Goal: Task Accomplishment & Management: Manage account settings

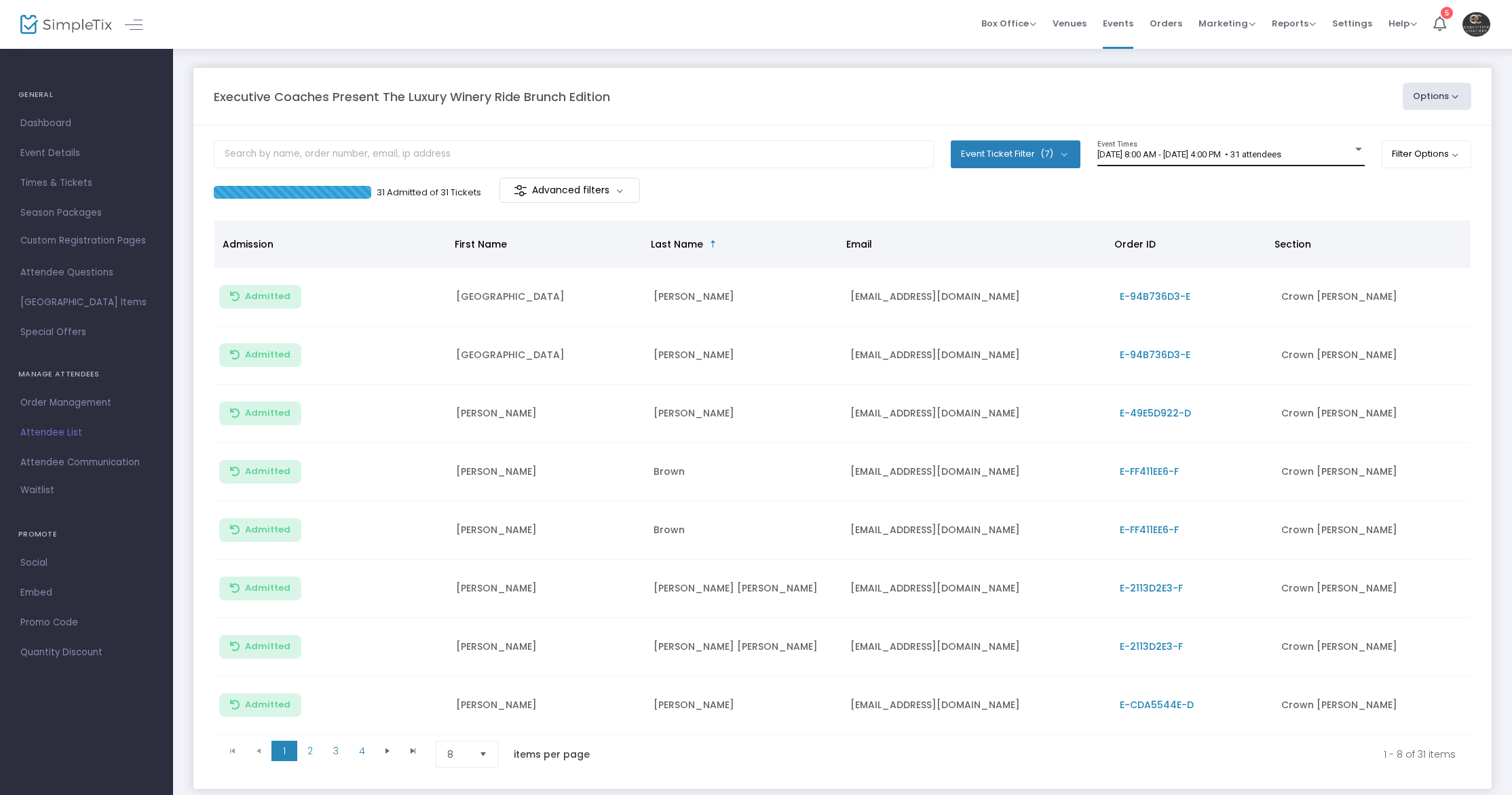
click at [1159, 161] on div "11/17/2024 @ 8:00 AM - 11/17/2024 @ 4:00 PM • 31 attendees Event Times" at bounding box center [1230, 153] width 267 height 26
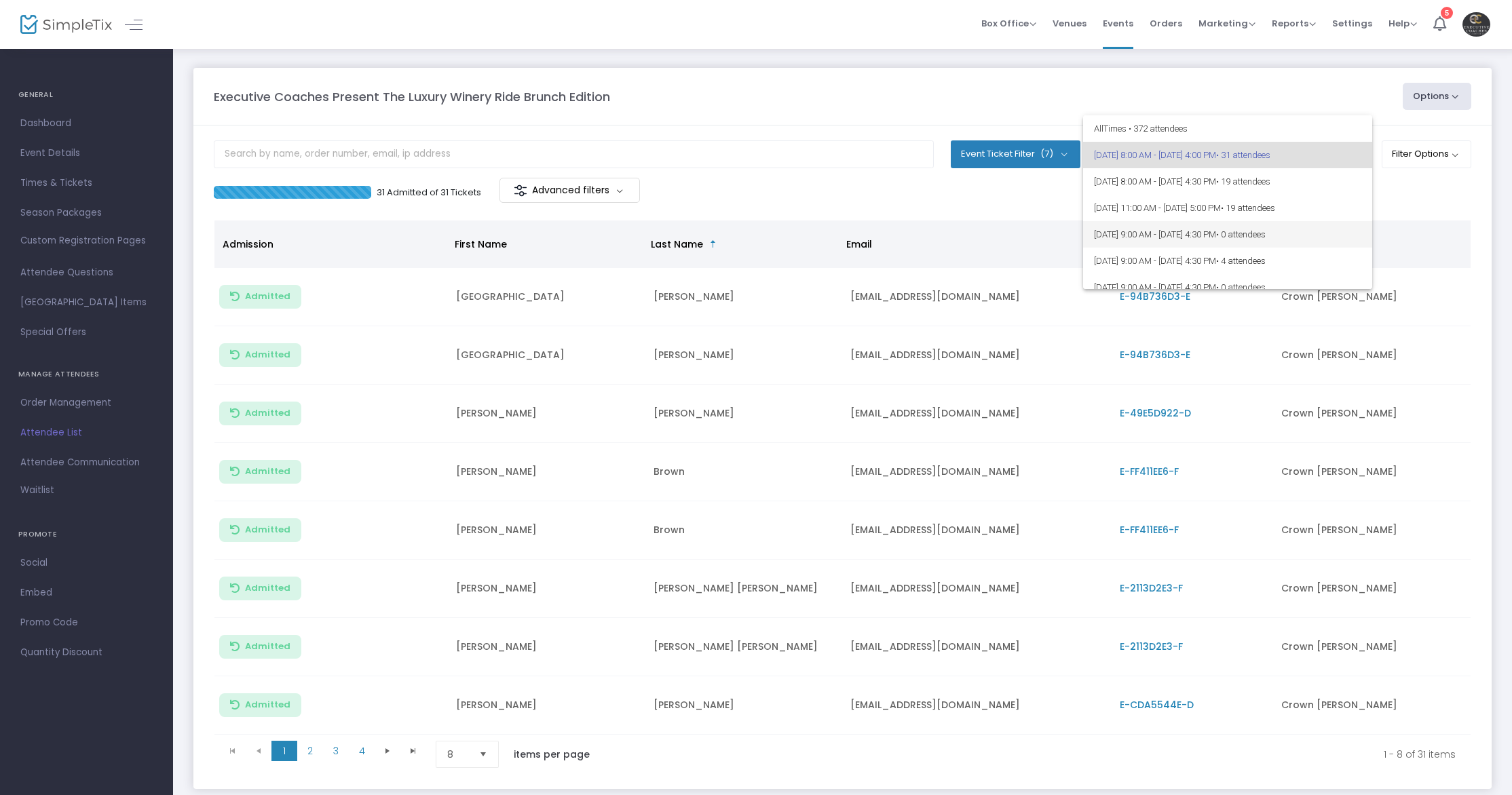
scroll to position [382, 0]
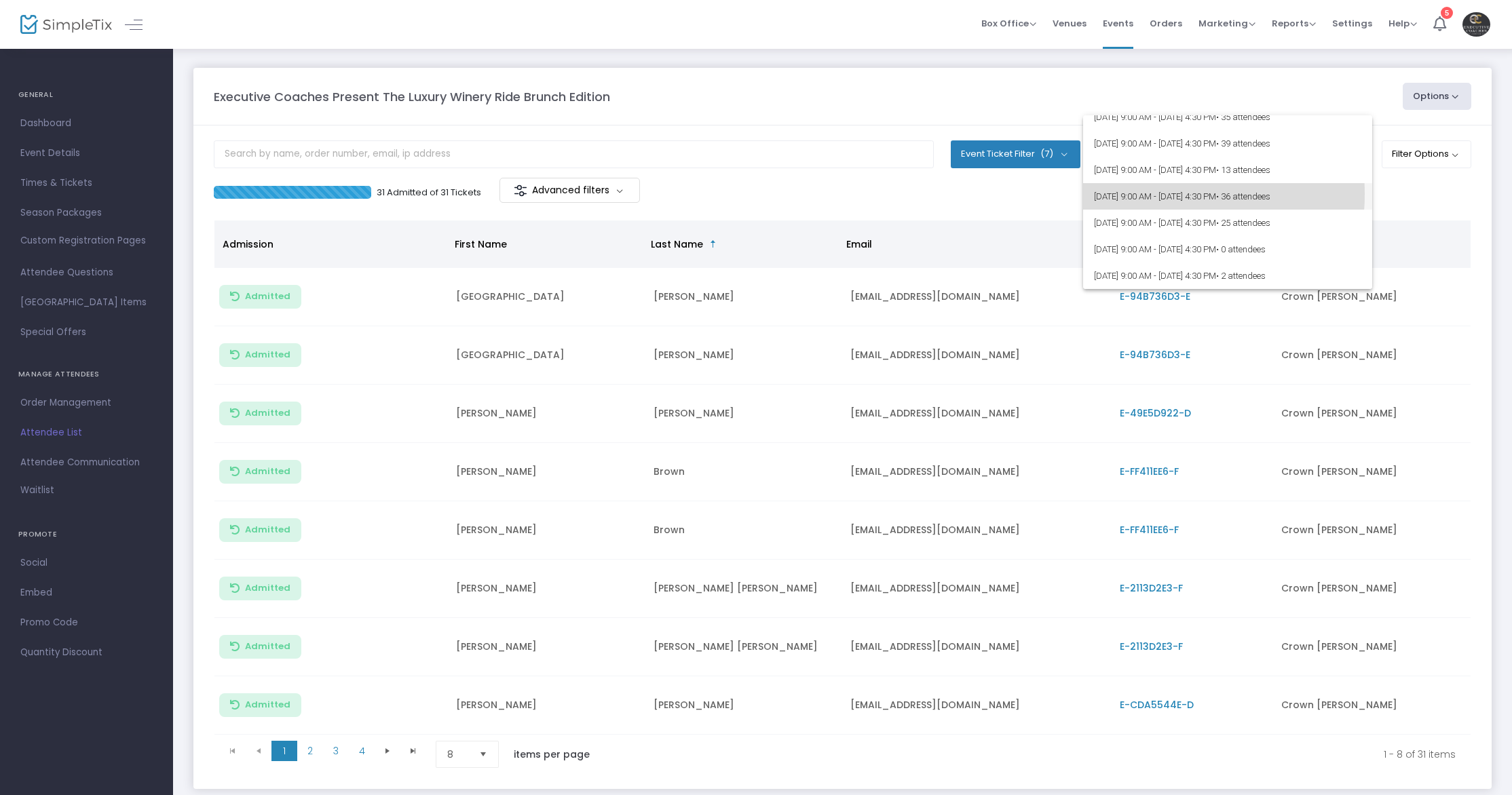
click at [1144, 194] on span "[DATE] 9:00 AM - [DATE] 4:30 PM • 36 attendees" at bounding box center [1227, 196] width 267 height 27
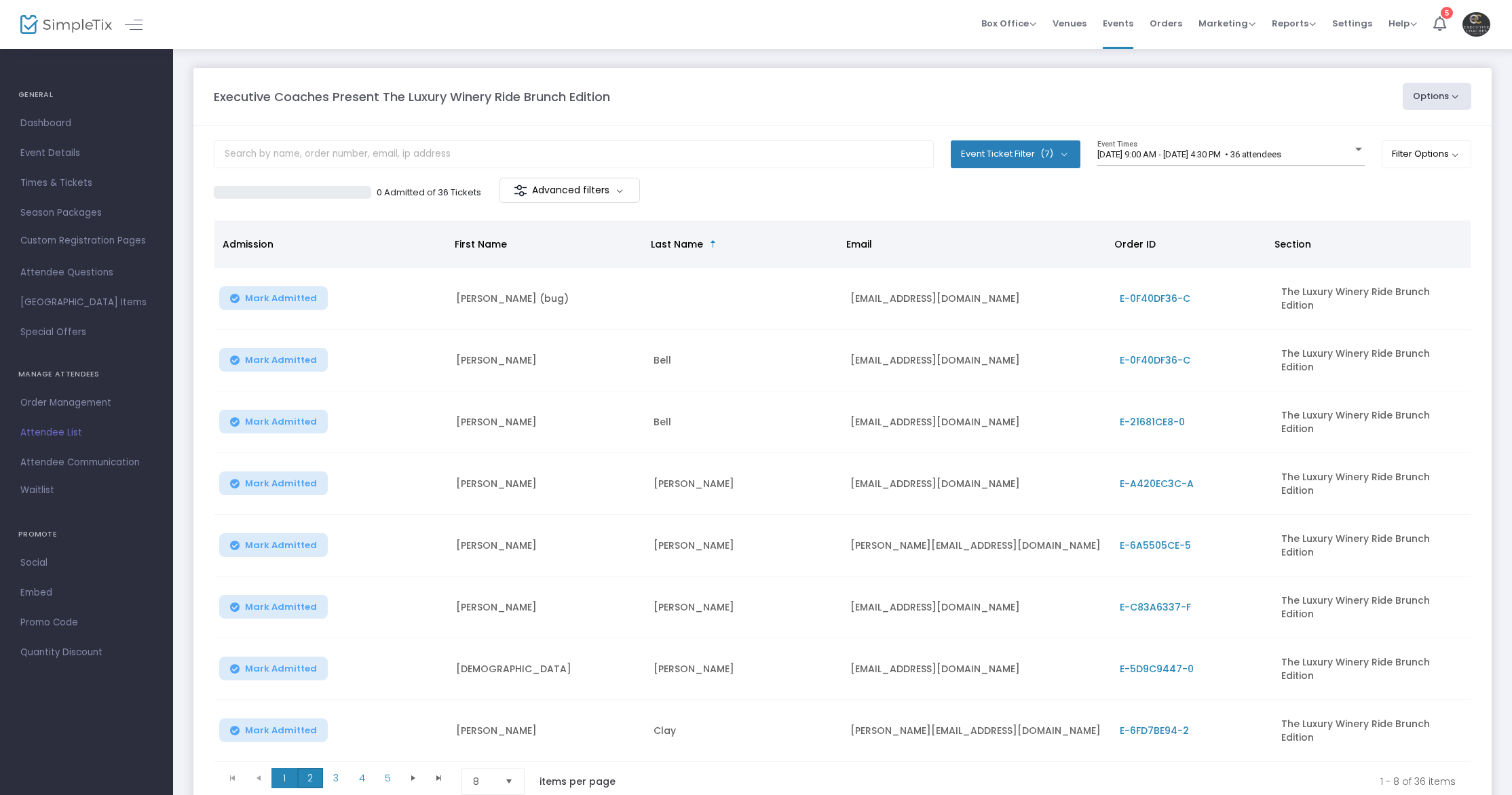
click at [316, 767] on span "2" at bounding box center [310, 777] width 26 height 20
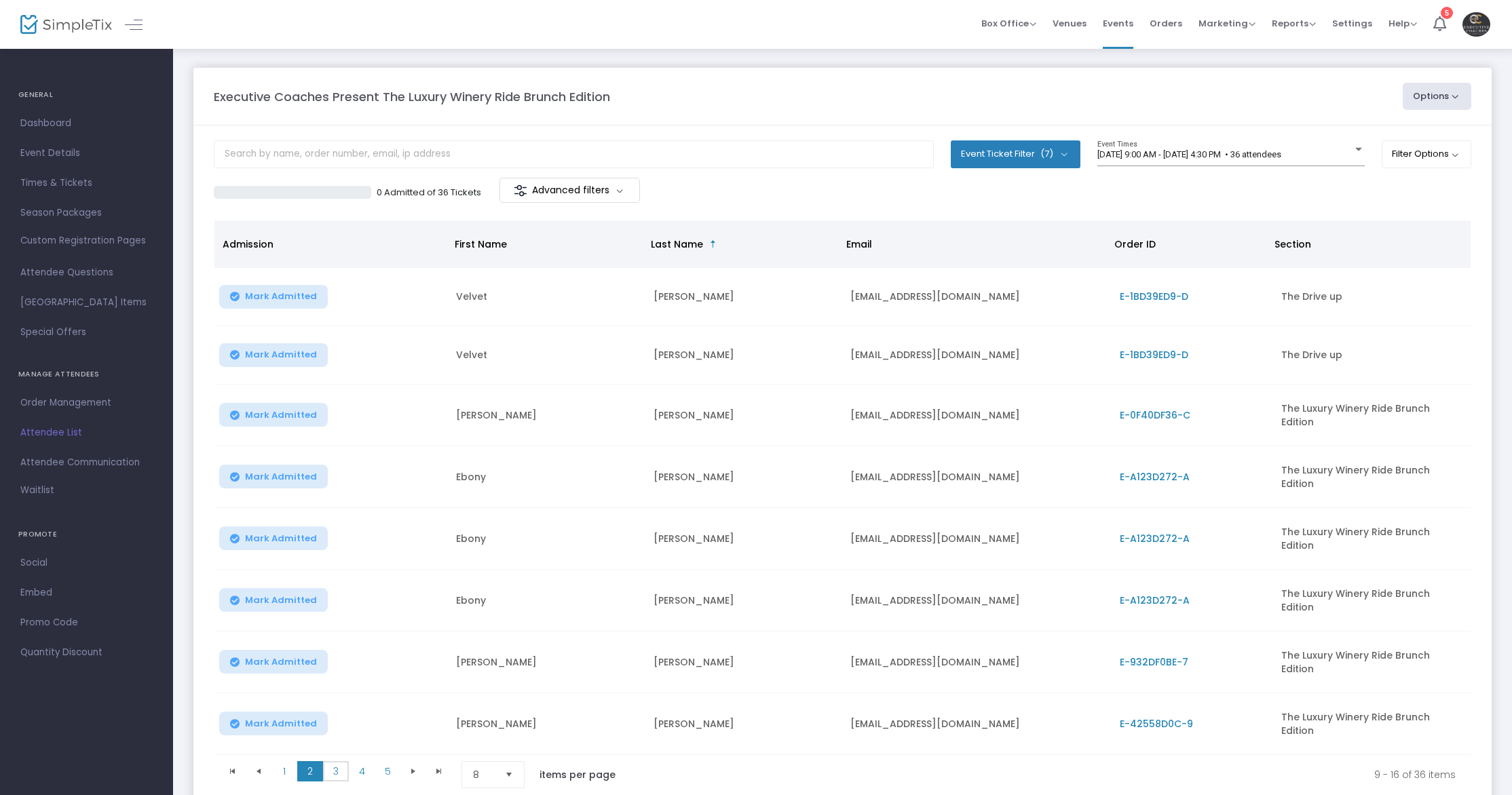
click at [336, 761] on span "3" at bounding box center [336, 771] width 26 height 20
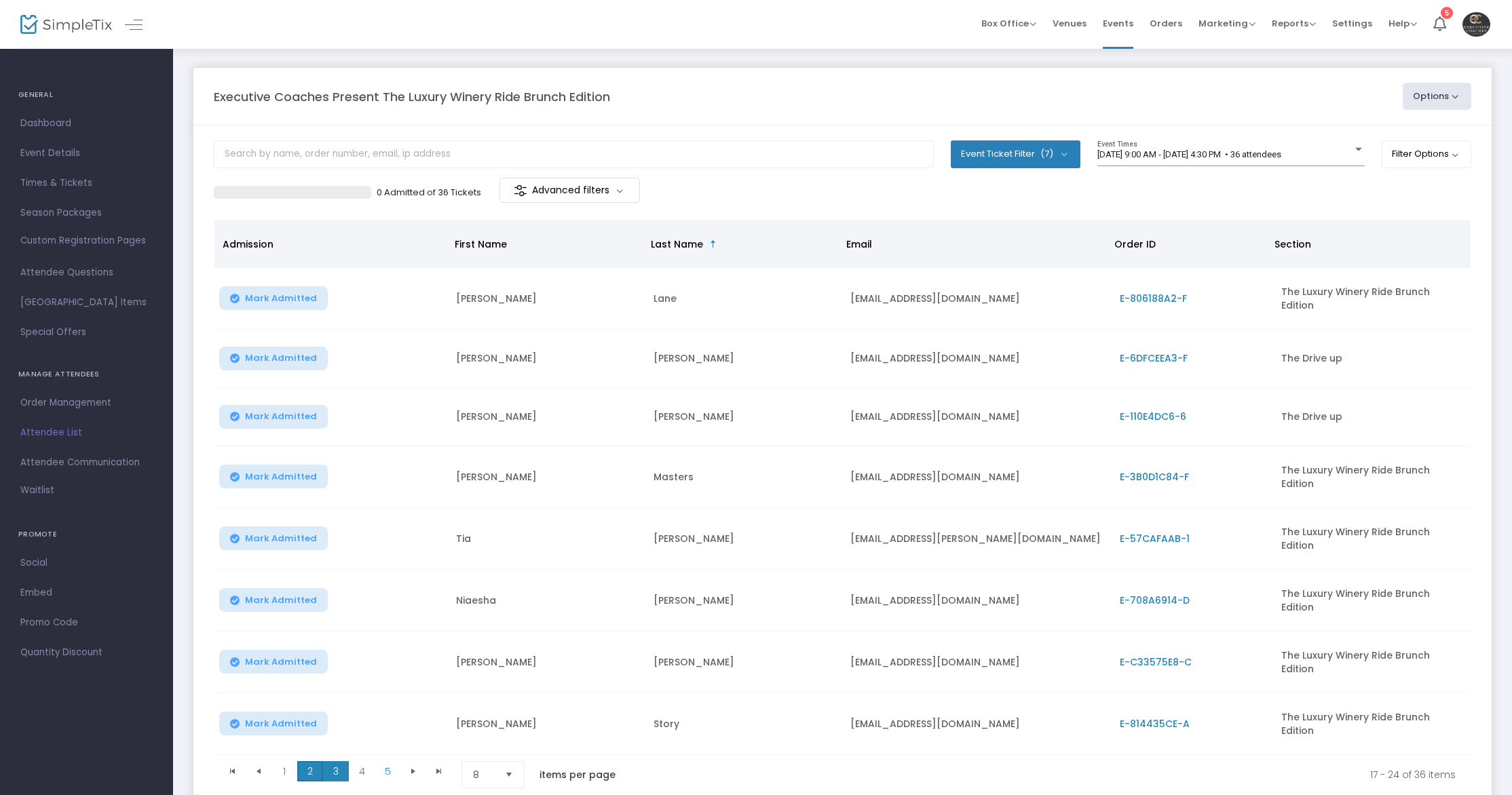
click at [310, 761] on span "2" at bounding box center [310, 771] width 26 height 20
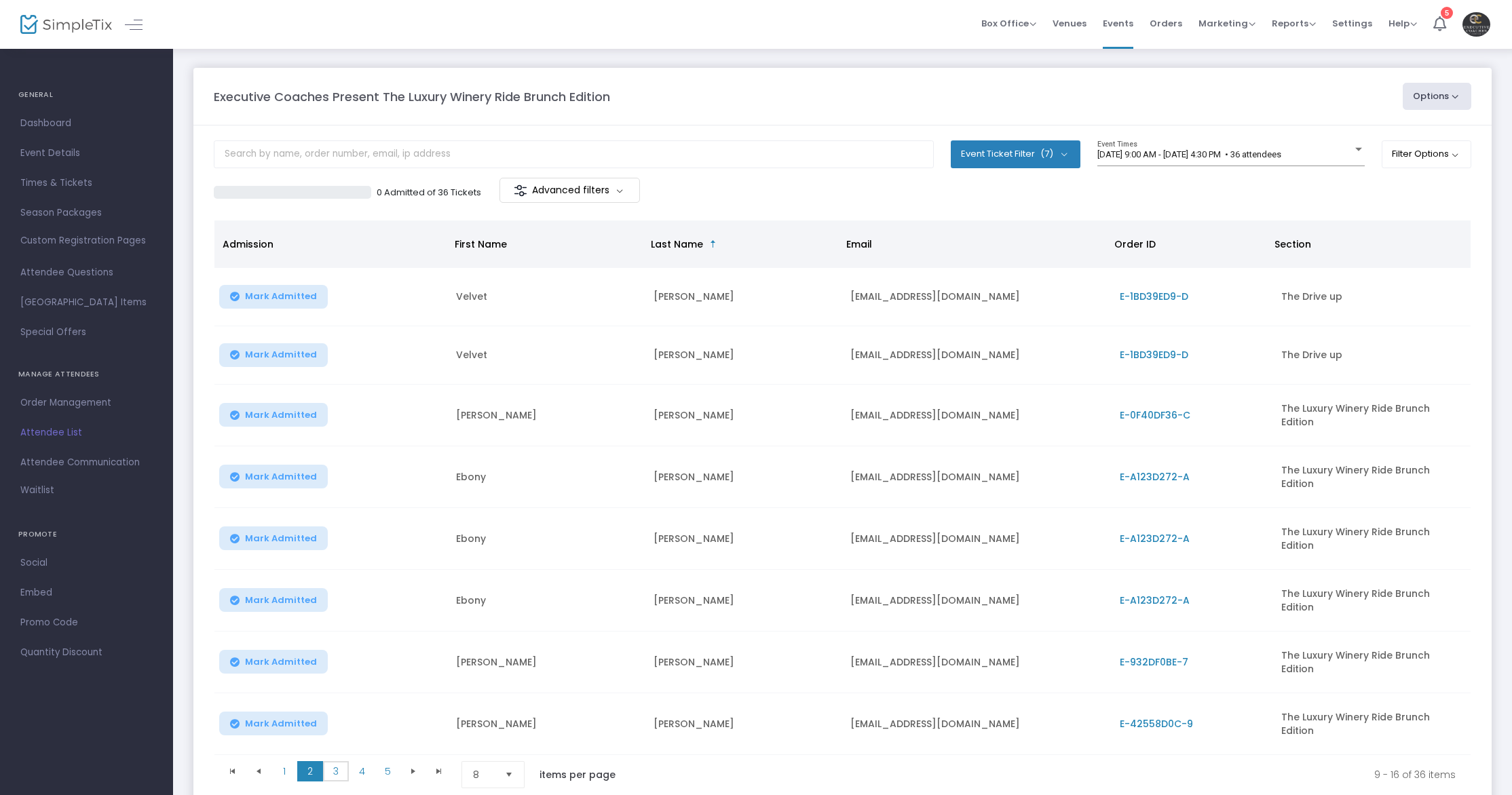
click at [340, 761] on span "3" at bounding box center [336, 771] width 26 height 20
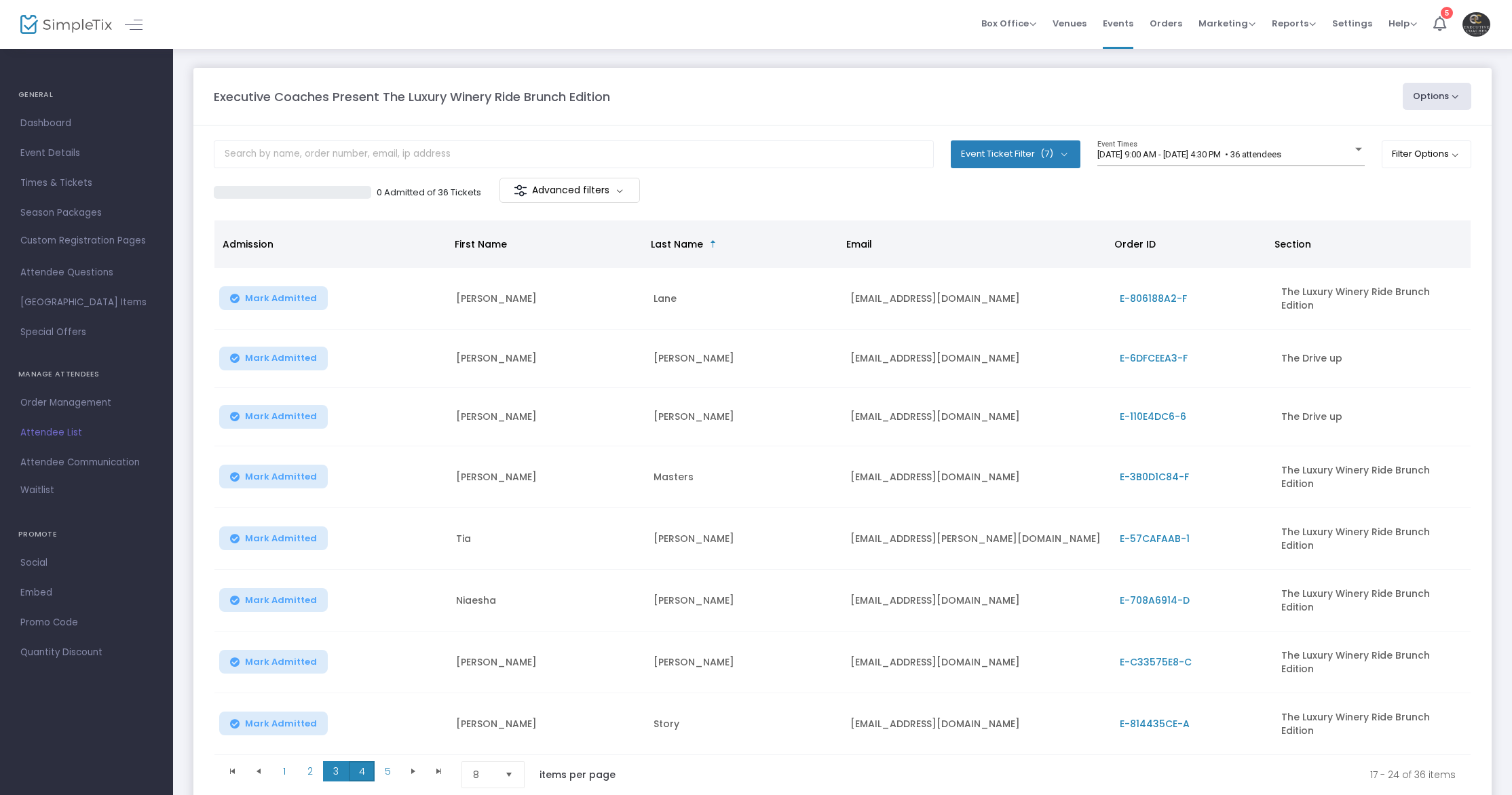
click at [366, 761] on span "4" at bounding box center [362, 771] width 26 height 20
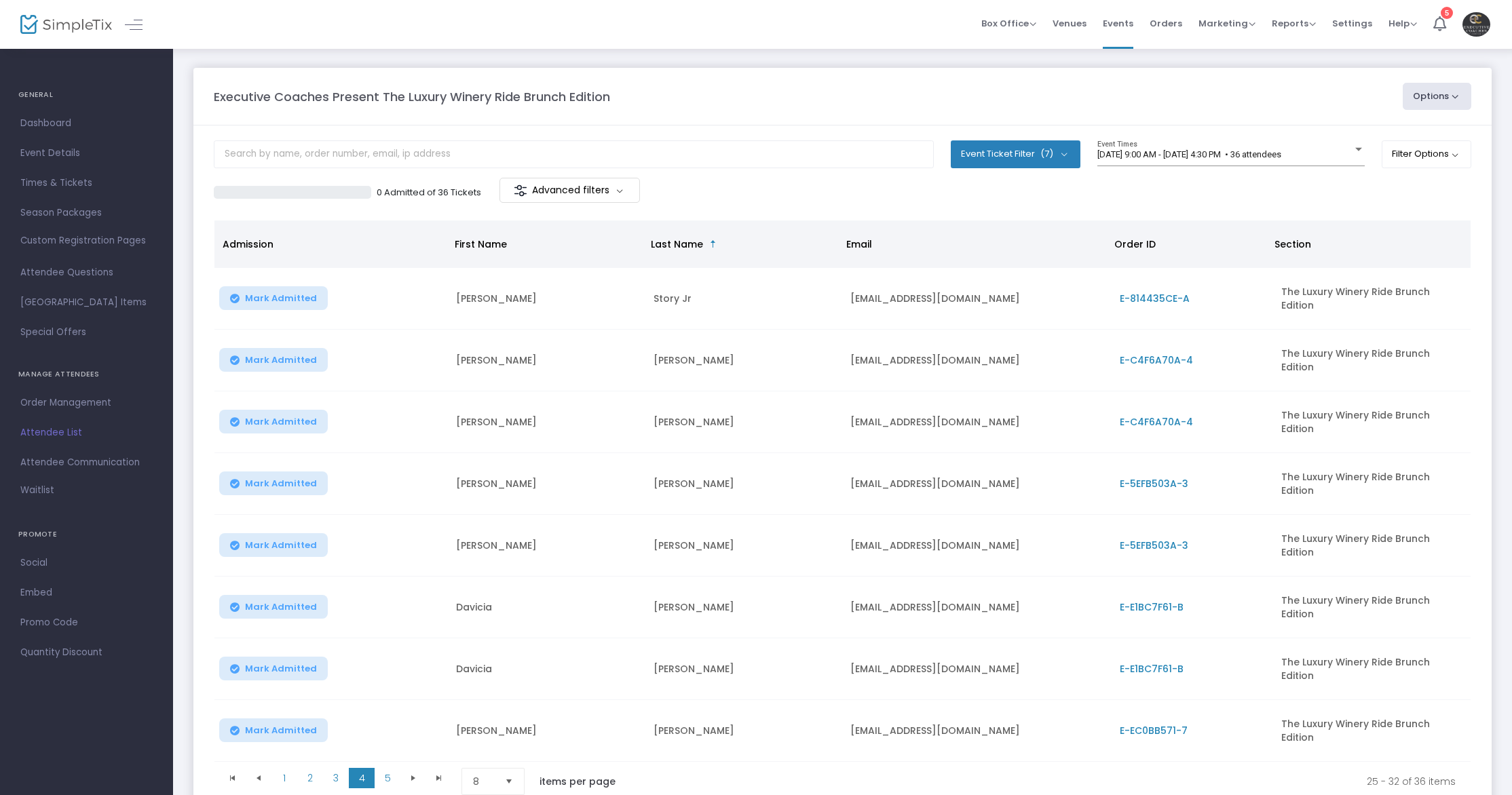
click at [1165, 477] on span "E-5EFB503A-3" at bounding box center [1154, 483] width 68 height 14
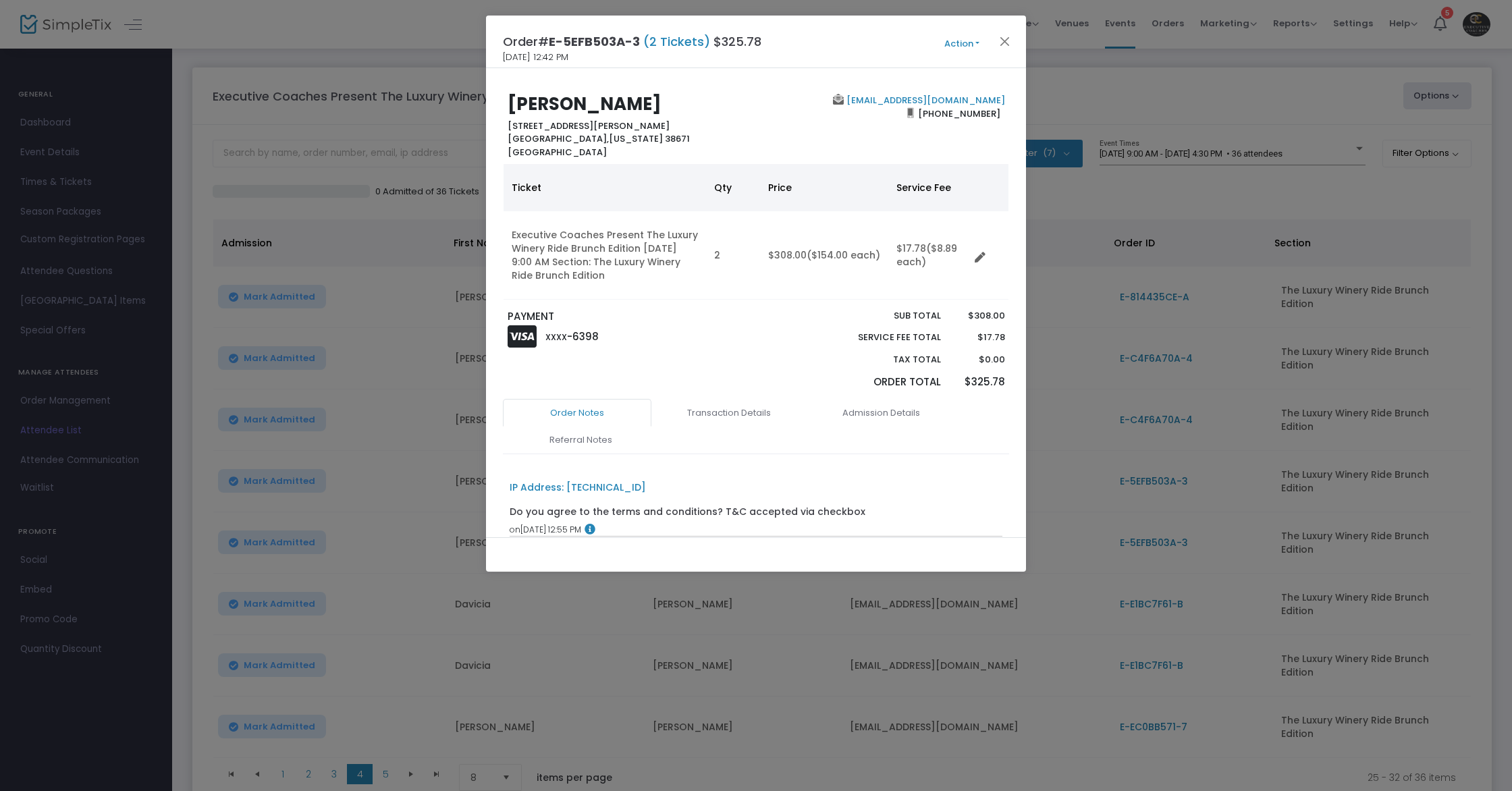
click at [952, 43] on button "Action" at bounding box center [962, 44] width 81 height 15
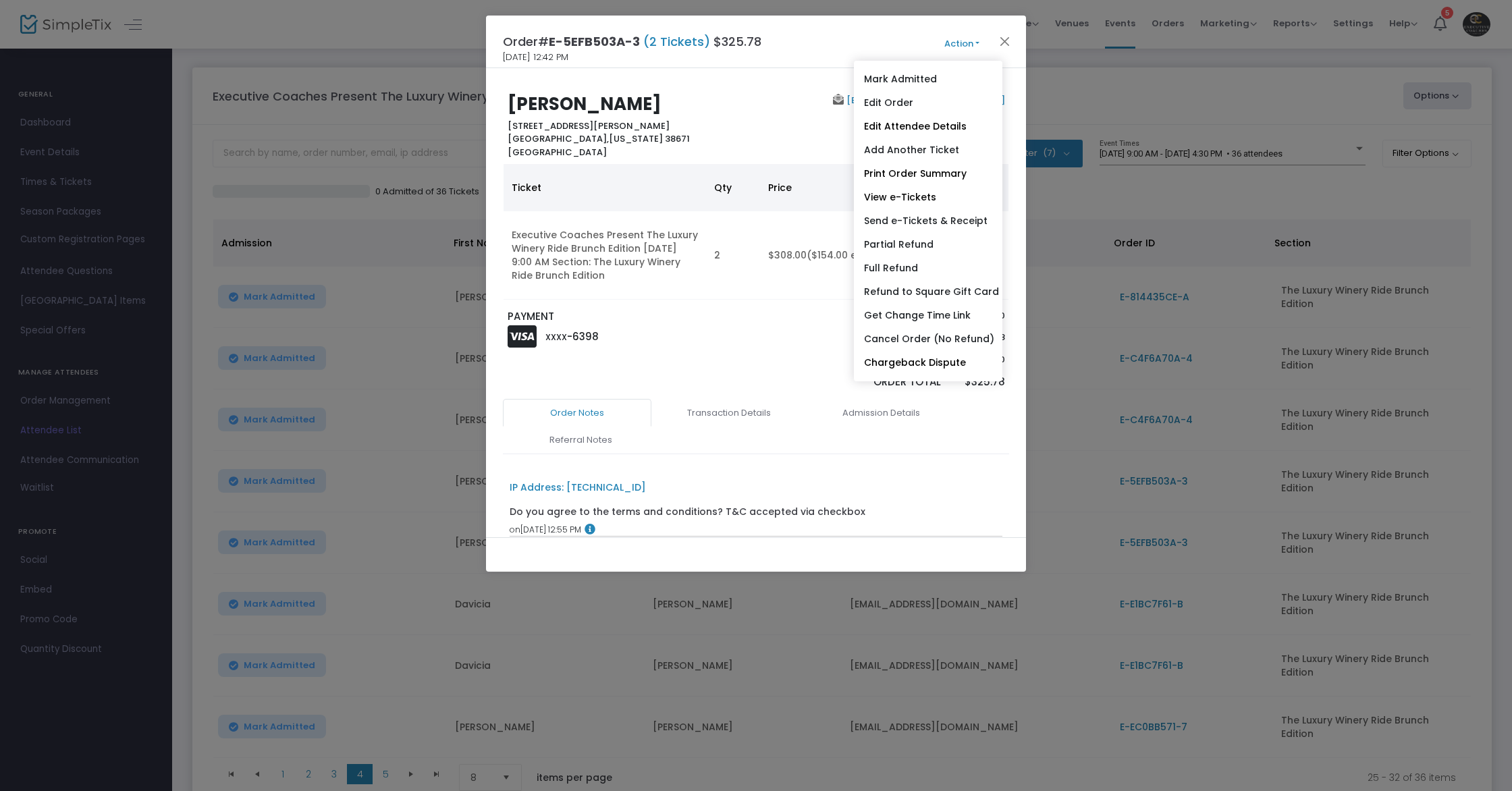
click at [935, 124] on link "Edit Attendee Details" at bounding box center [928, 126] width 149 height 23
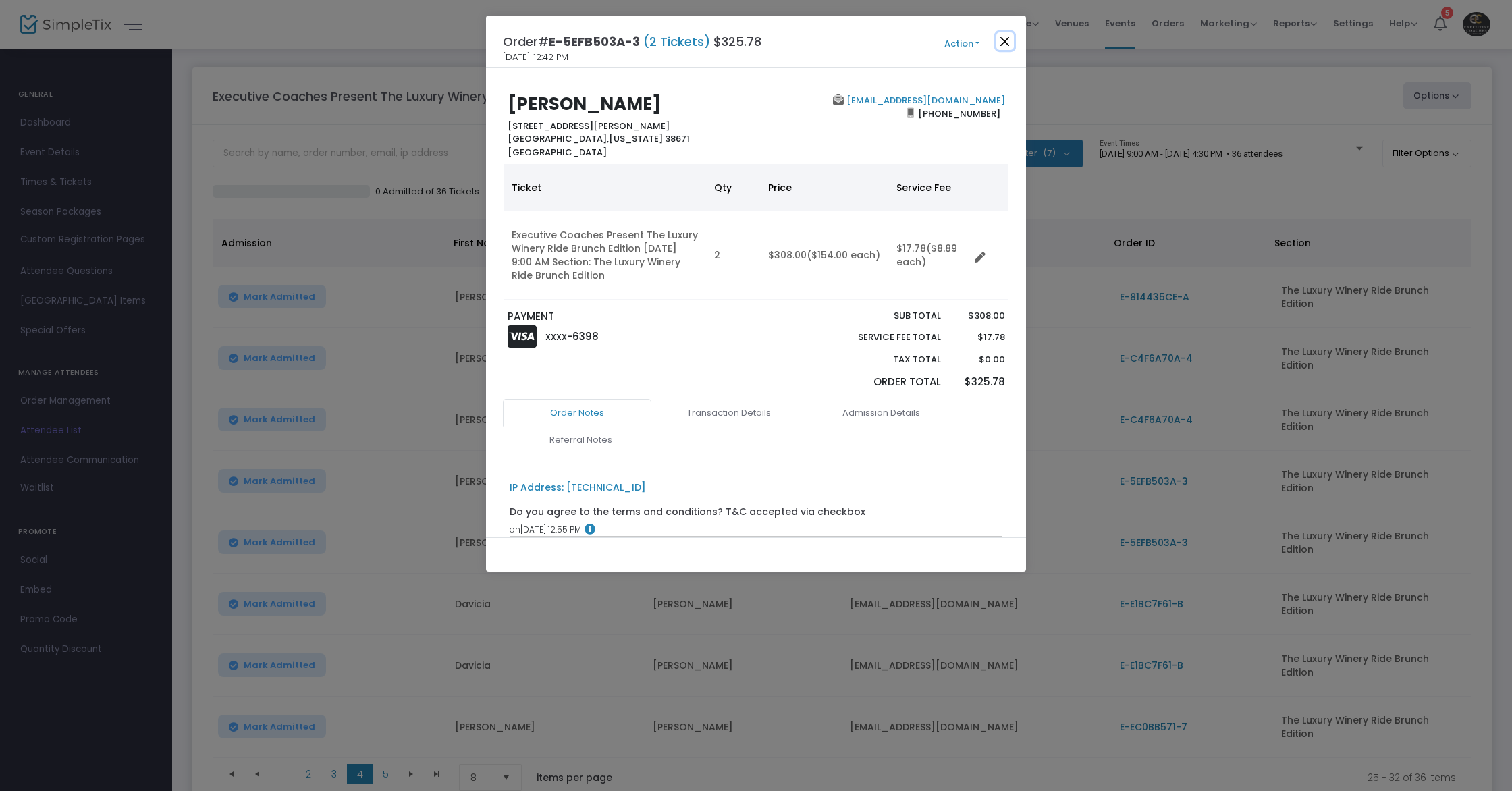
click at [1000, 43] on button "Close" at bounding box center [1005, 41] width 18 height 18
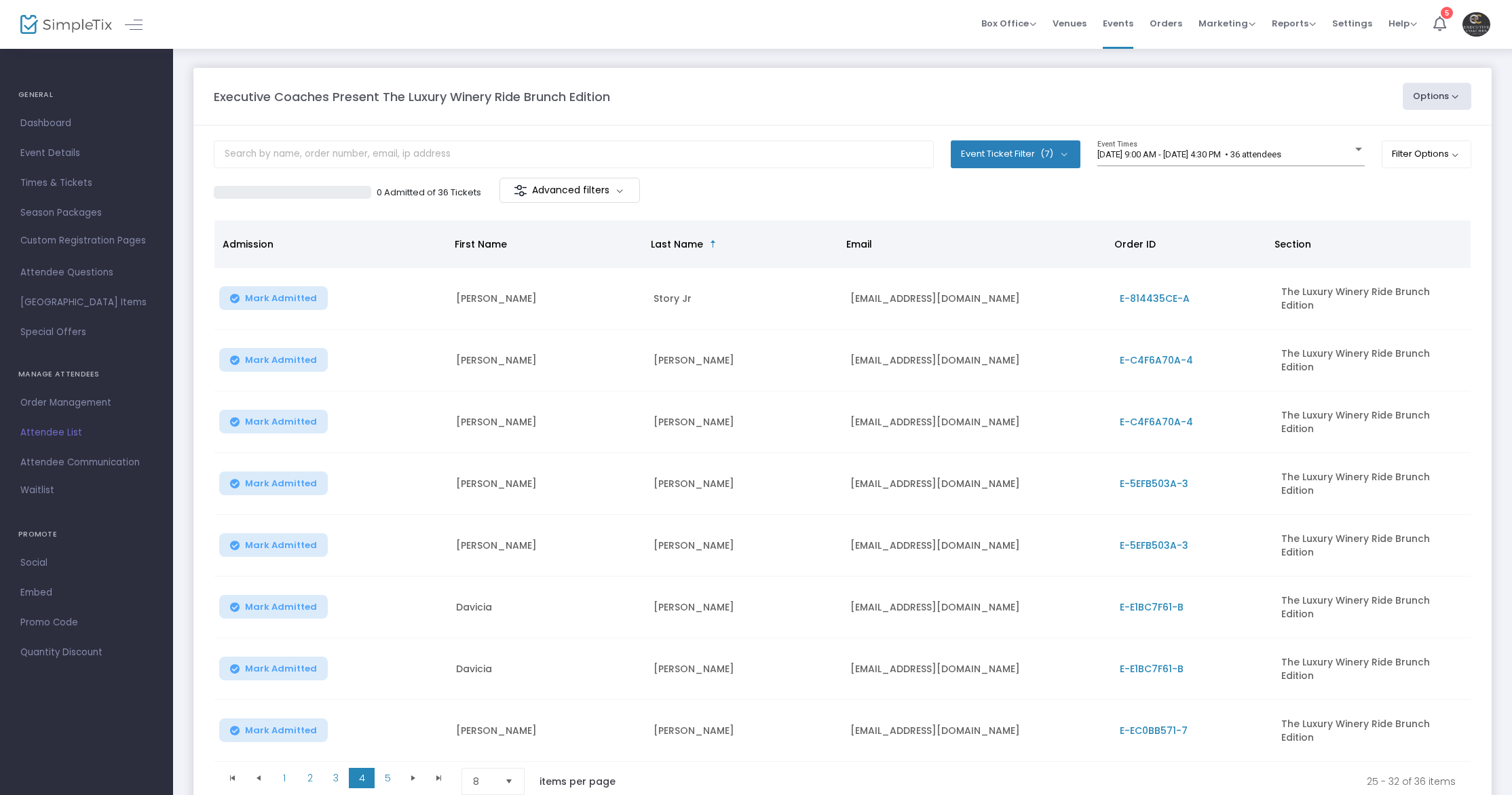
click at [1169, 356] on span "E-C4F6A70A-4" at bounding box center [1156, 360] width 73 height 14
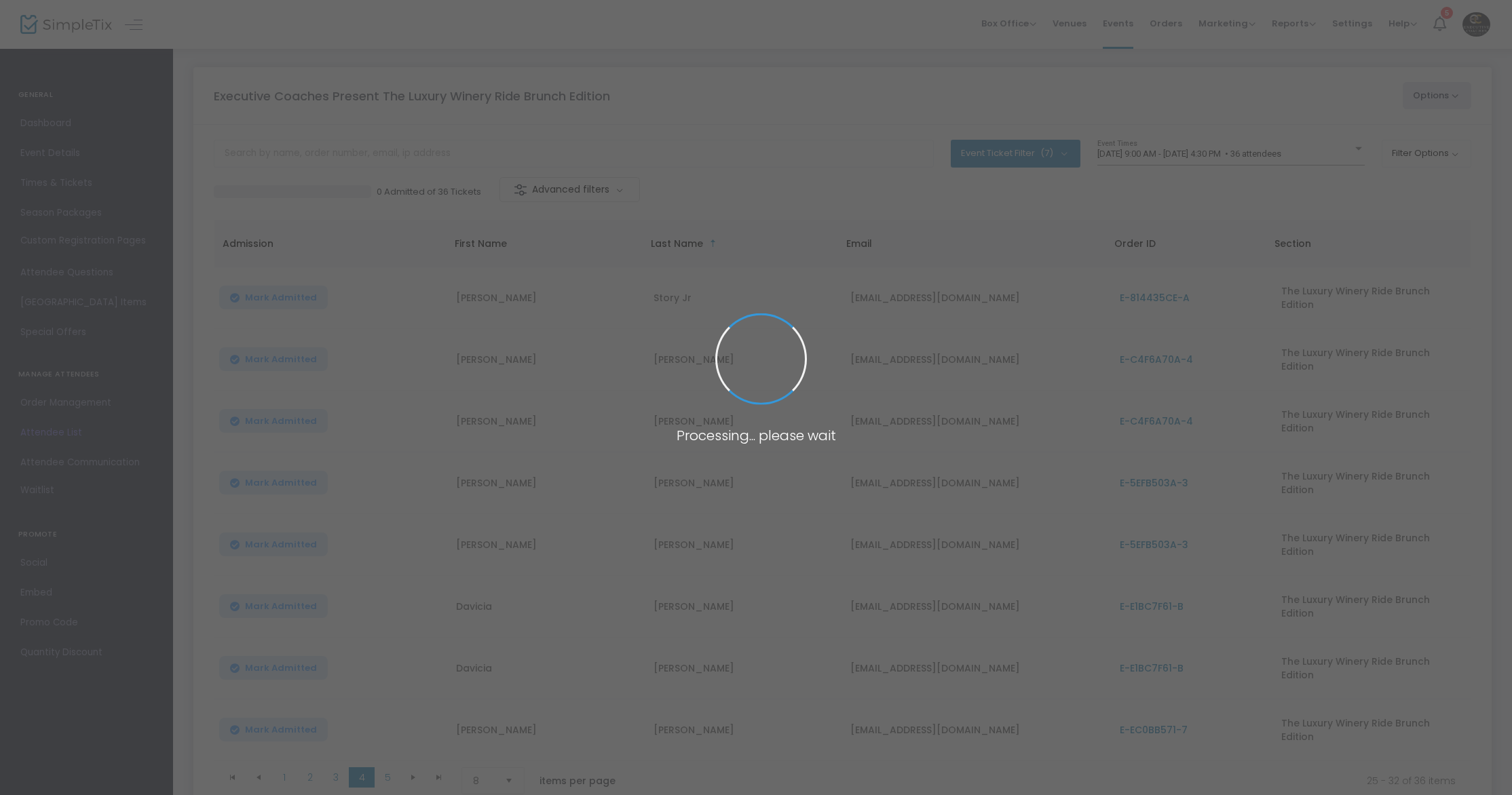
scroll to position [0, 0]
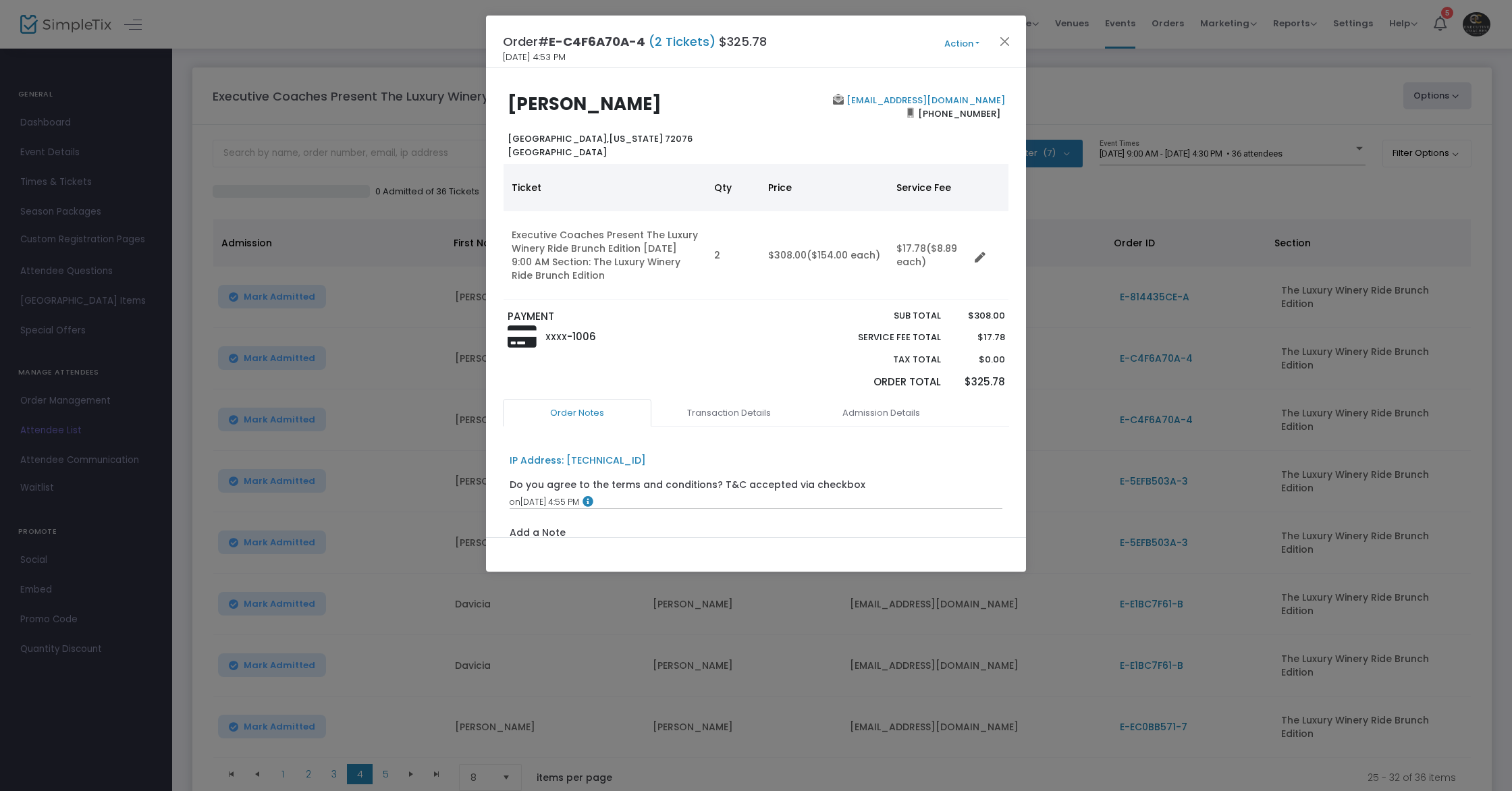
click at [972, 42] on button "Action" at bounding box center [962, 44] width 81 height 15
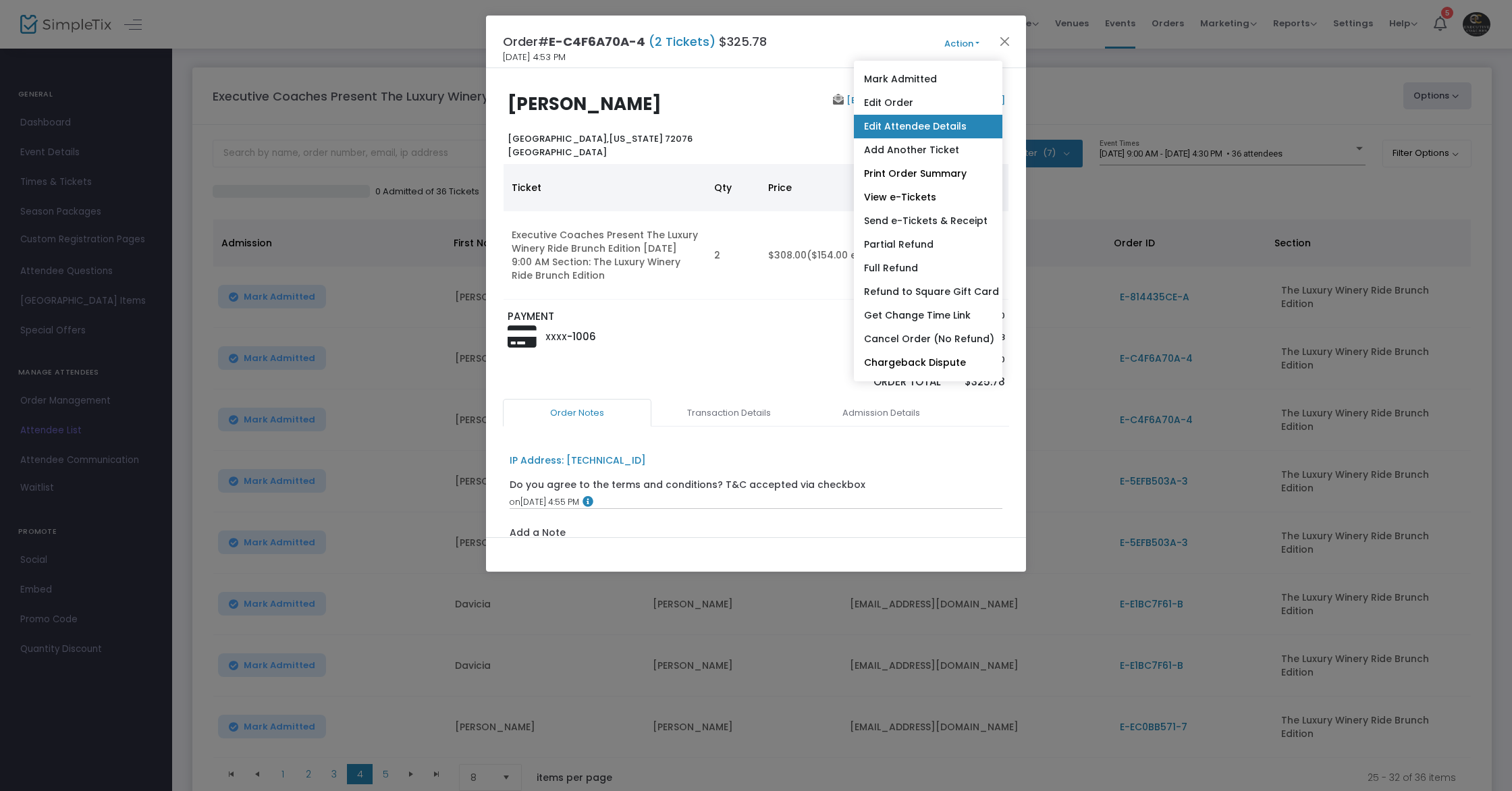
click at [936, 125] on link "Edit Attendee Details" at bounding box center [928, 126] width 149 height 23
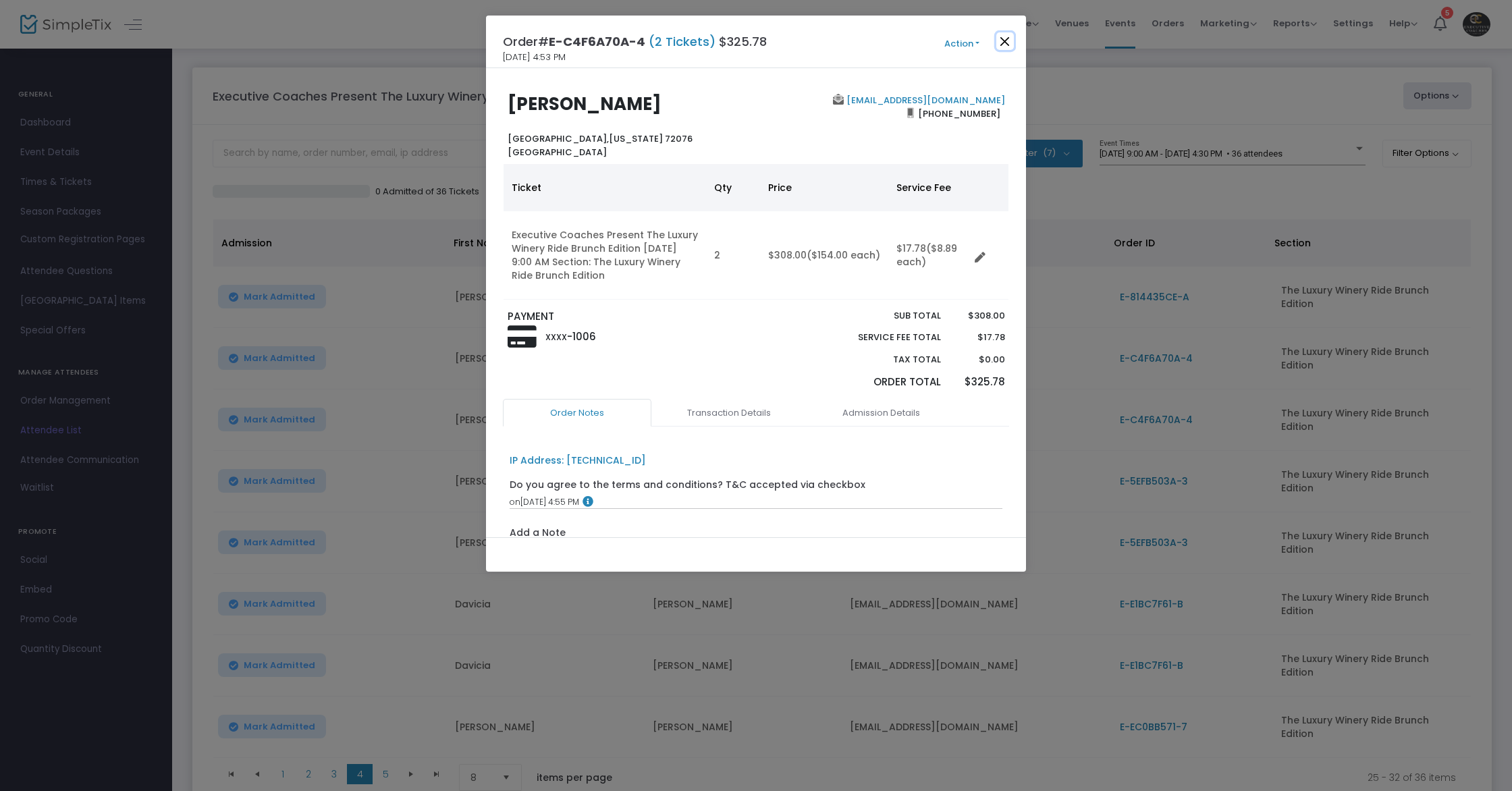
click at [1003, 42] on button "Close" at bounding box center [1005, 41] width 18 height 18
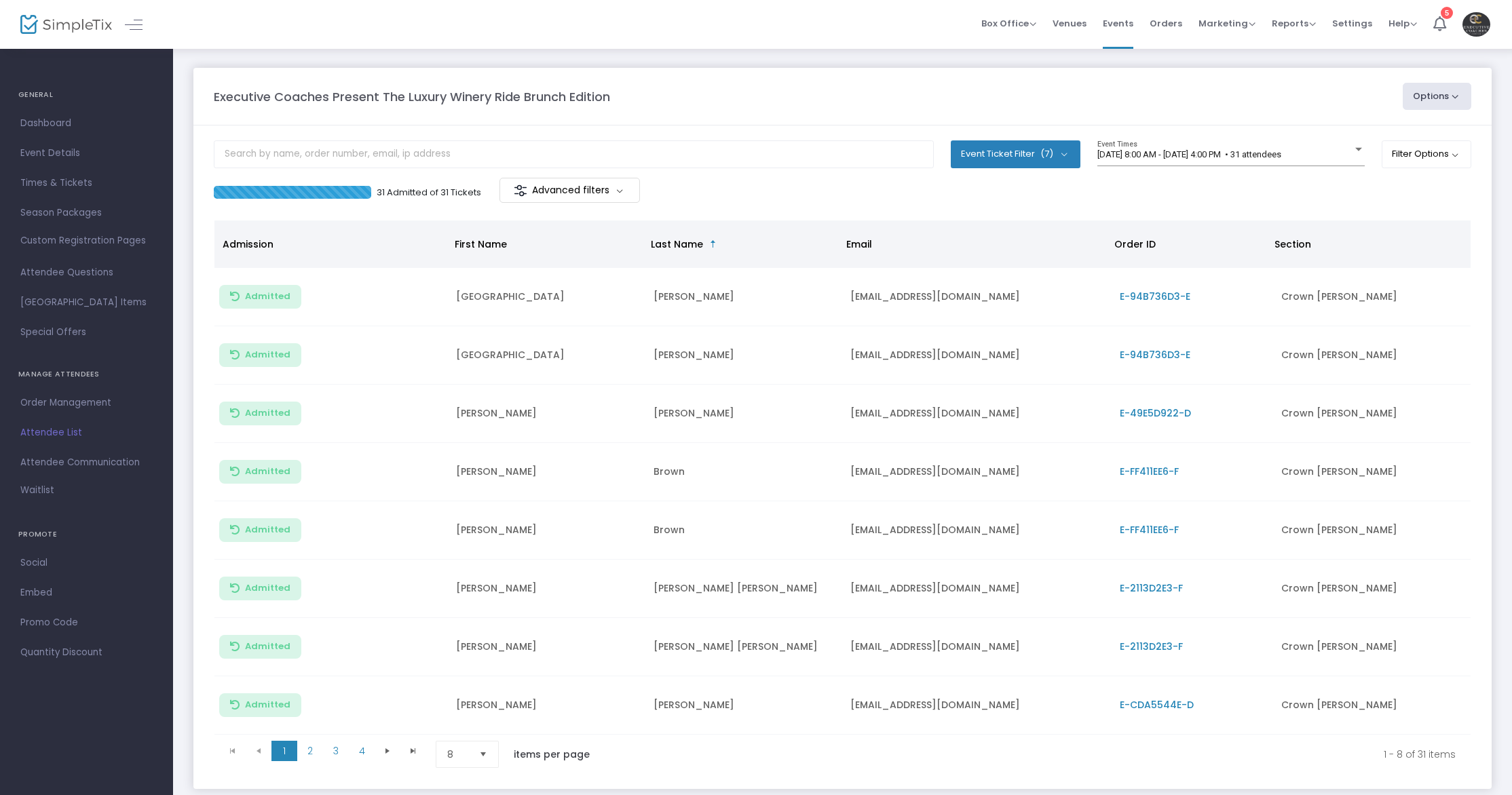
click at [1251, 158] on body "Processing... please wait Box Office Sell Tickets Bookings Sell Season Pass Ven…" at bounding box center [756, 397] width 1512 height 795
click at [1212, 154] on span "[DATE] 8:00 AM - [DATE] 4:00 PM • 31 attendees" at bounding box center [1189, 154] width 184 height 11
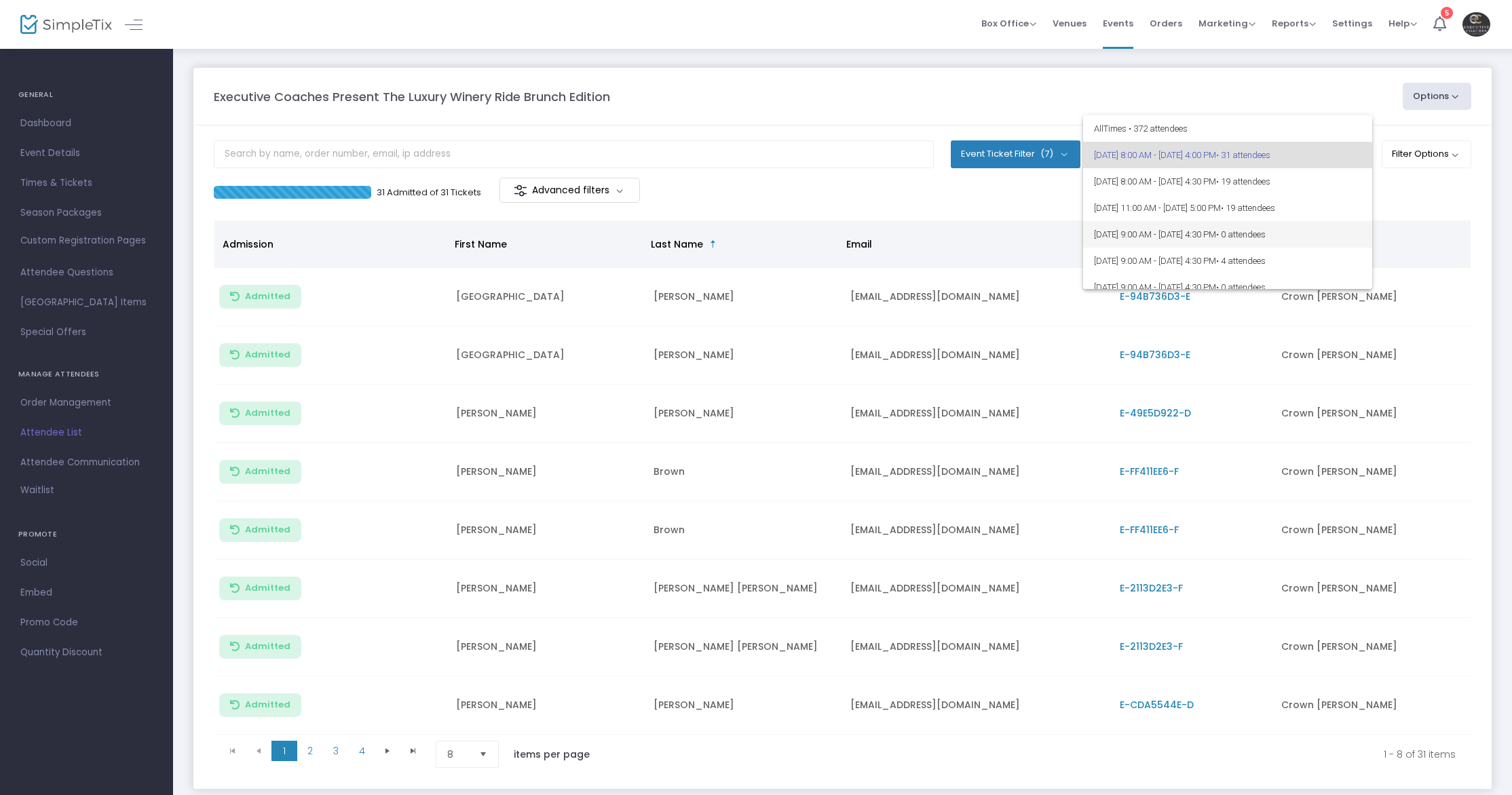
scroll to position [382, 0]
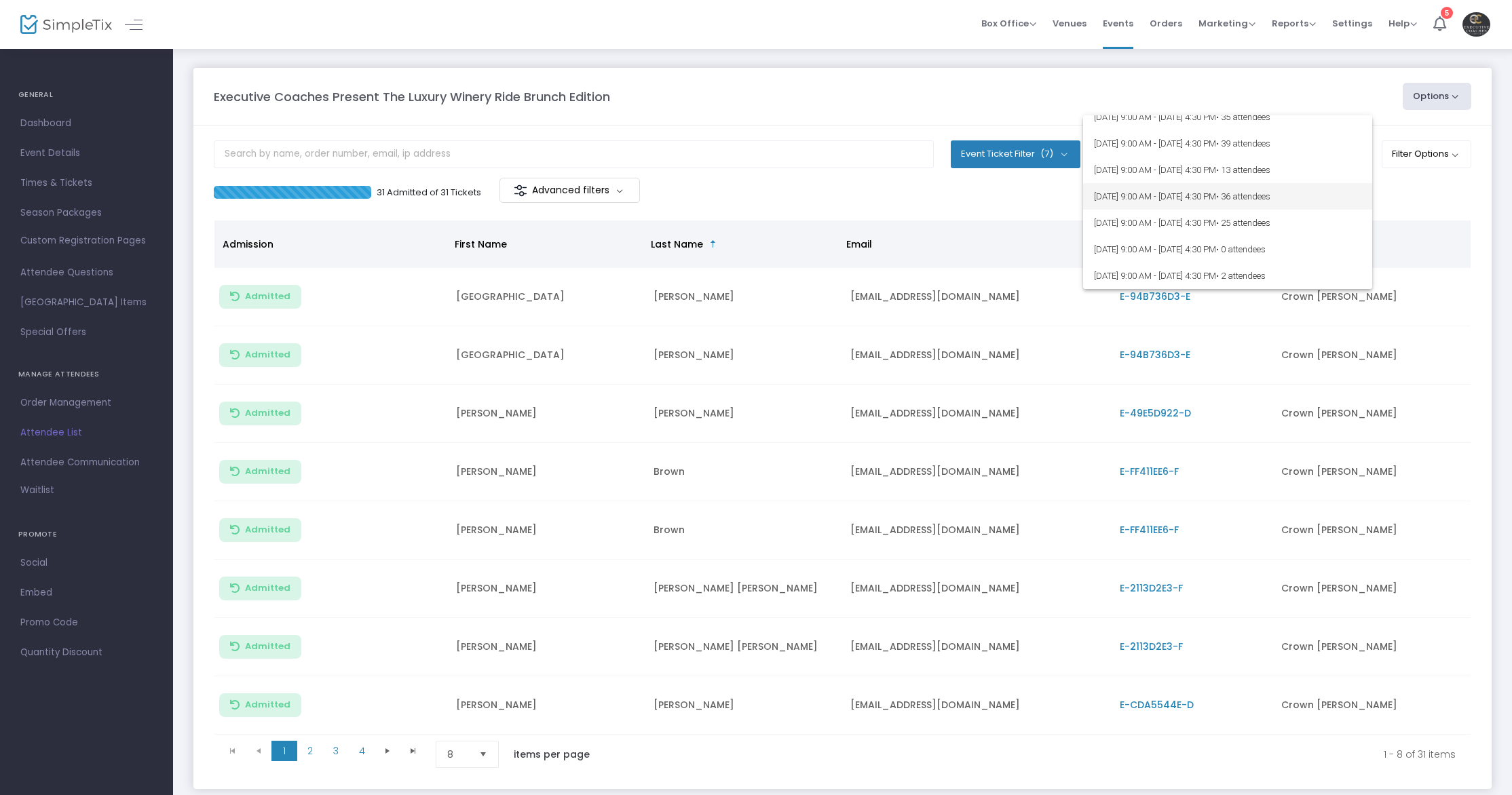
click at [1150, 206] on span "[DATE] 9:00 AM - [DATE] 4:30 PM • 36 attendees" at bounding box center [1227, 196] width 267 height 27
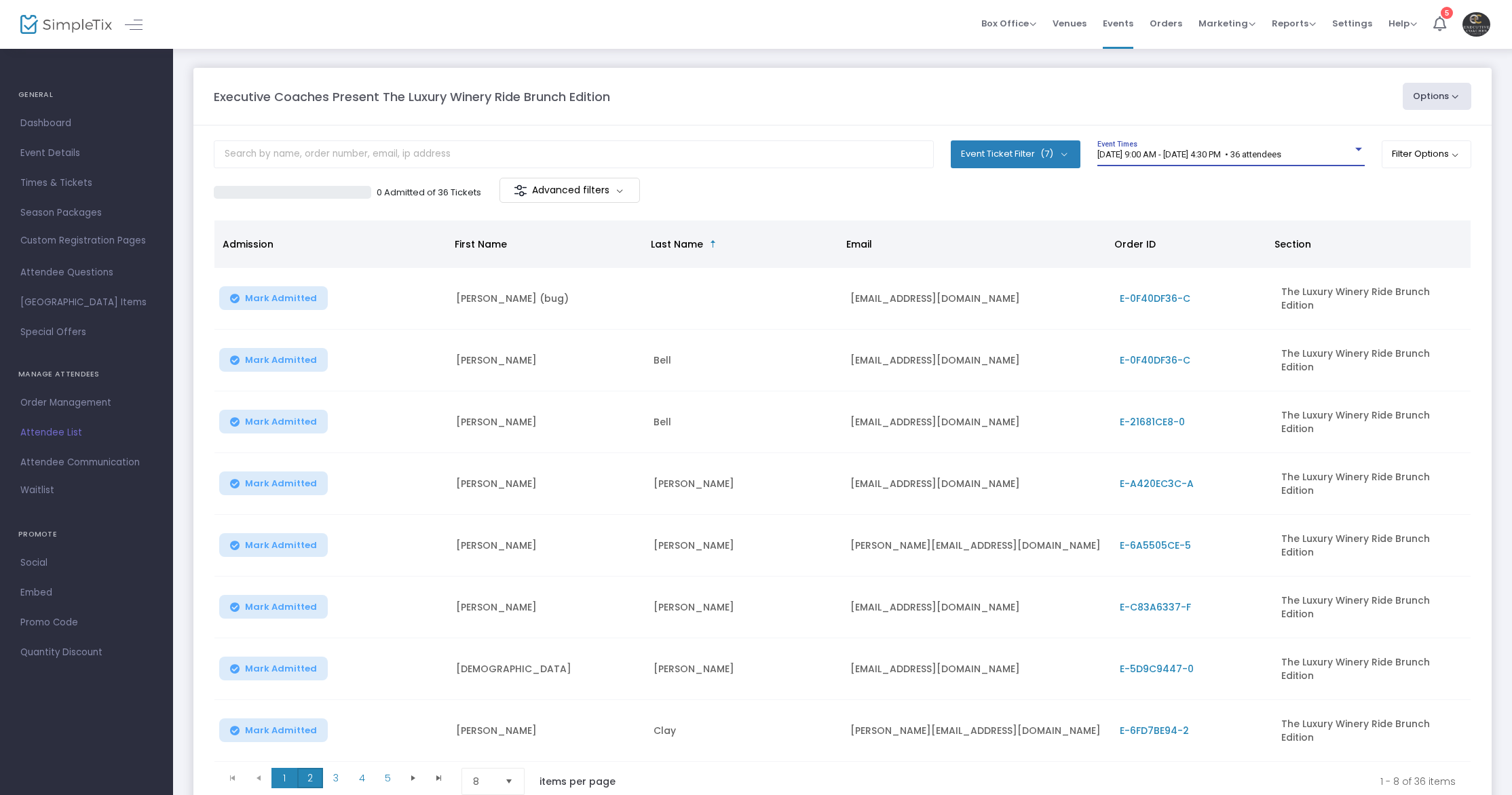
click at [313, 767] on span "2" at bounding box center [310, 777] width 26 height 20
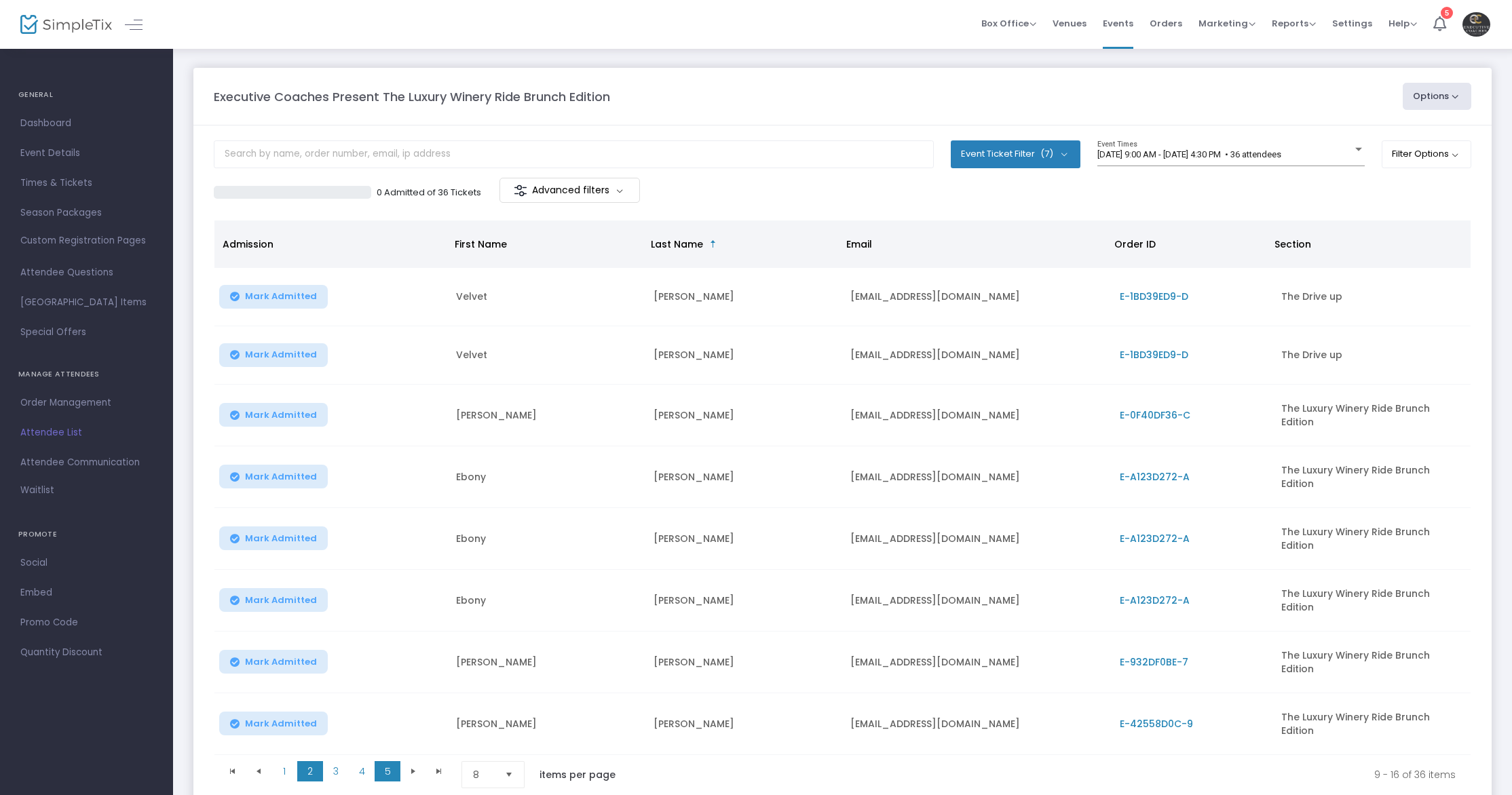
scroll to position [6, 0]
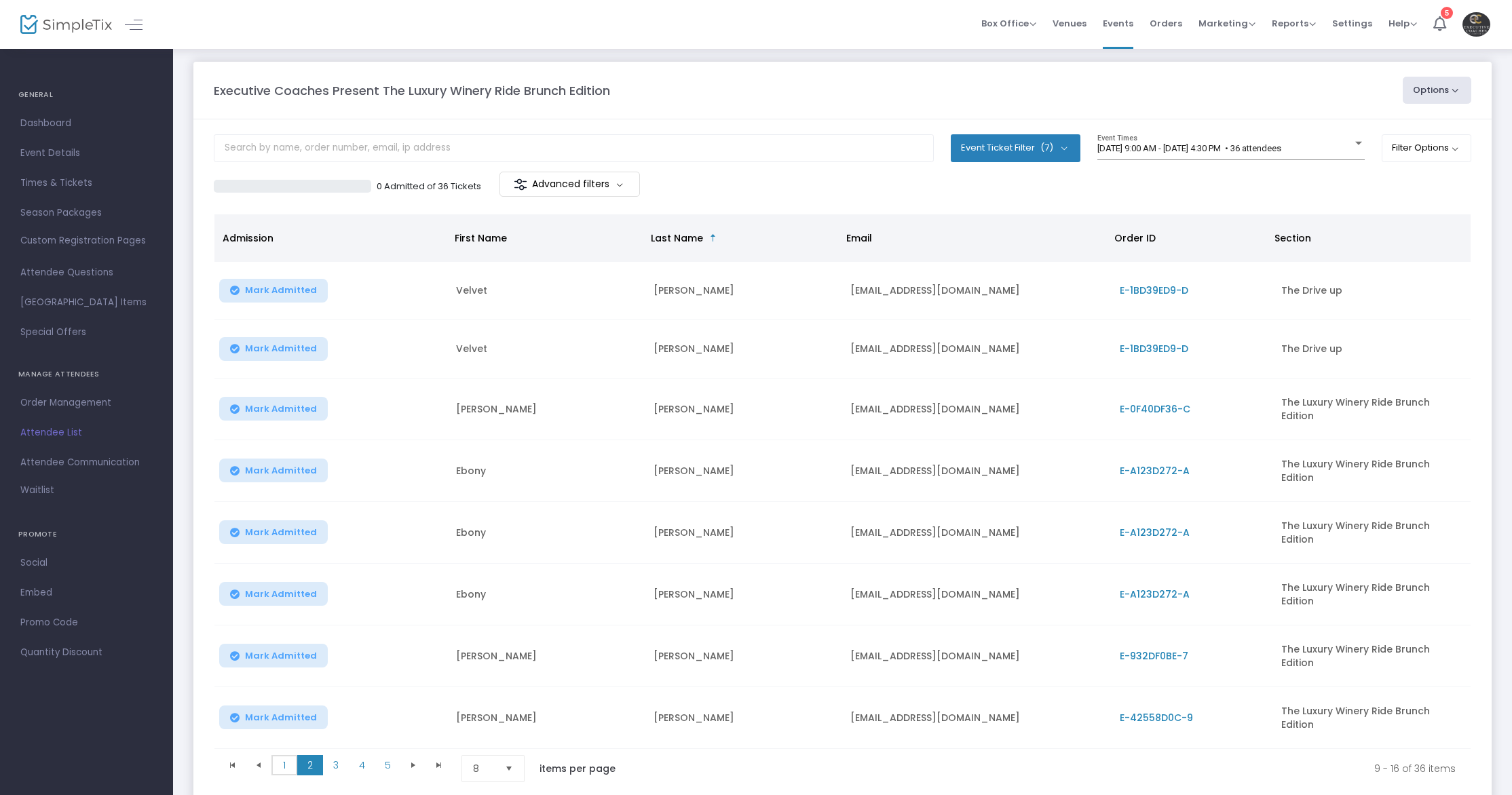
click at [294, 754] on span "1" at bounding box center [284, 764] width 26 height 20
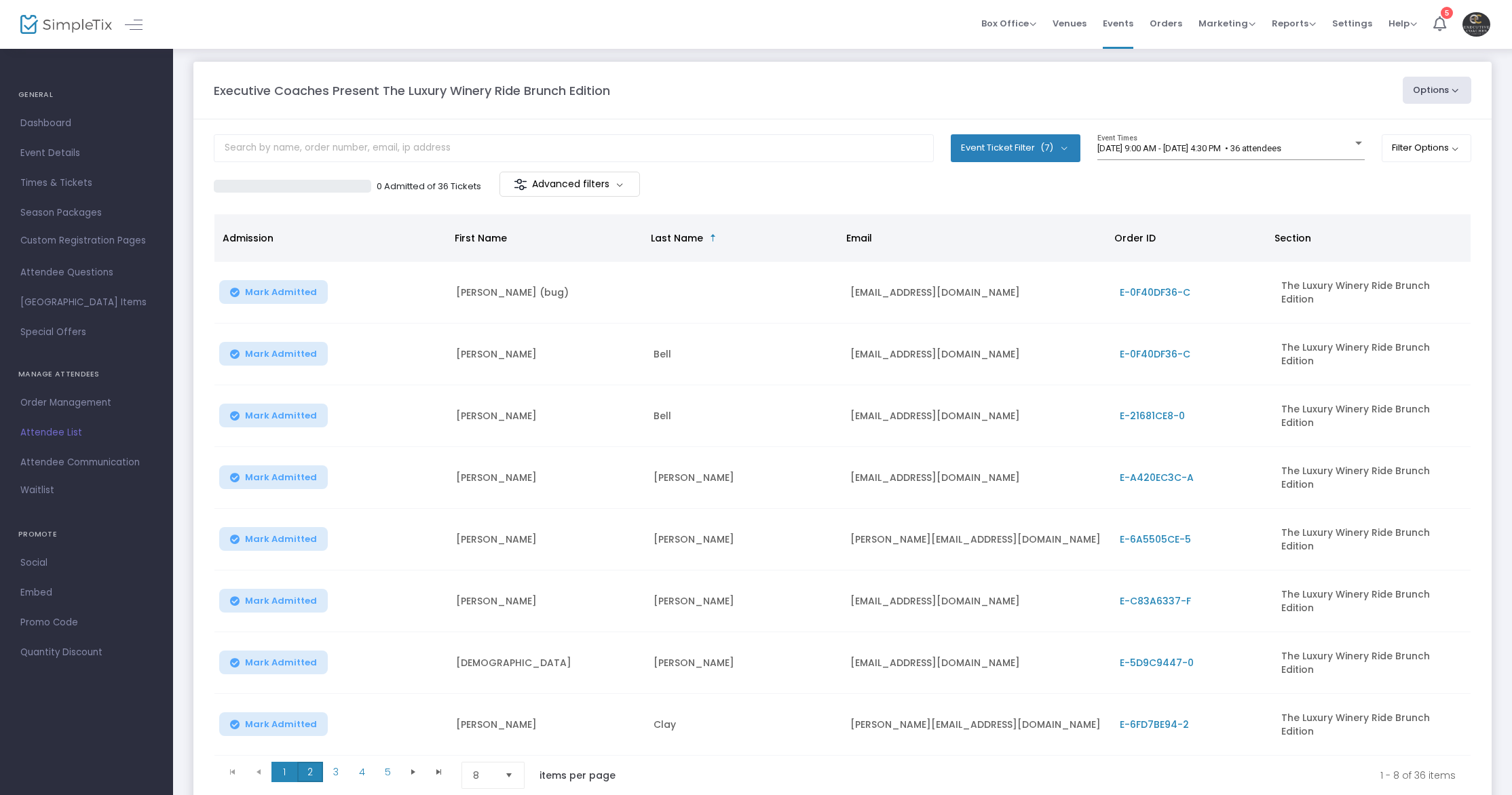
click at [314, 762] on span "2" at bounding box center [310, 771] width 26 height 20
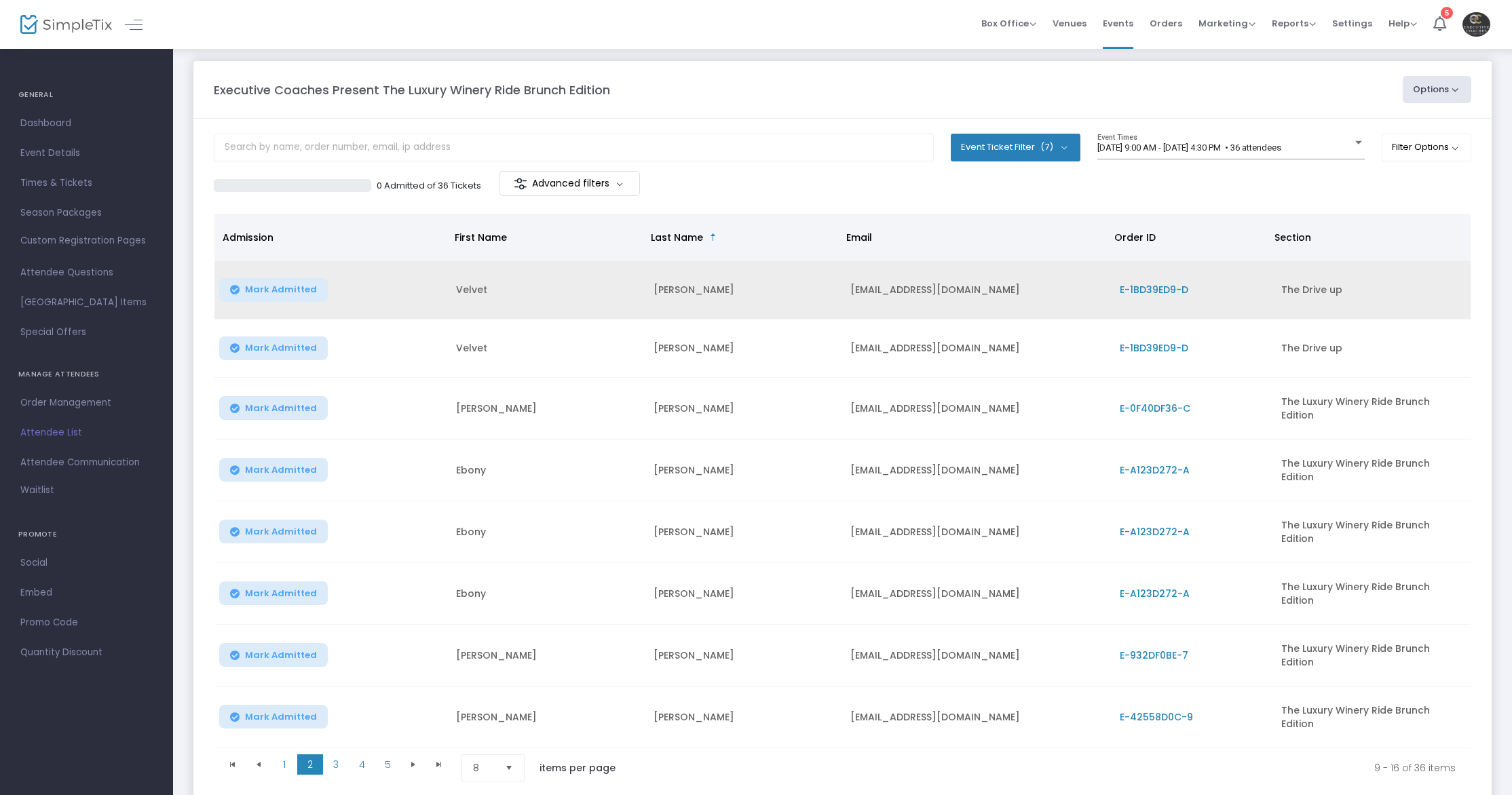
click at [1169, 293] on span "E-1BD39ED9-D" at bounding box center [1154, 289] width 68 height 14
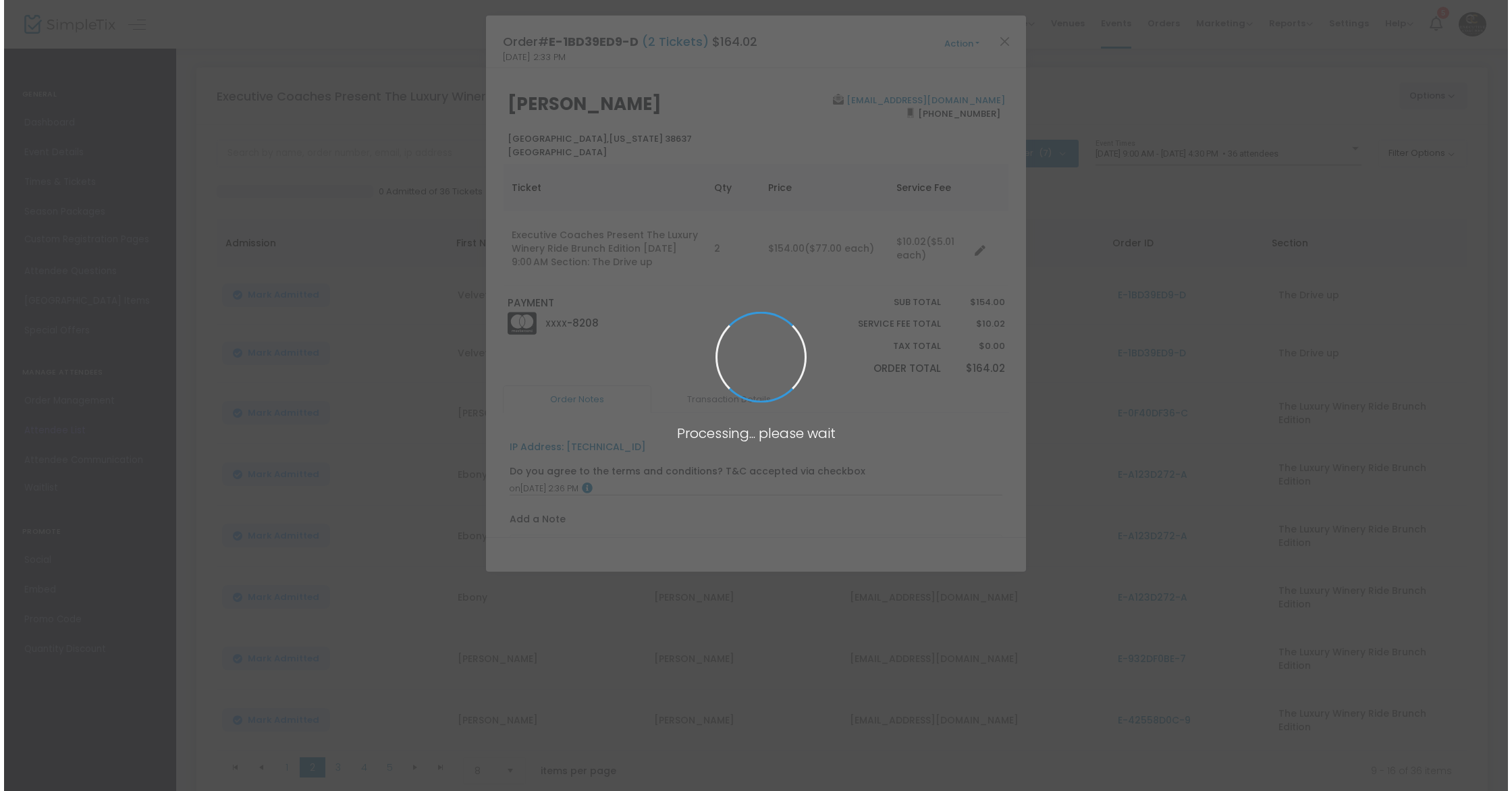
scroll to position [0, 0]
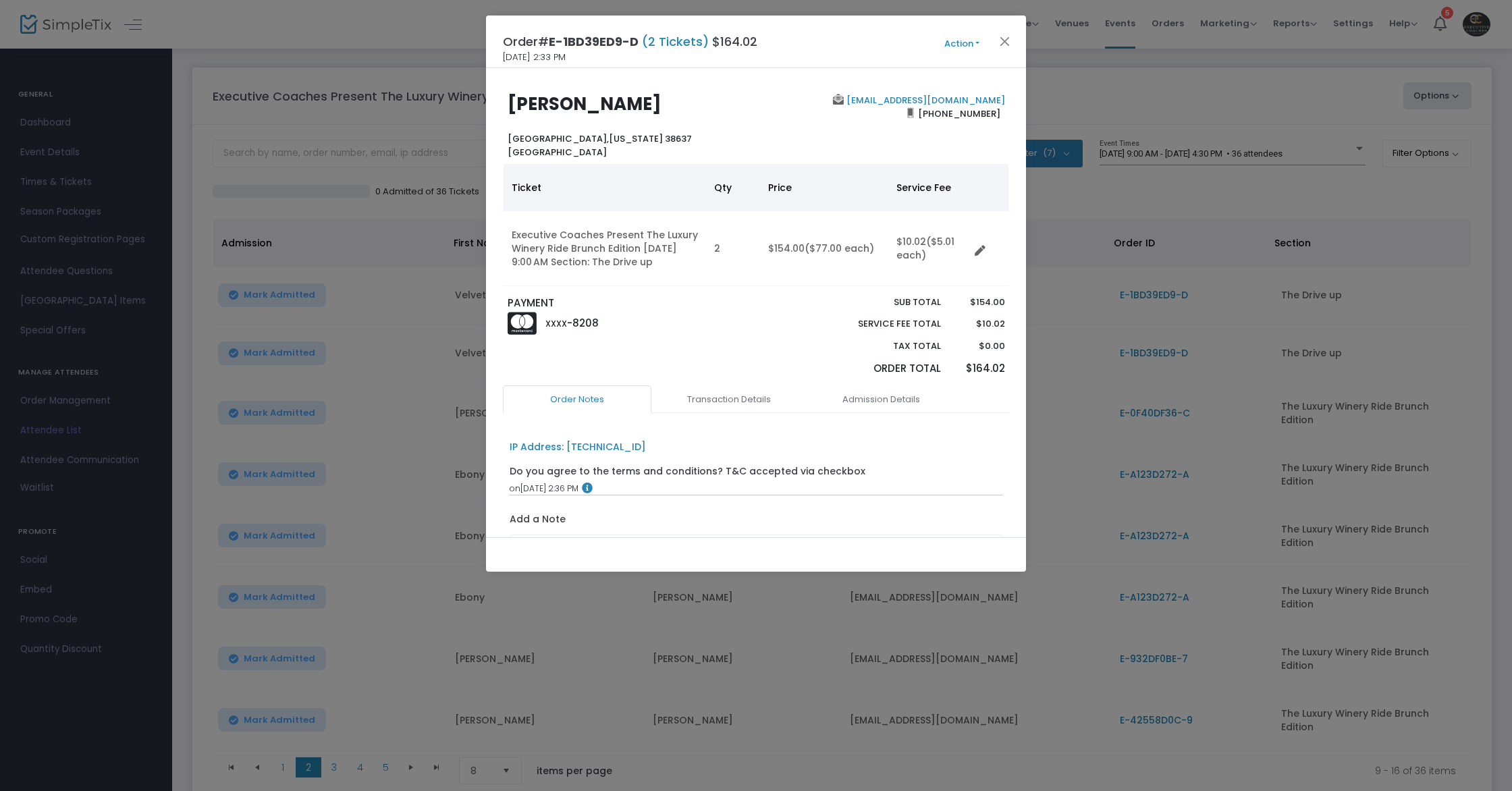
click at [950, 45] on button "Action" at bounding box center [962, 44] width 81 height 15
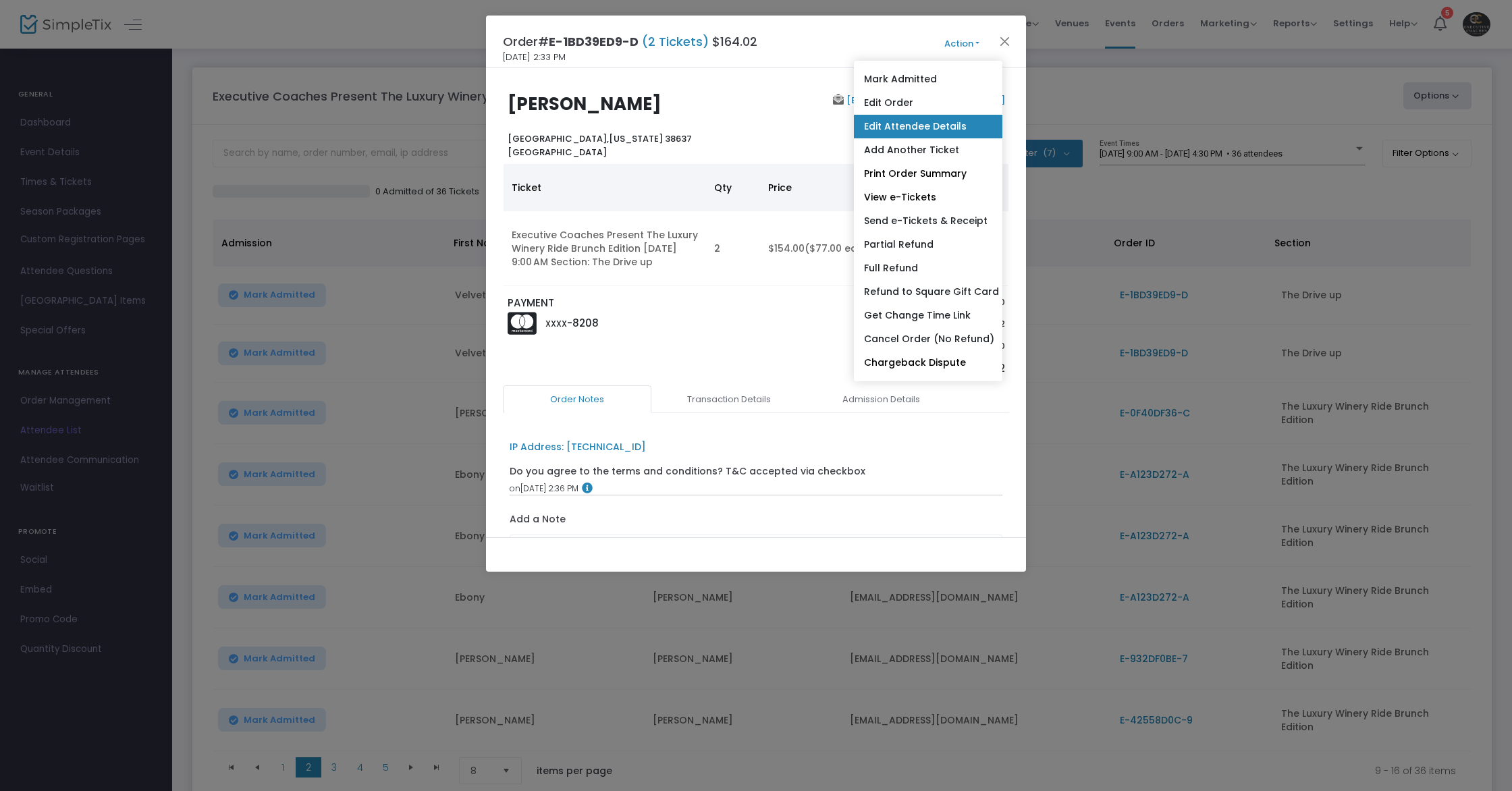
click at [924, 129] on link "Edit Attendee Details" at bounding box center [928, 126] width 149 height 23
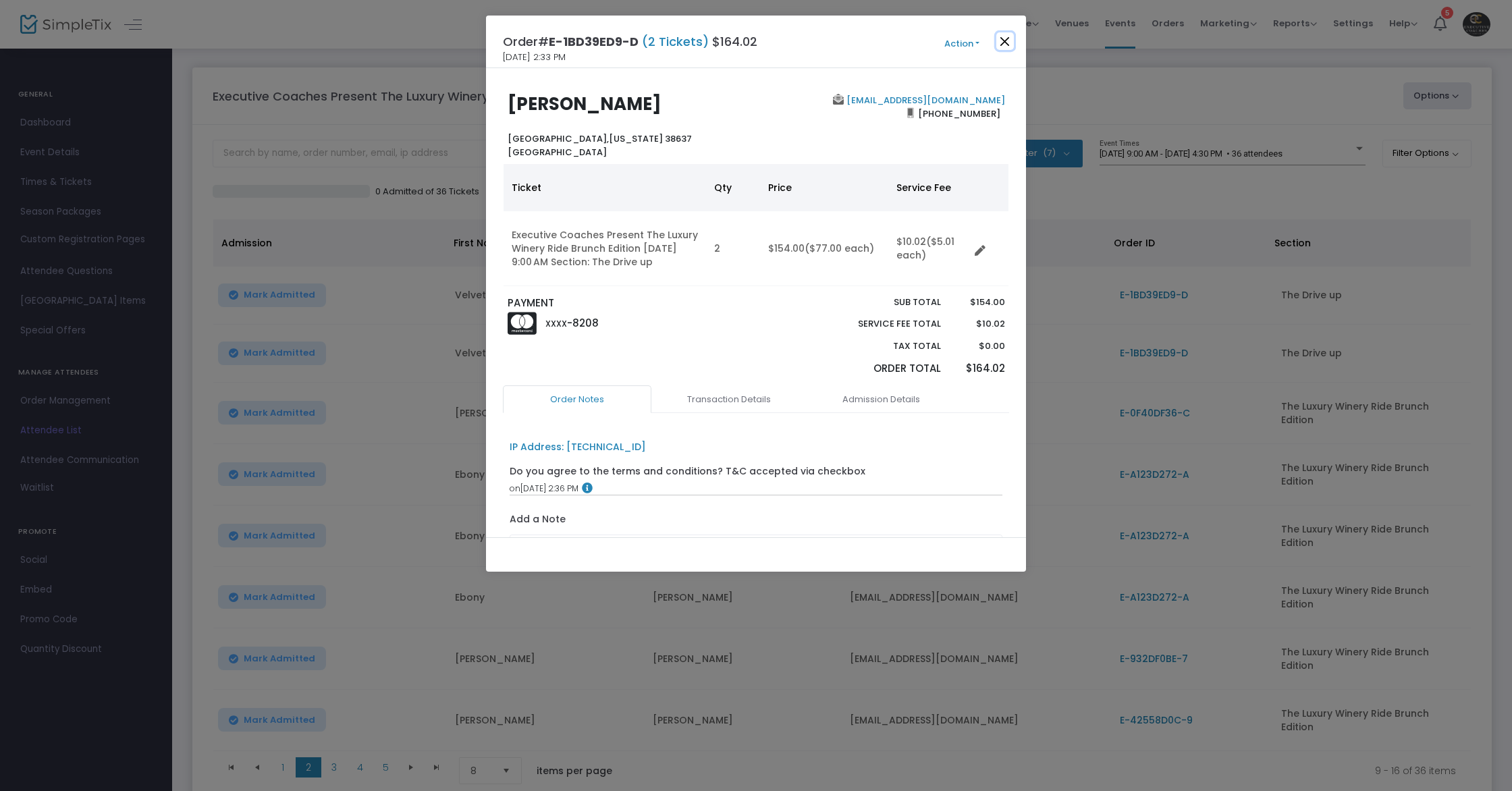
click at [1008, 43] on button "Close" at bounding box center [1005, 41] width 18 height 18
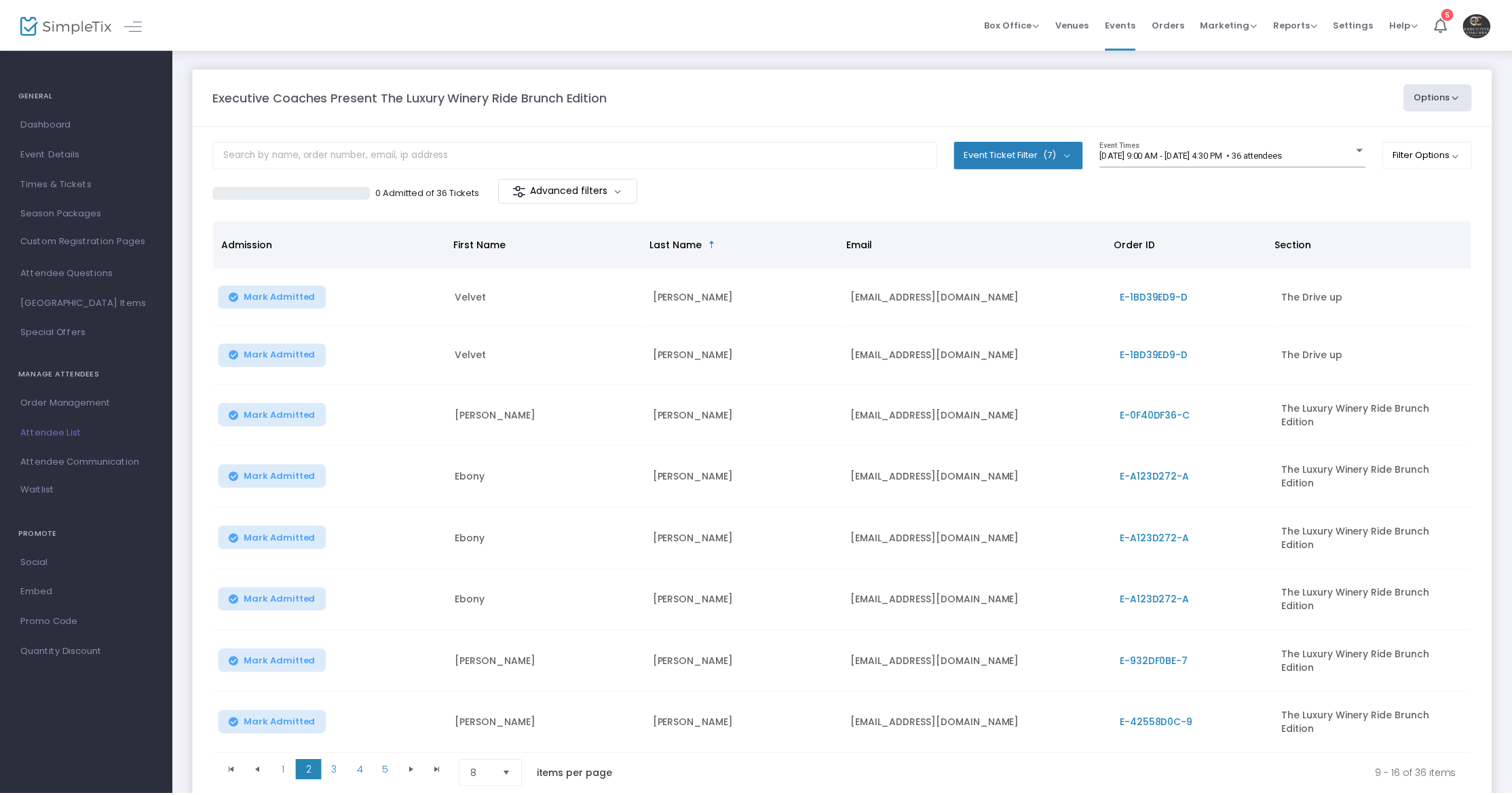
scroll to position [1, 0]
click at [359, 760] on span "4" at bounding box center [362, 770] width 26 height 20
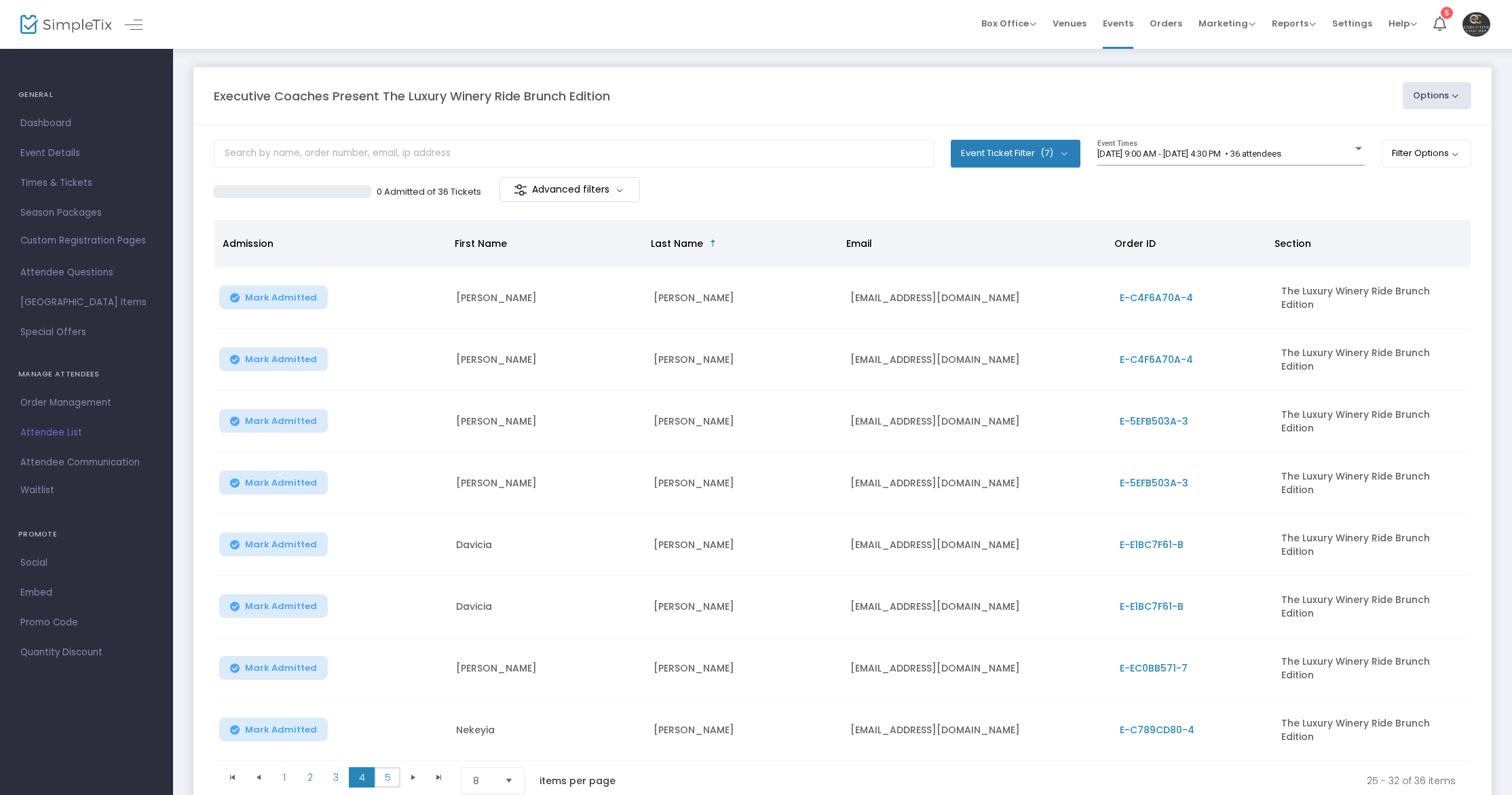
click at [392, 767] on span "5" at bounding box center [388, 777] width 26 height 20
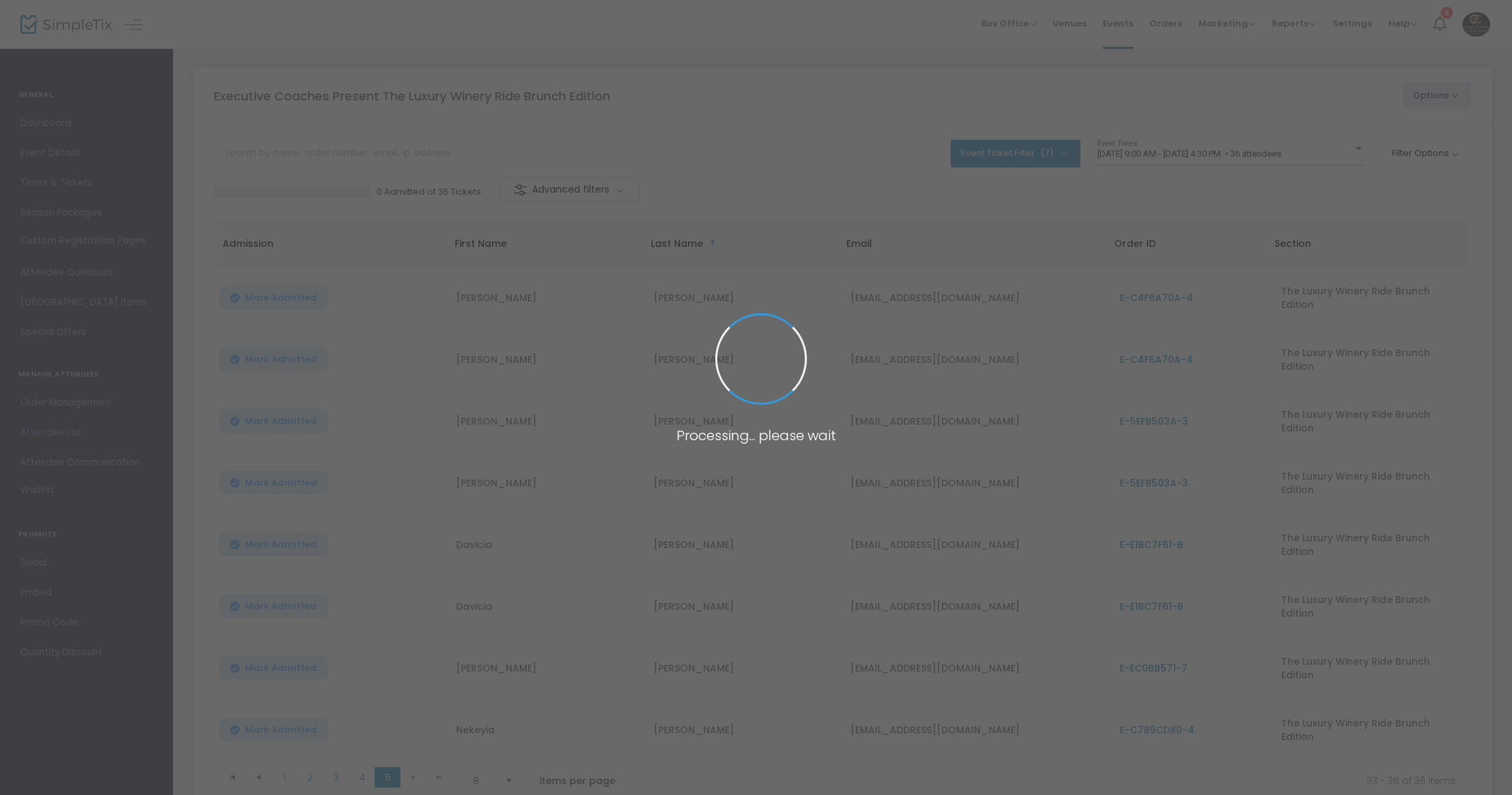
scroll to position [0, 0]
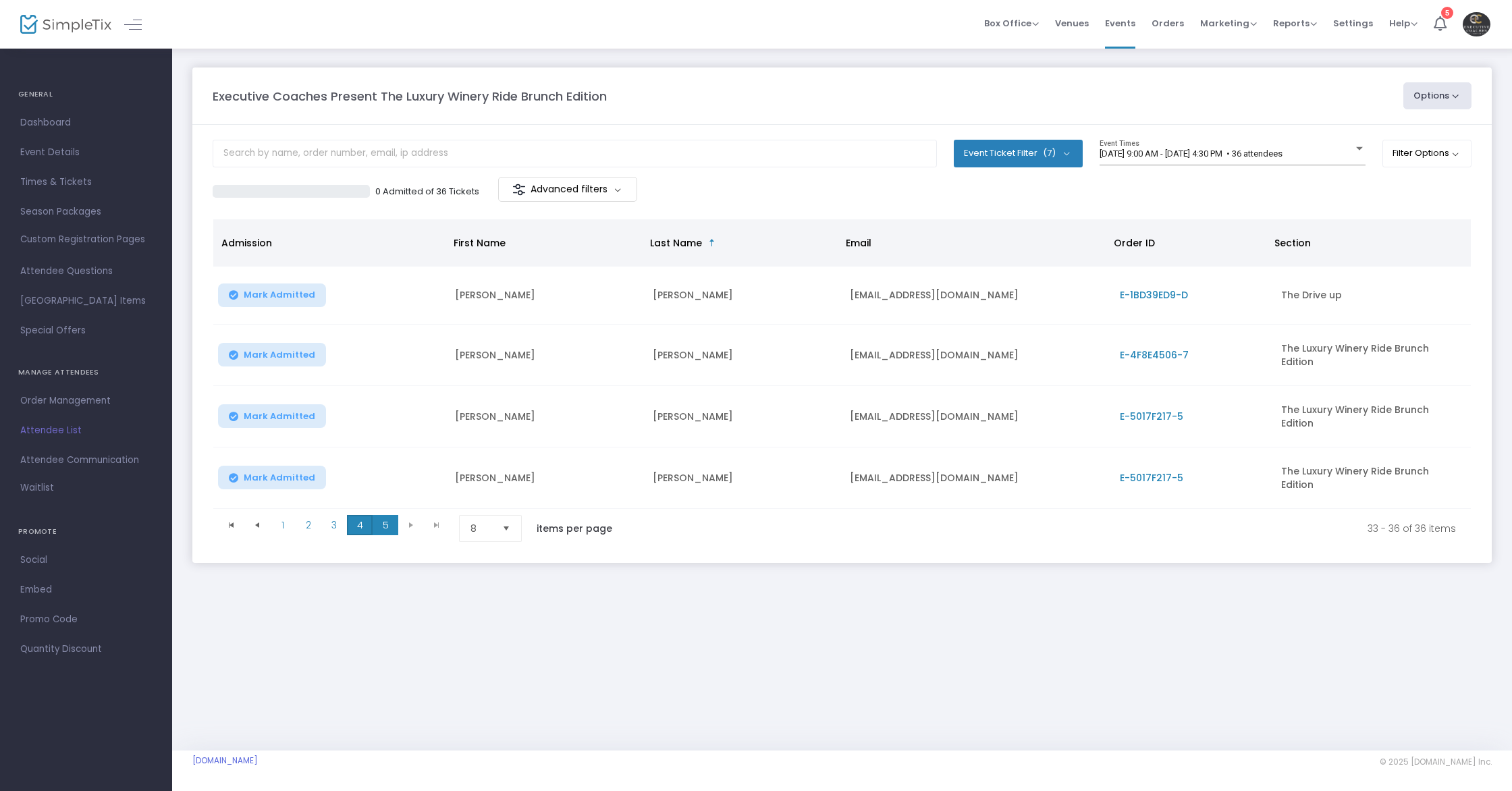
click at [356, 516] on span "4" at bounding box center [360, 524] width 26 height 20
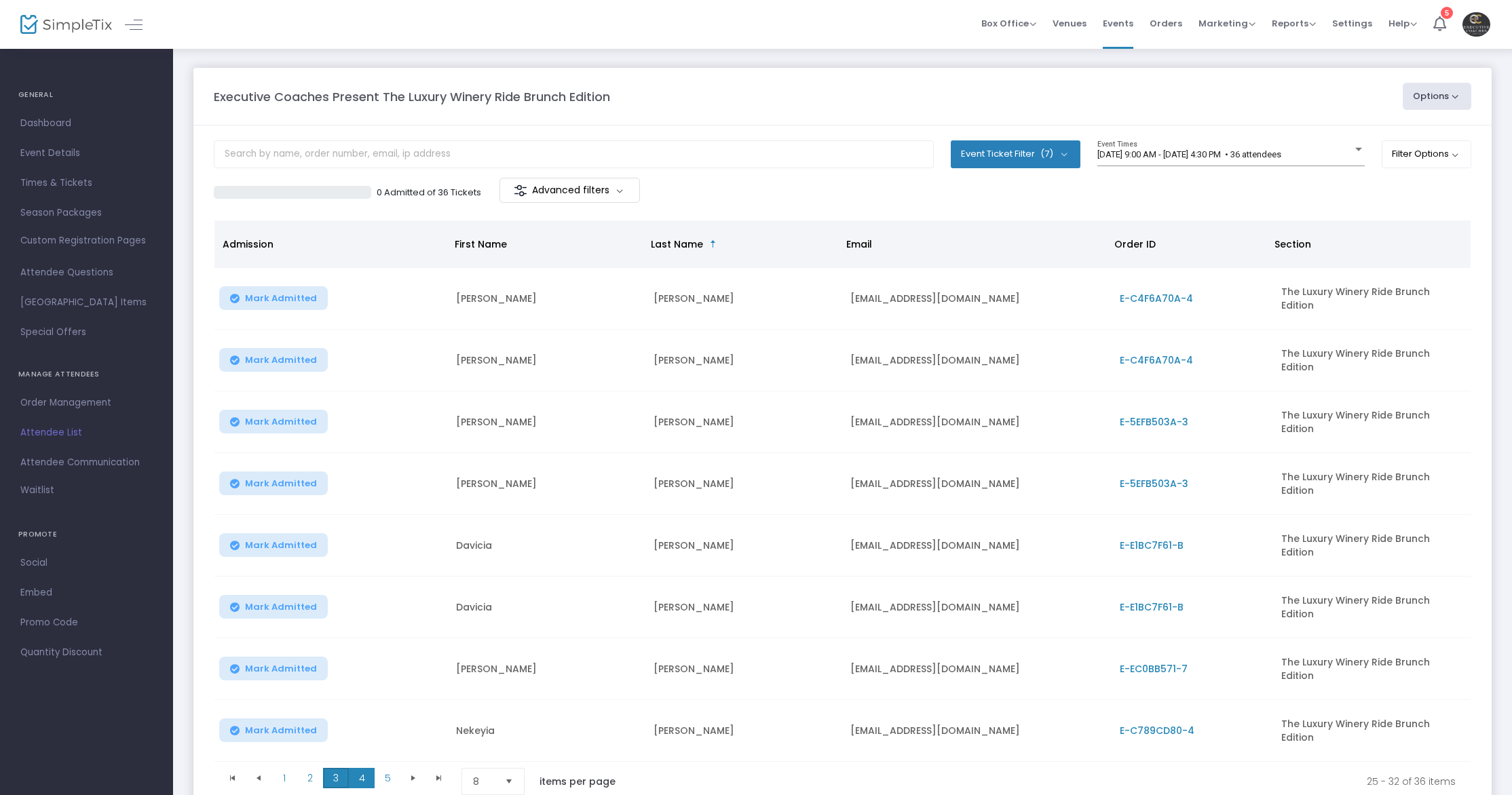
click at [327, 767] on span "3" at bounding box center [336, 777] width 26 height 20
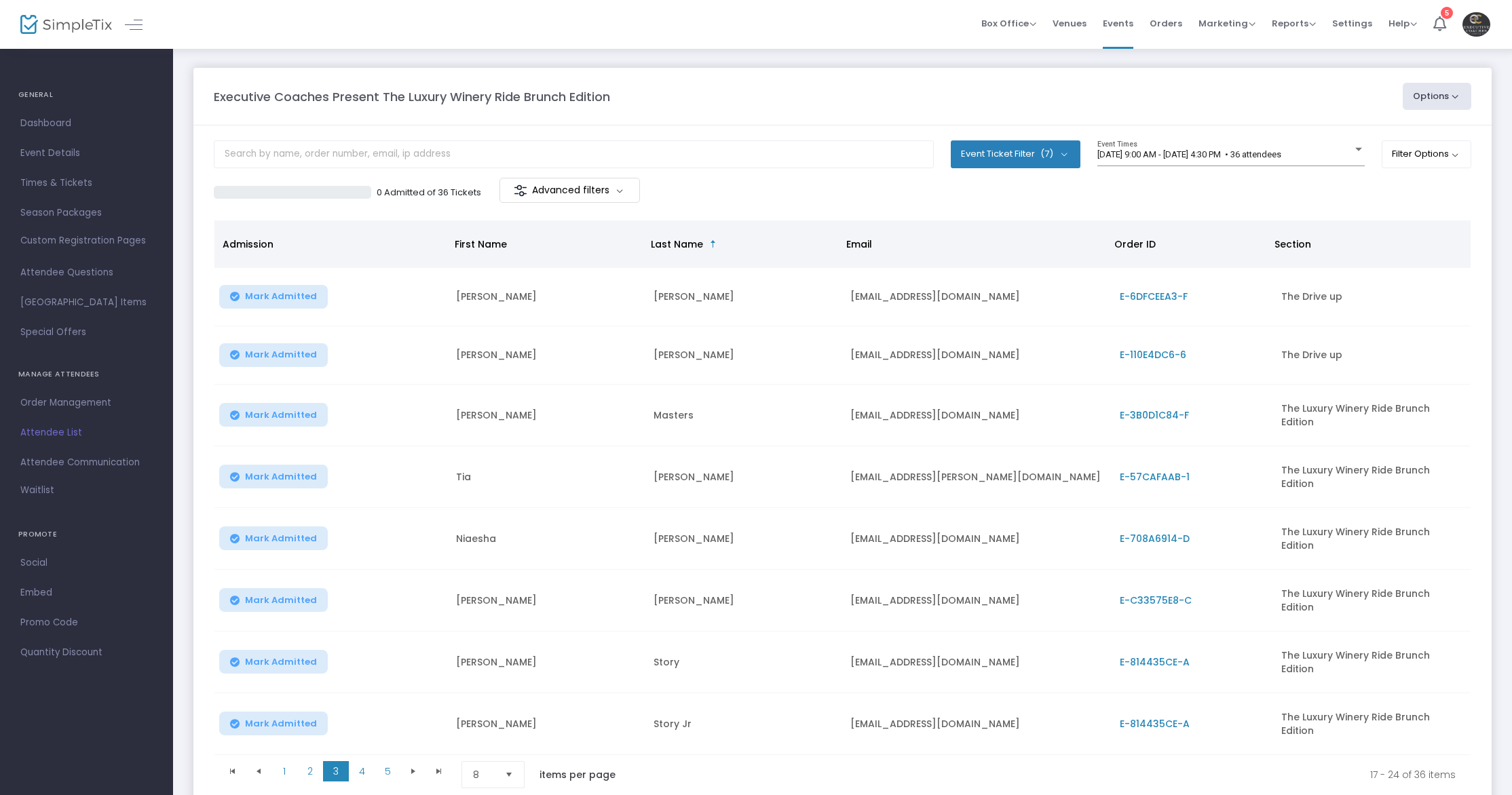
click at [1148, 296] on span "E-6DFCEEA3-F" at bounding box center [1154, 296] width 68 height 14
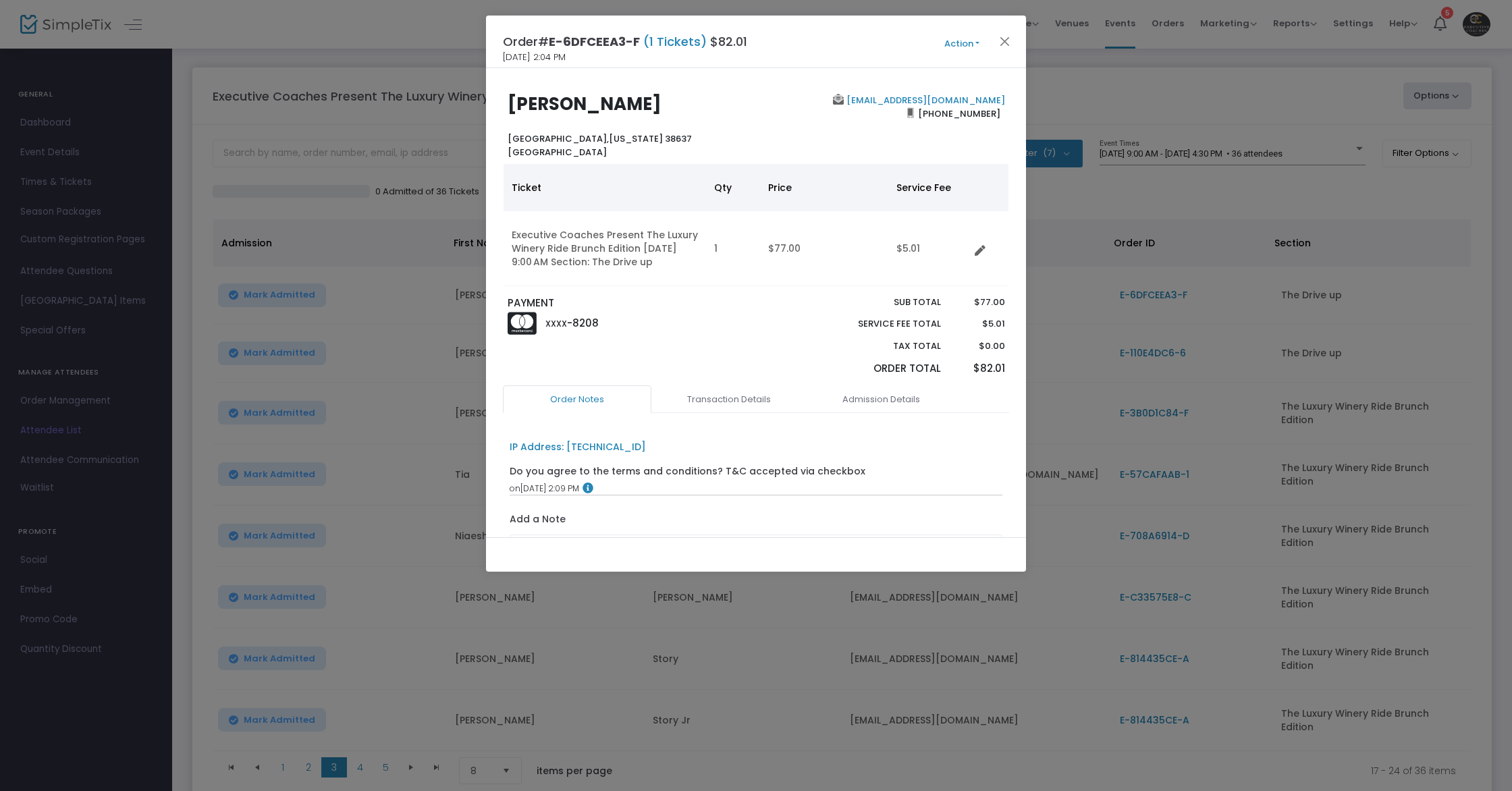
click at [946, 45] on button "Action" at bounding box center [962, 44] width 81 height 15
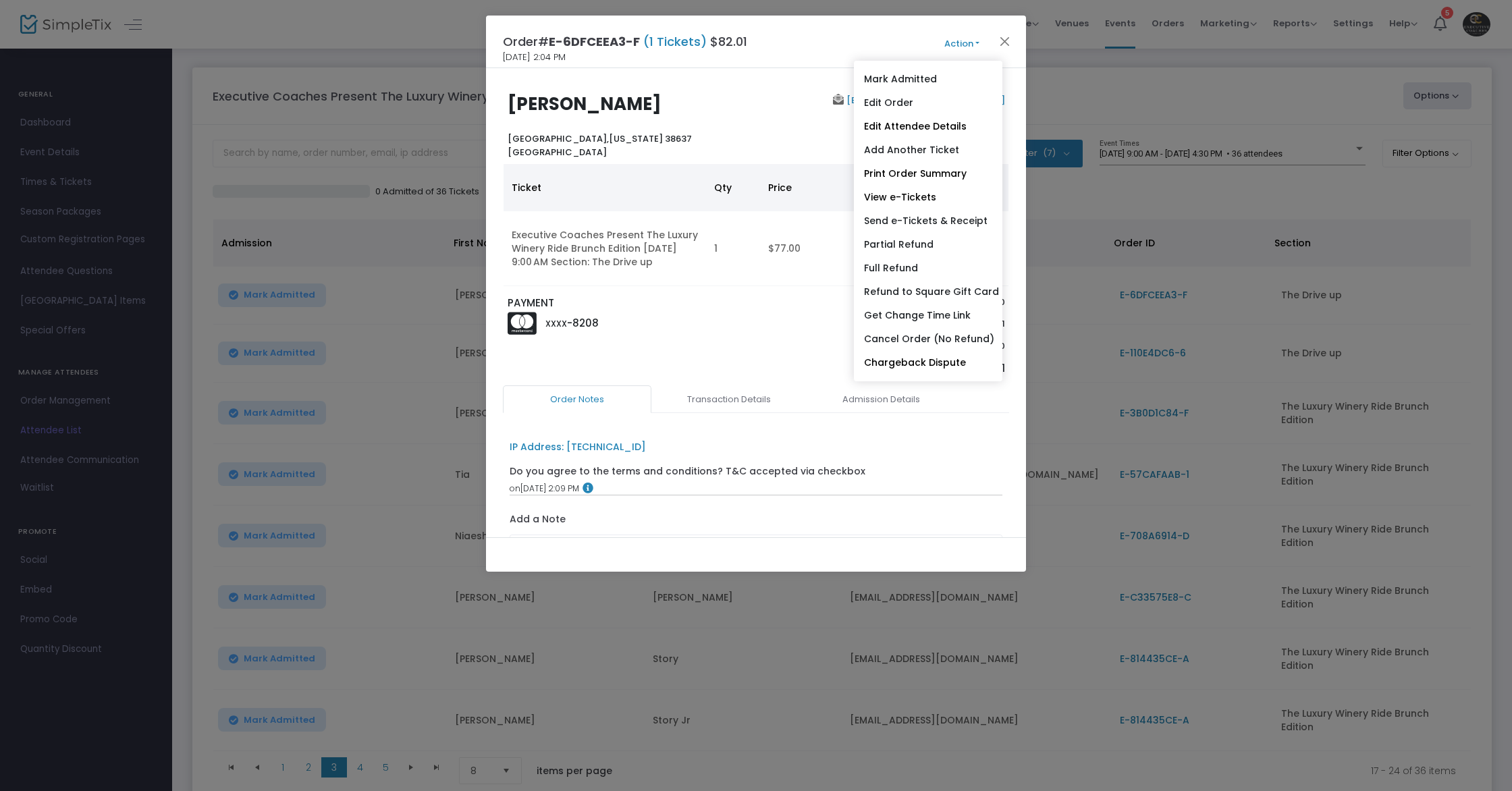
click at [929, 120] on link "Edit Attendee Details" at bounding box center [928, 126] width 149 height 23
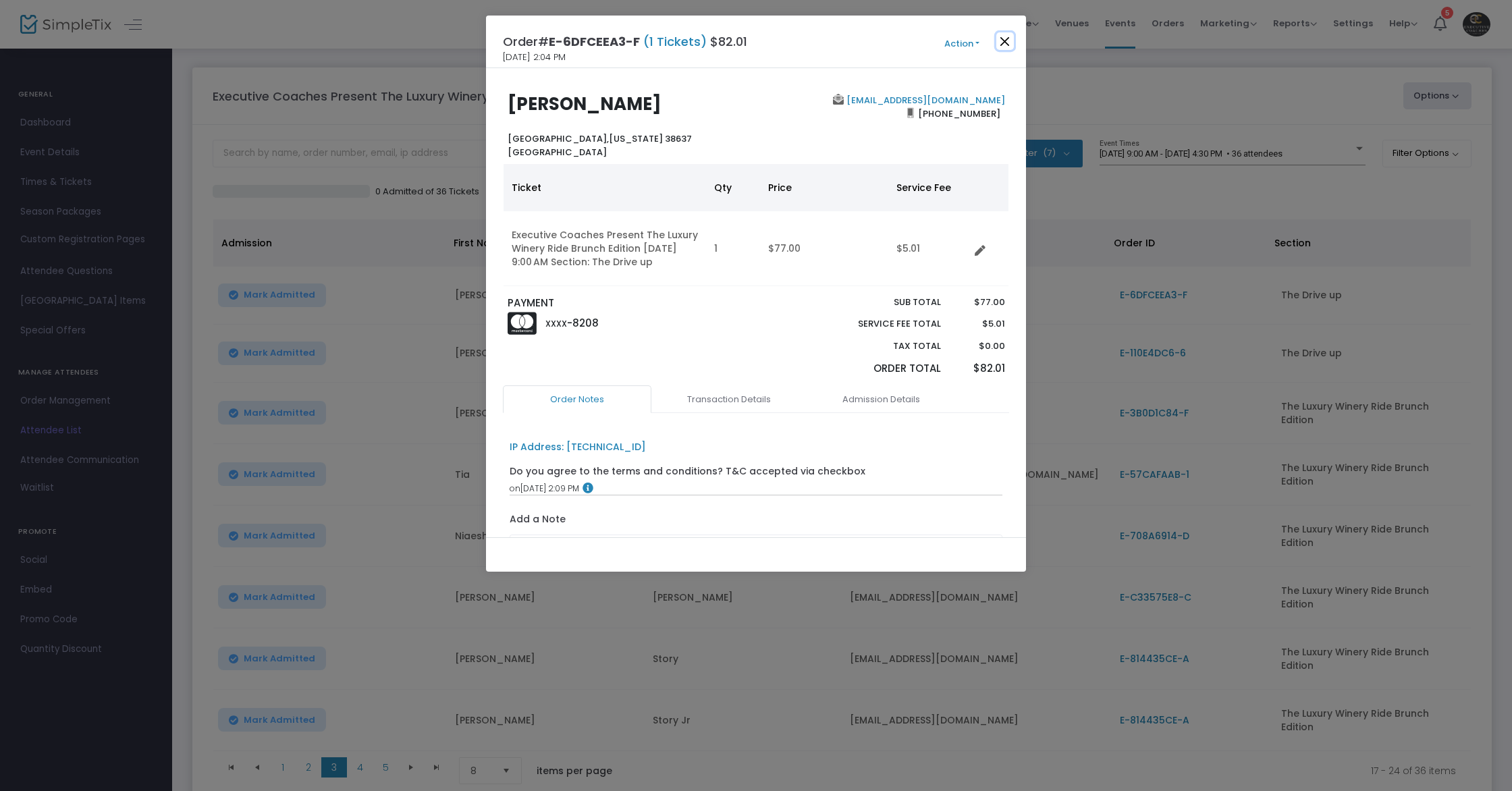
click at [1000, 45] on button "Close" at bounding box center [1005, 41] width 18 height 18
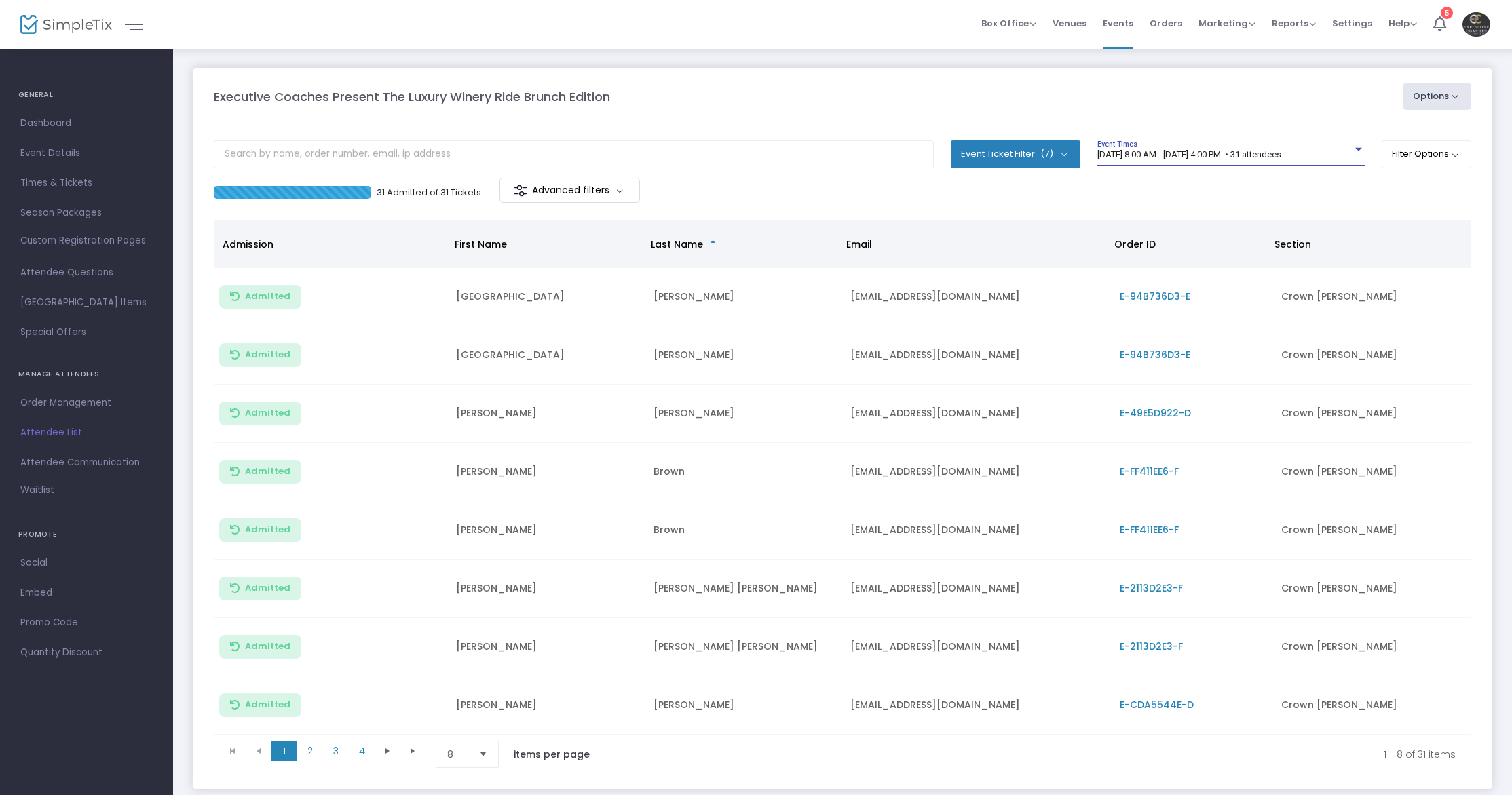
click at [1190, 152] on span "[DATE] 8:00 AM - [DATE] 4:00 PM • 31 attendees" at bounding box center [1189, 154] width 184 height 11
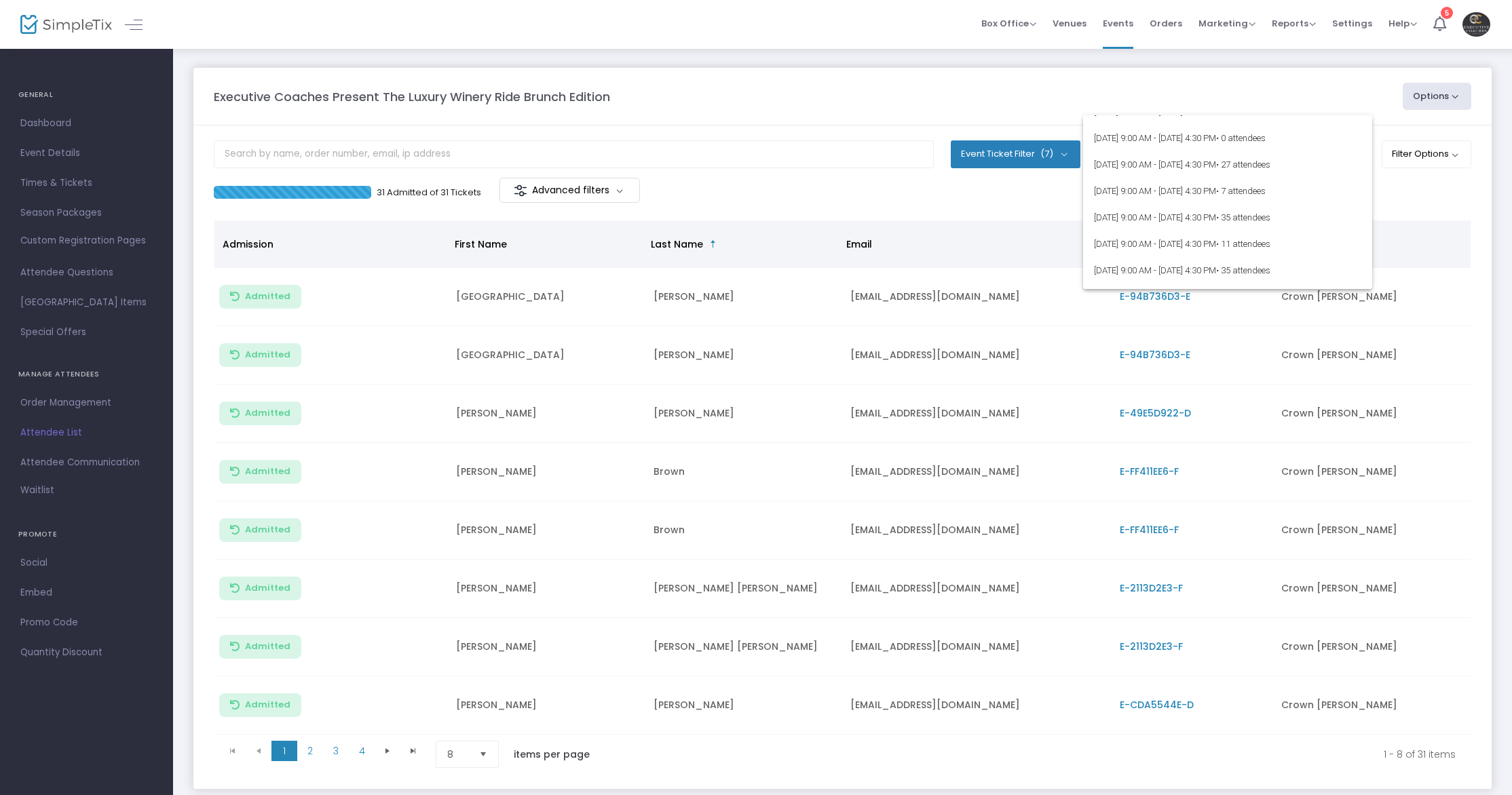
scroll to position [382, 0]
click at [1159, 194] on span "[DATE] 9:00 AM - [DATE] 4:30 PM • 36 attendees" at bounding box center [1227, 196] width 267 height 27
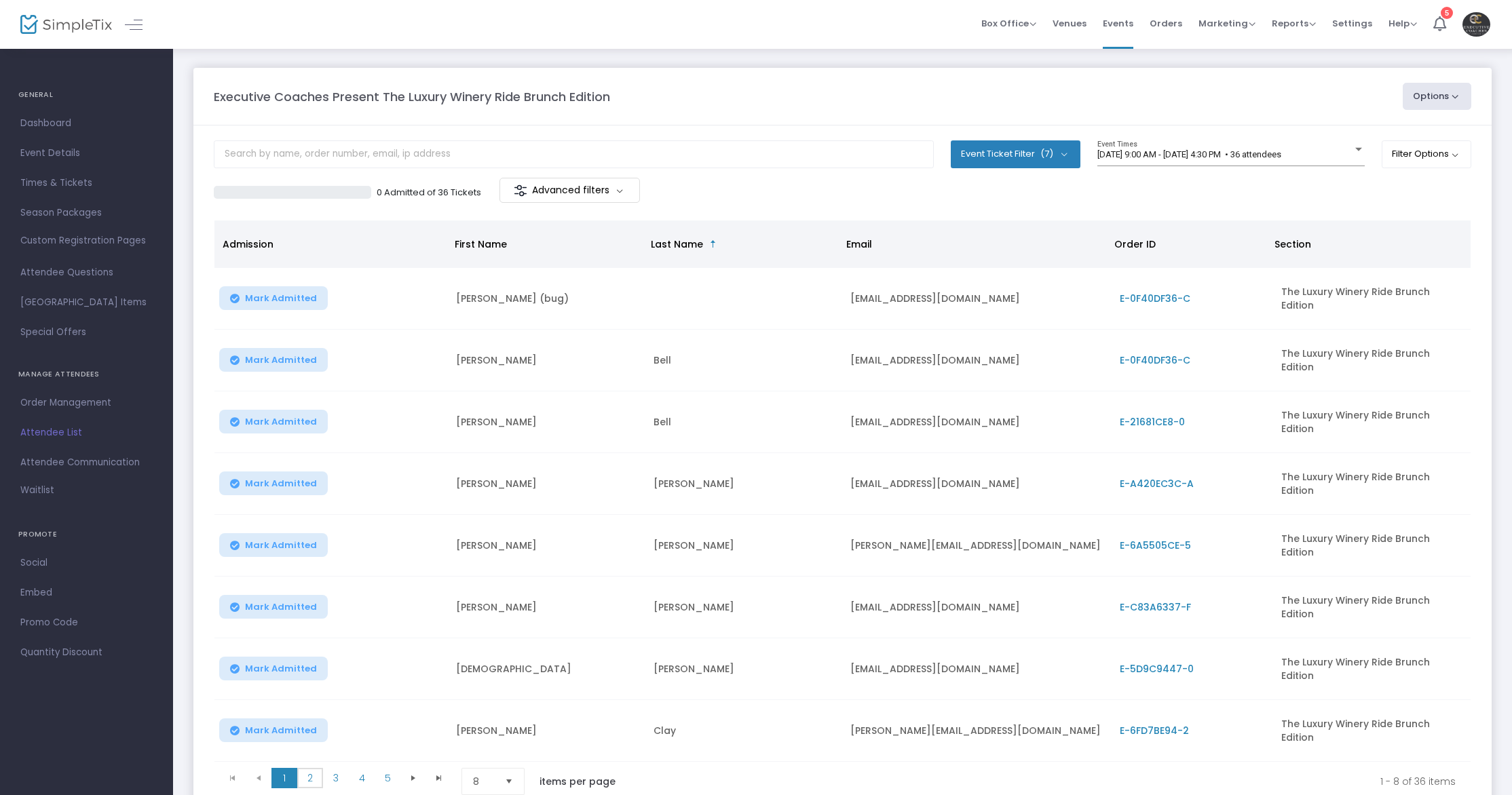
click at [310, 767] on span "2" at bounding box center [310, 777] width 26 height 20
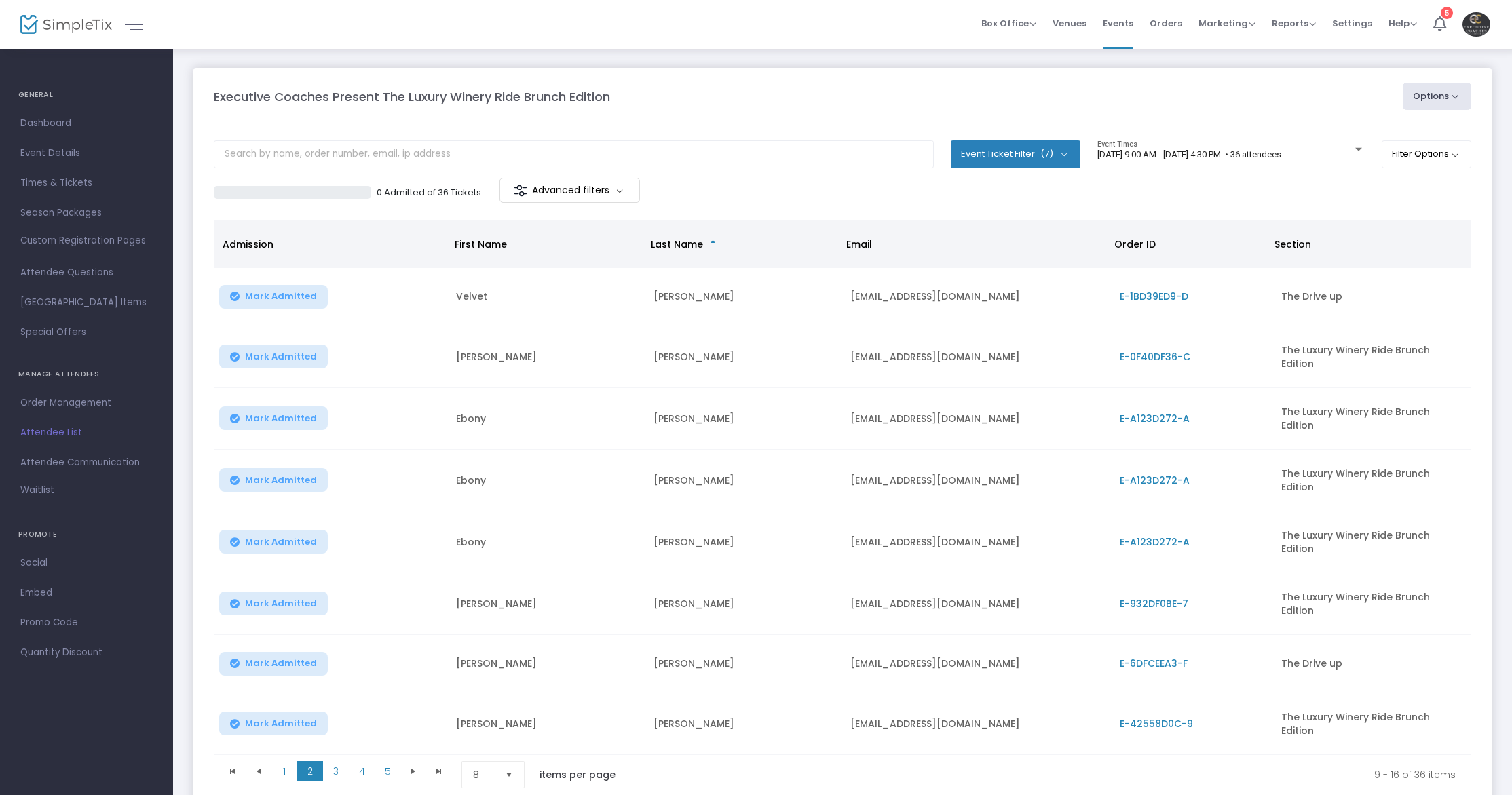
click at [1177, 412] on span "E-A123D272-A" at bounding box center [1155, 418] width 70 height 14
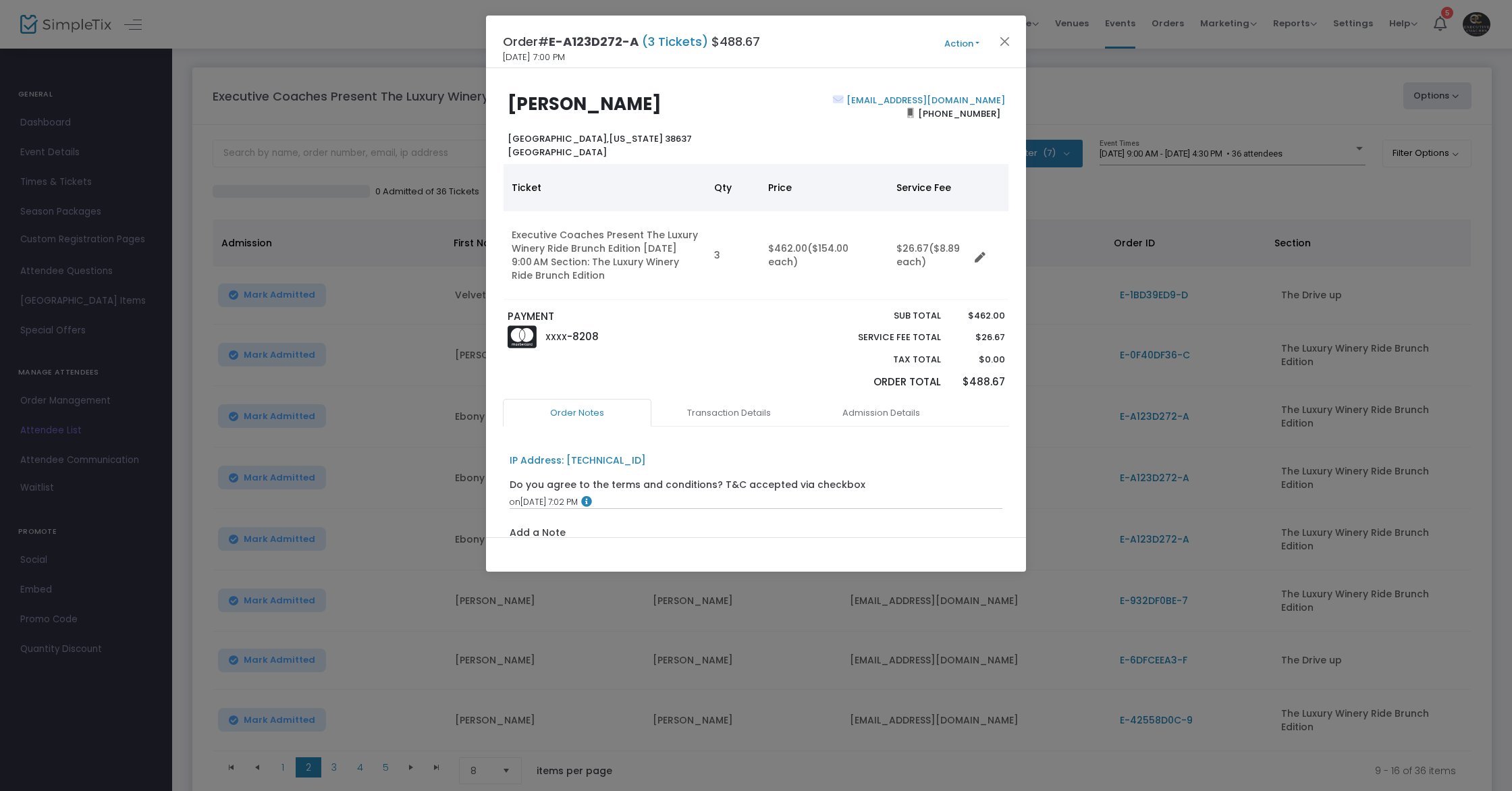
click at [960, 48] on button "Action" at bounding box center [962, 44] width 81 height 15
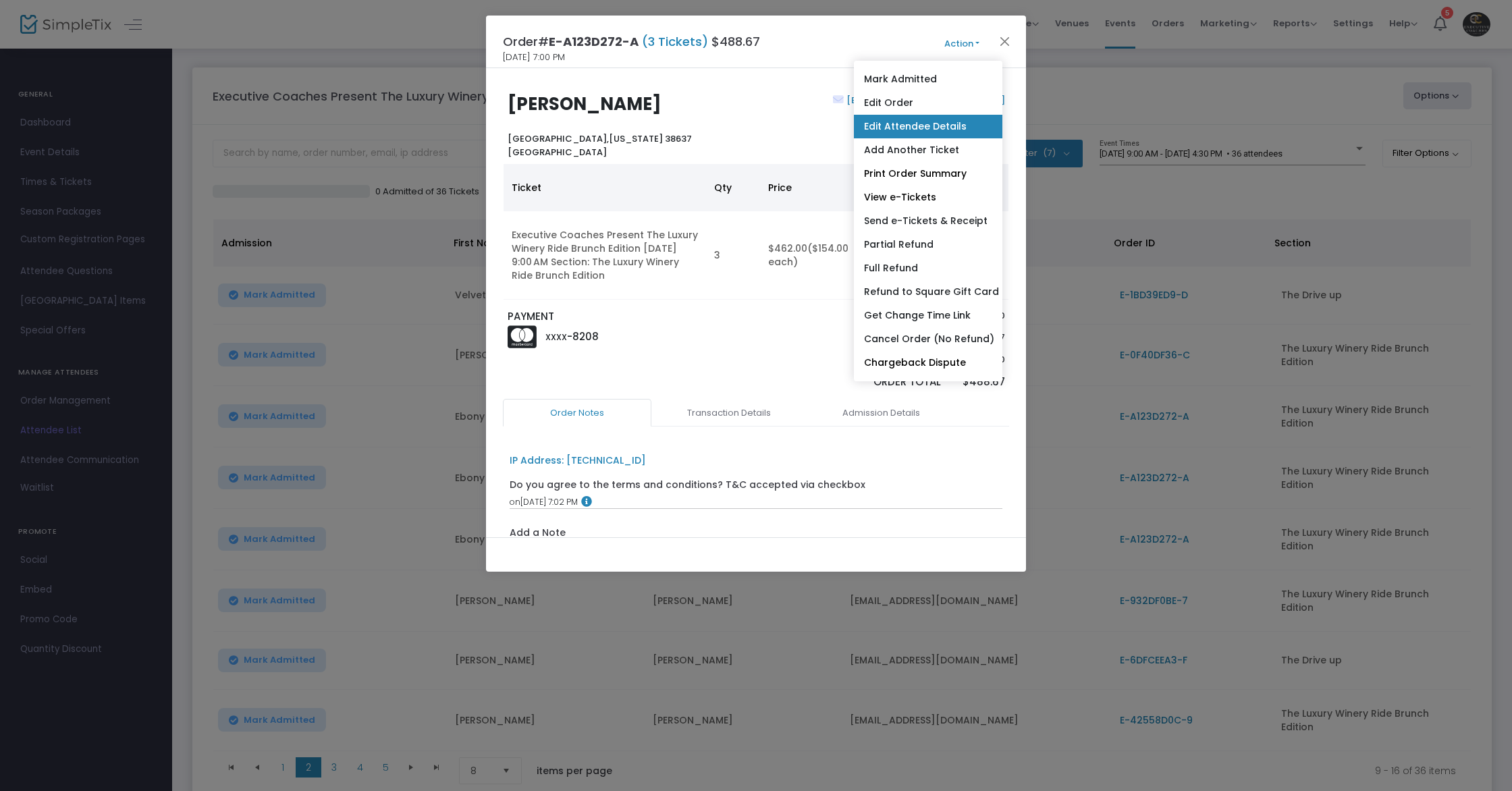
click at [899, 128] on link "Edit Attendee Details" at bounding box center [928, 126] width 149 height 23
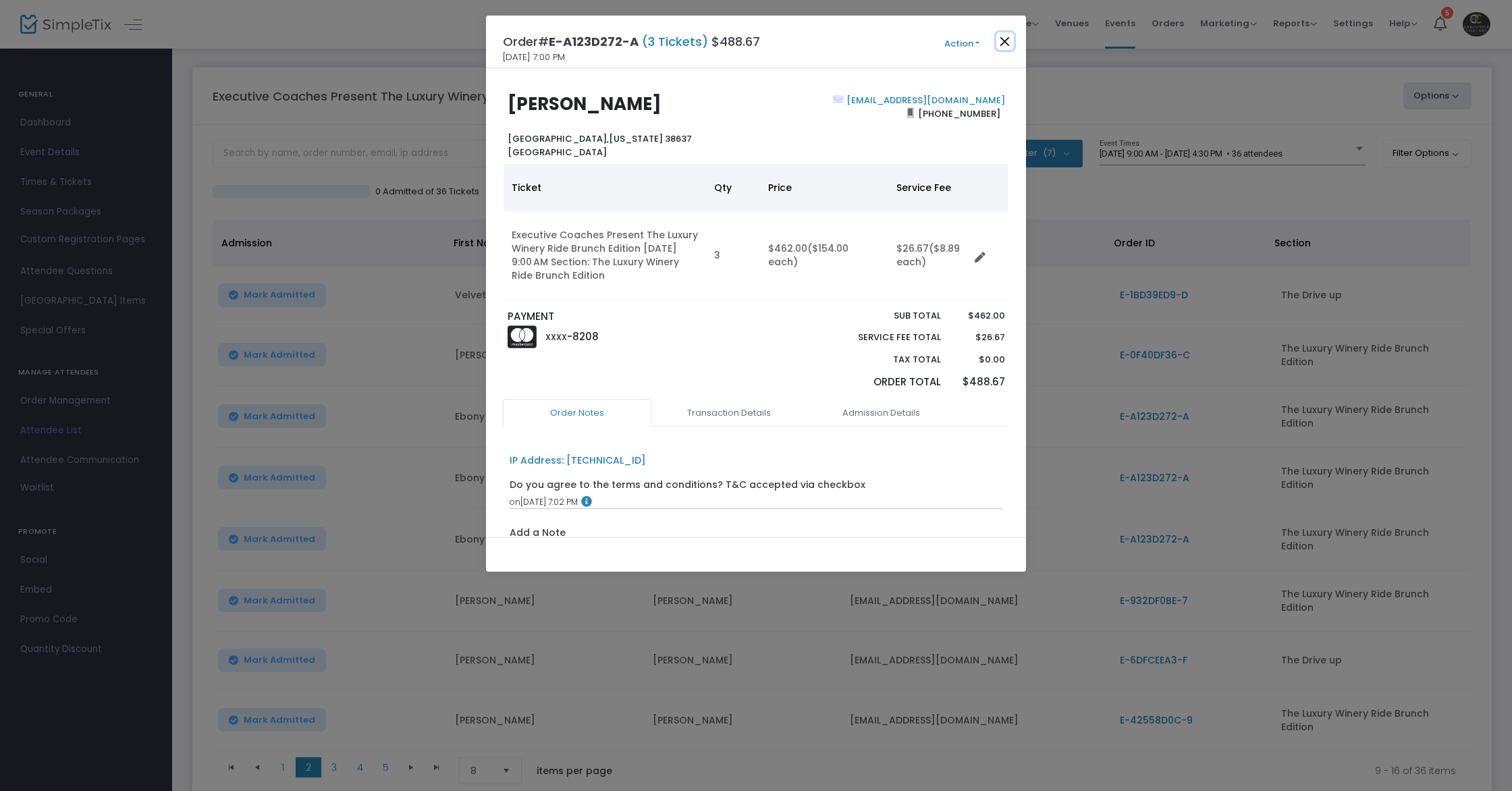
click at [1012, 43] on button "Close" at bounding box center [1005, 41] width 18 height 18
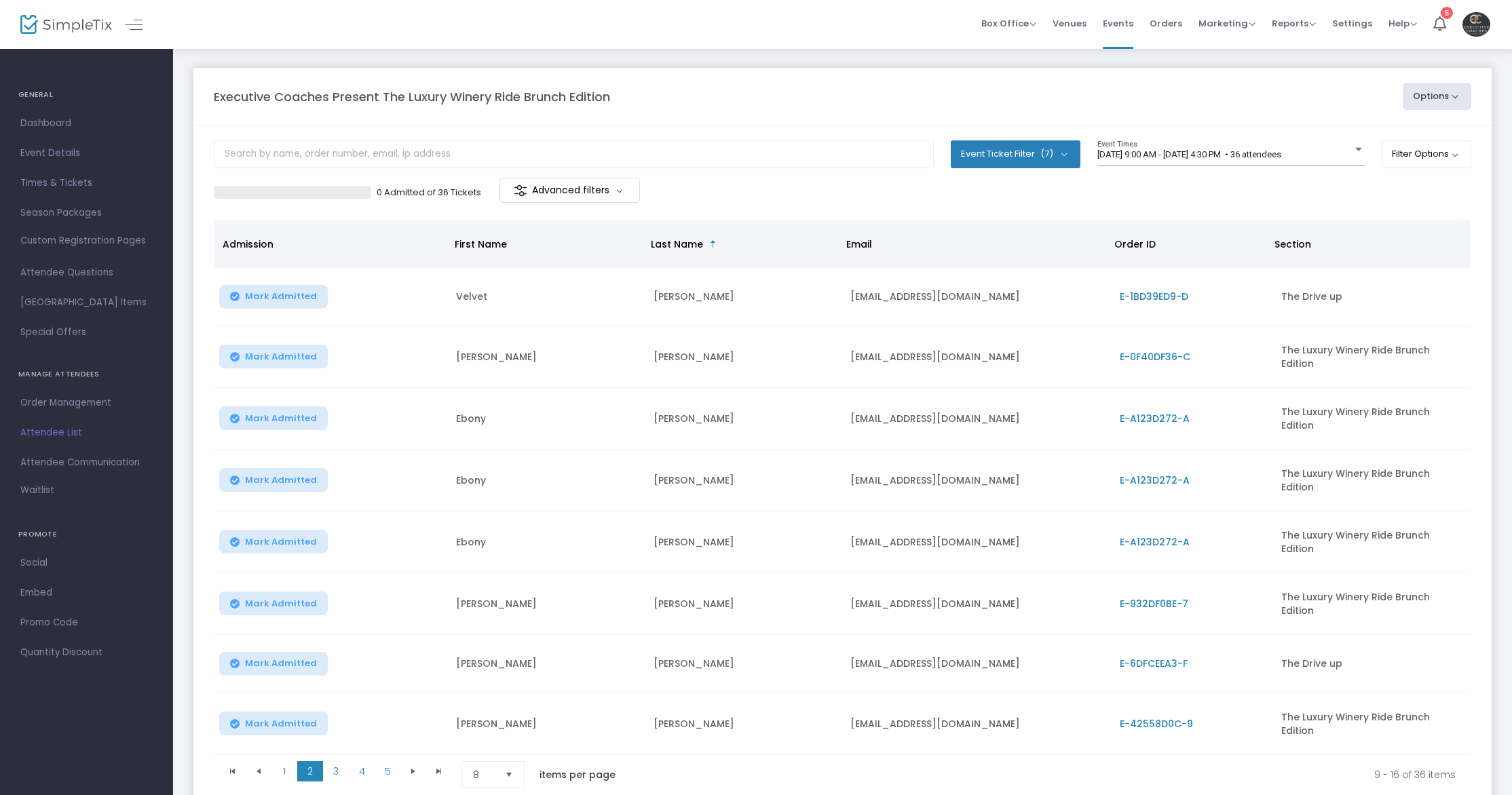
click at [1150, 656] on span "E-6DFCEEA3-F" at bounding box center [1154, 663] width 68 height 14
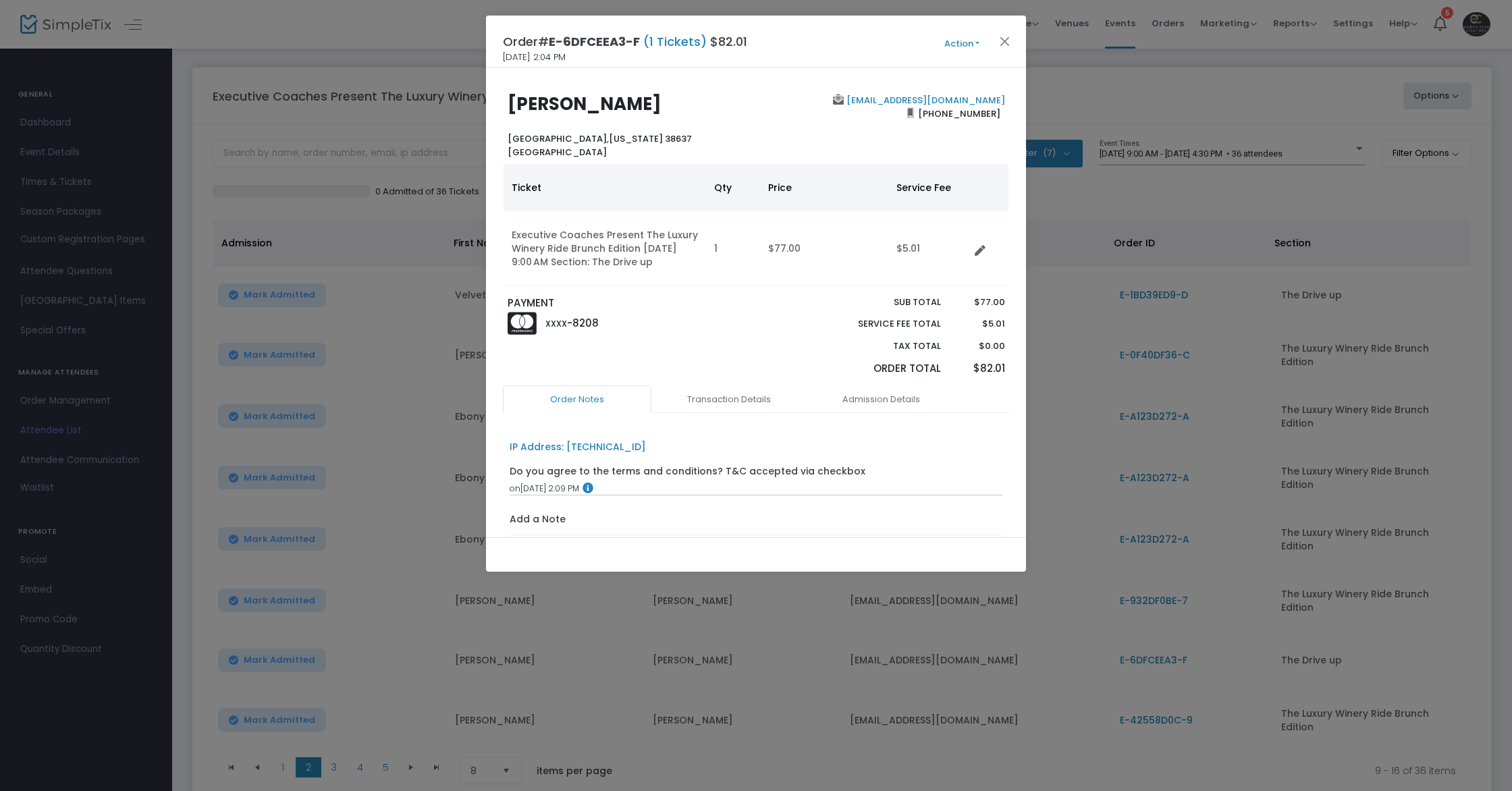
click at [960, 44] on button "Action" at bounding box center [962, 44] width 81 height 15
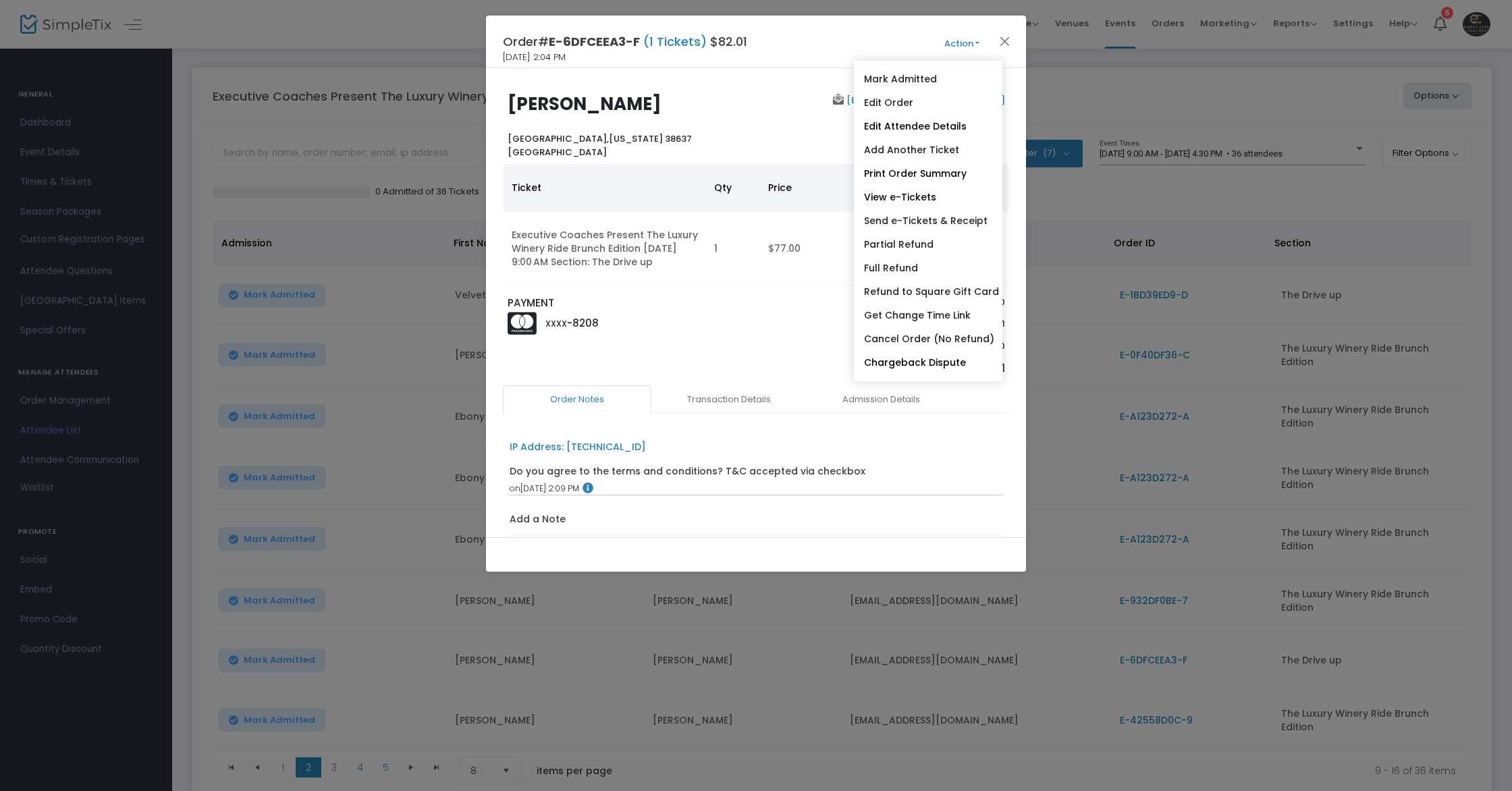
click at [925, 123] on link "Edit Attendee Details" at bounding box center [928, 126] width 149 height 23
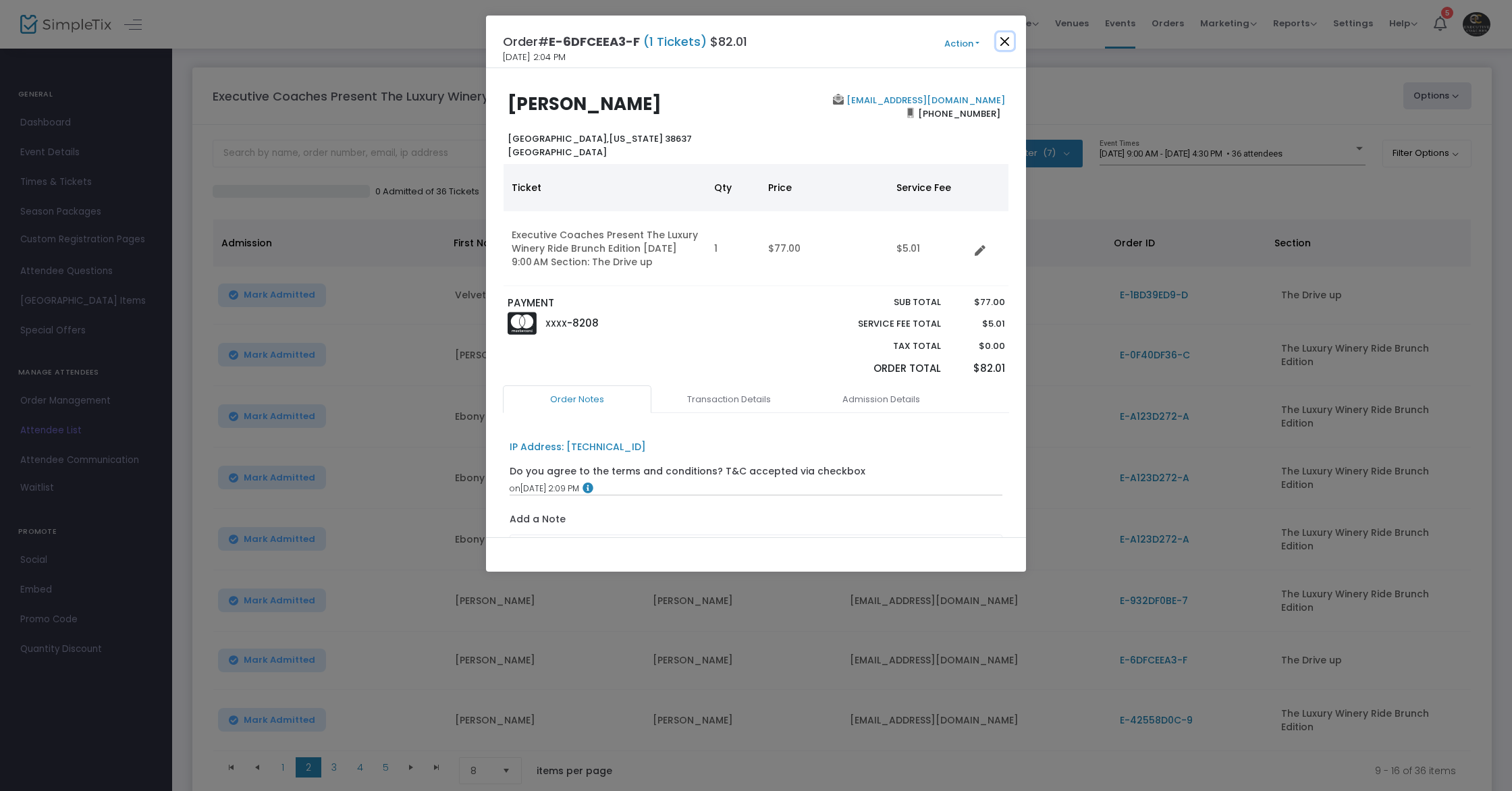
click at [1001, 45] on button "Close" at bounding box center [1005, 41] width 18 height 18
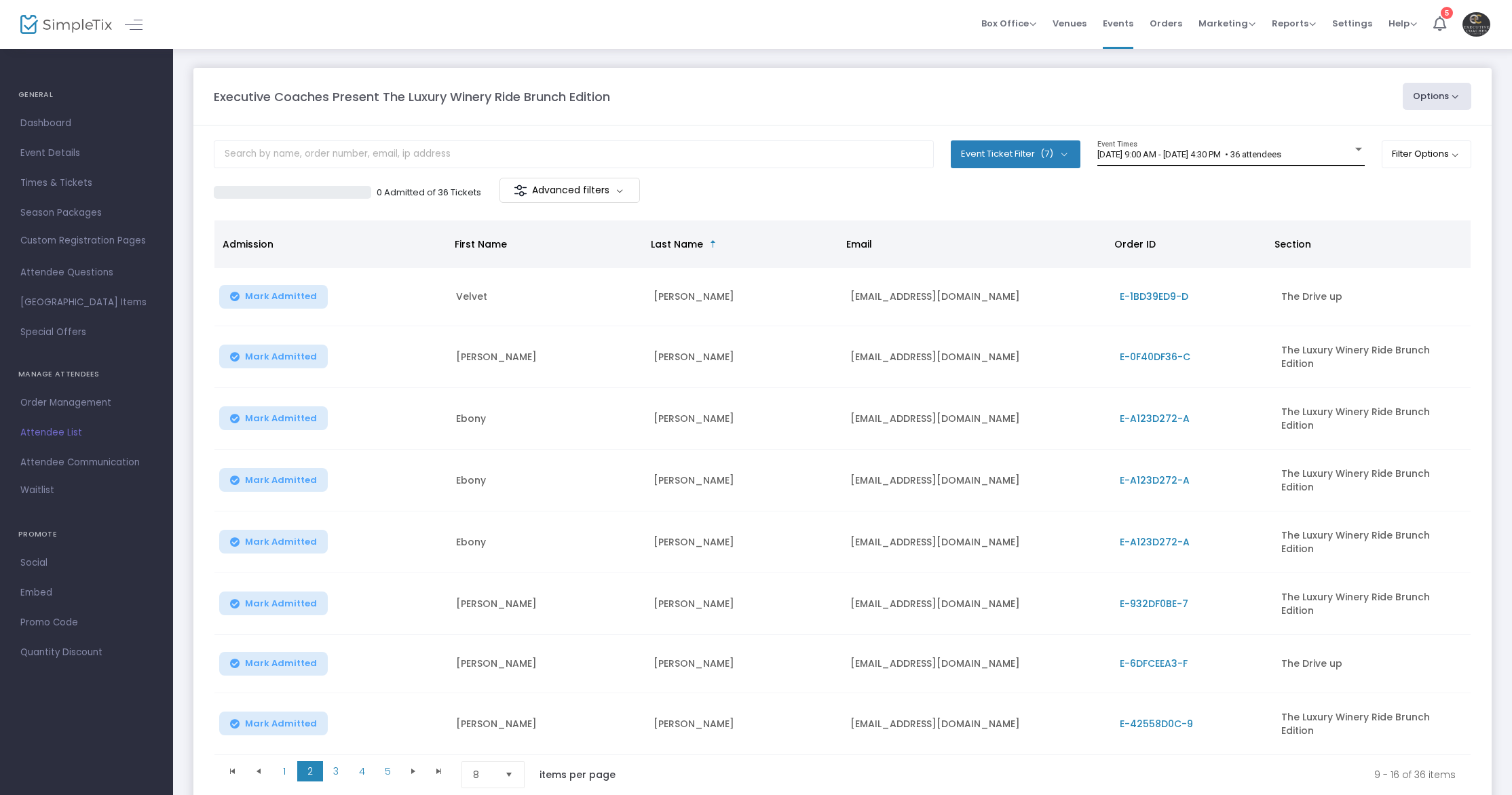
scroll to position [3, 0]
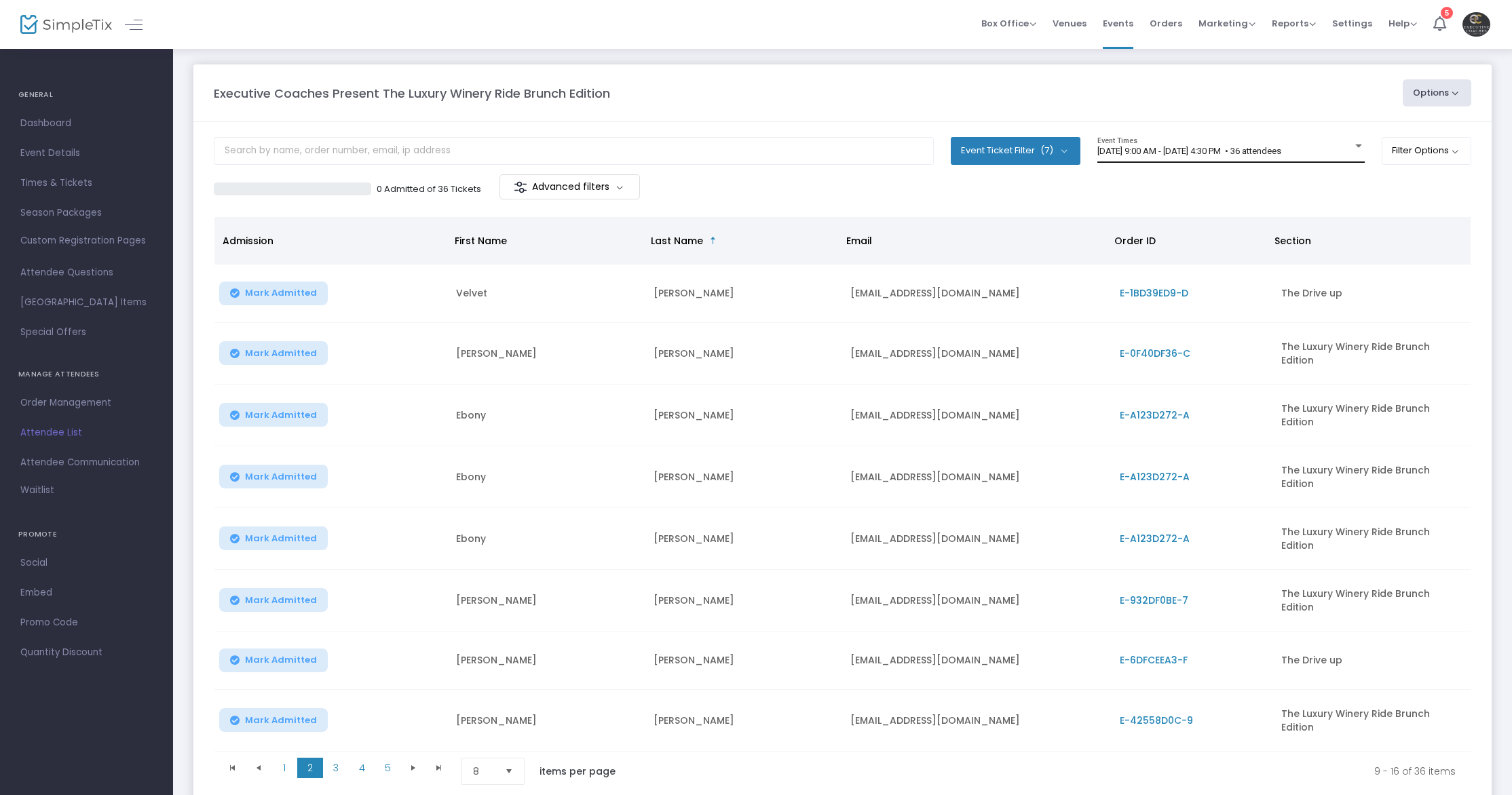
click at [1164, 150] on span "[DATE] 9:00 AM - [DATE] 4:30 PM • 36 attendees" at bounding box center [1189, 151] width 184 height 11
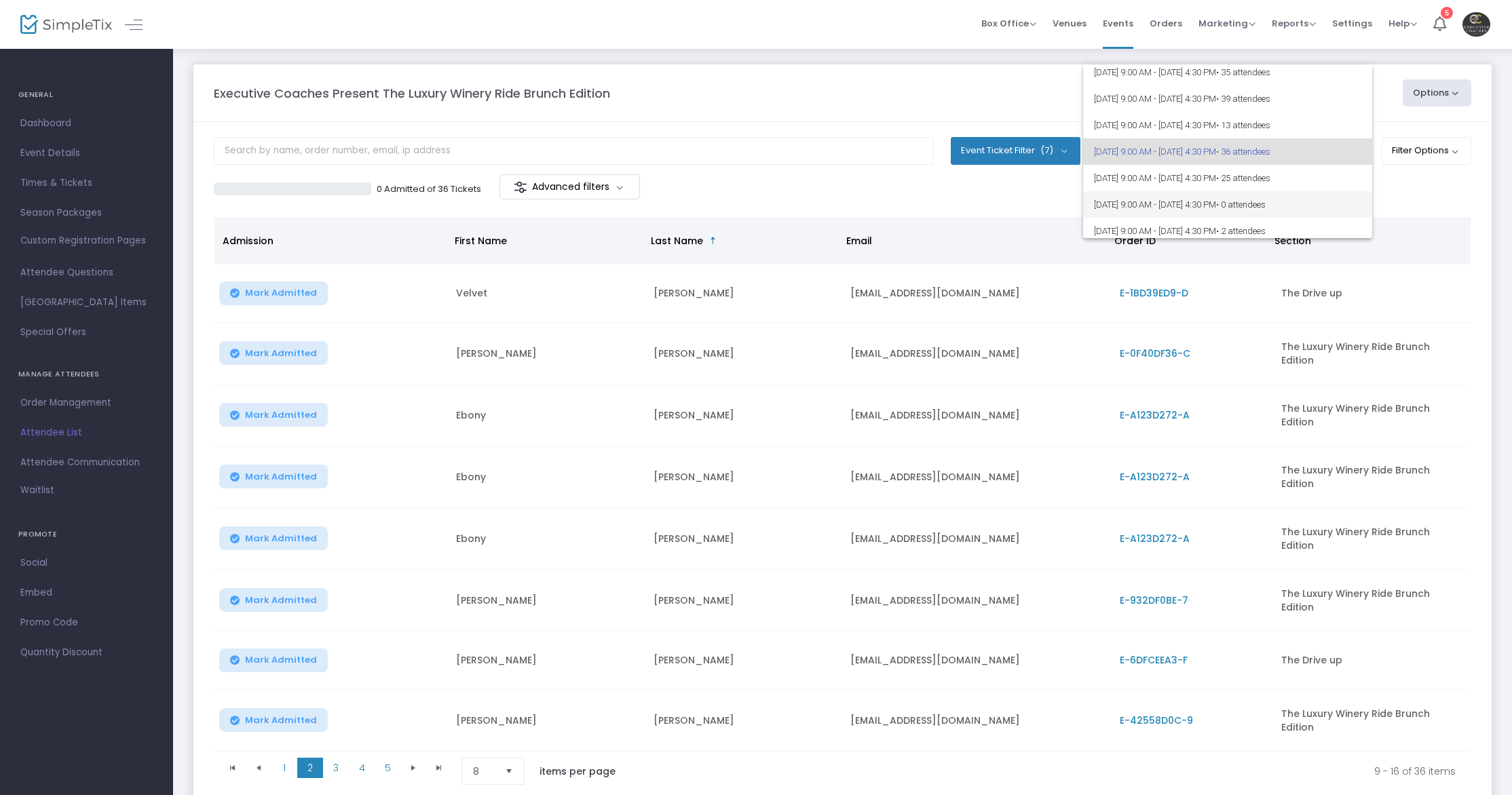
scroll to position [382, 0]
click at [1145, 146] on span "[DATE] 9:00 AM - [DATE] 4:30 PM • 36 attendees" at bounding box center [1227, 145] width 267 height 27
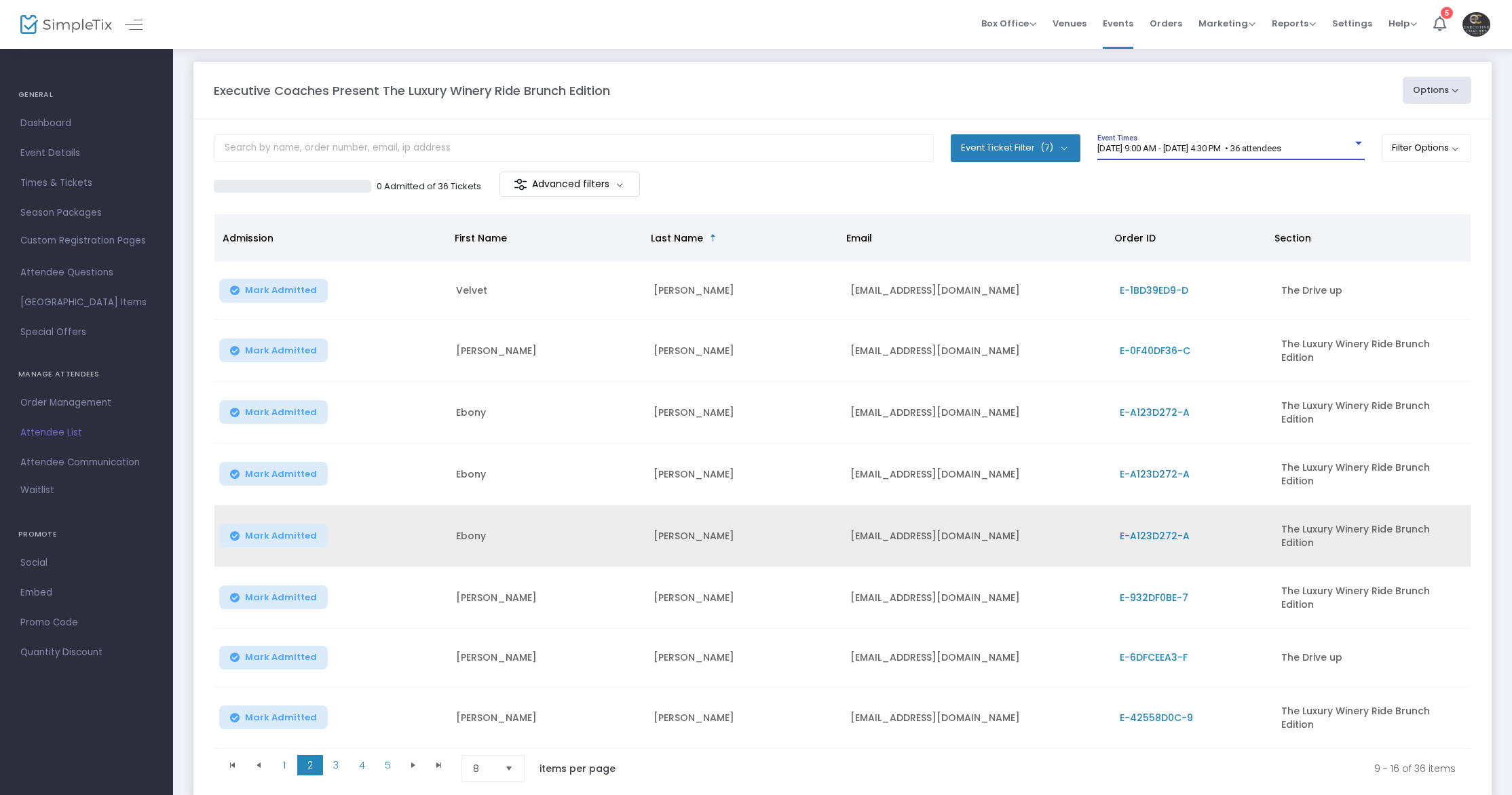
scroll to position [87, 0]
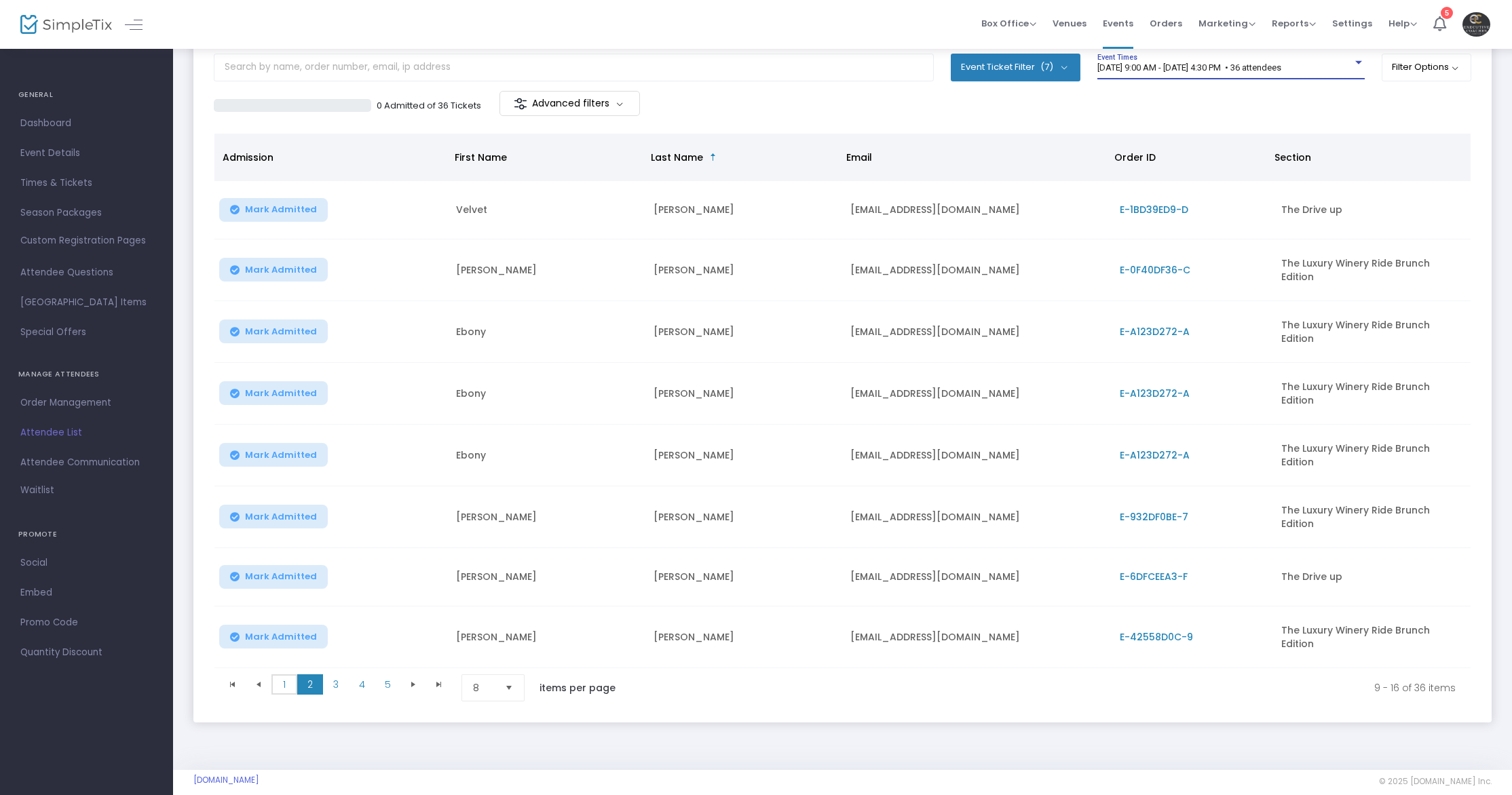
click at [285, 674] on span "1" at bounding box center [284, 684] width 26 height 20
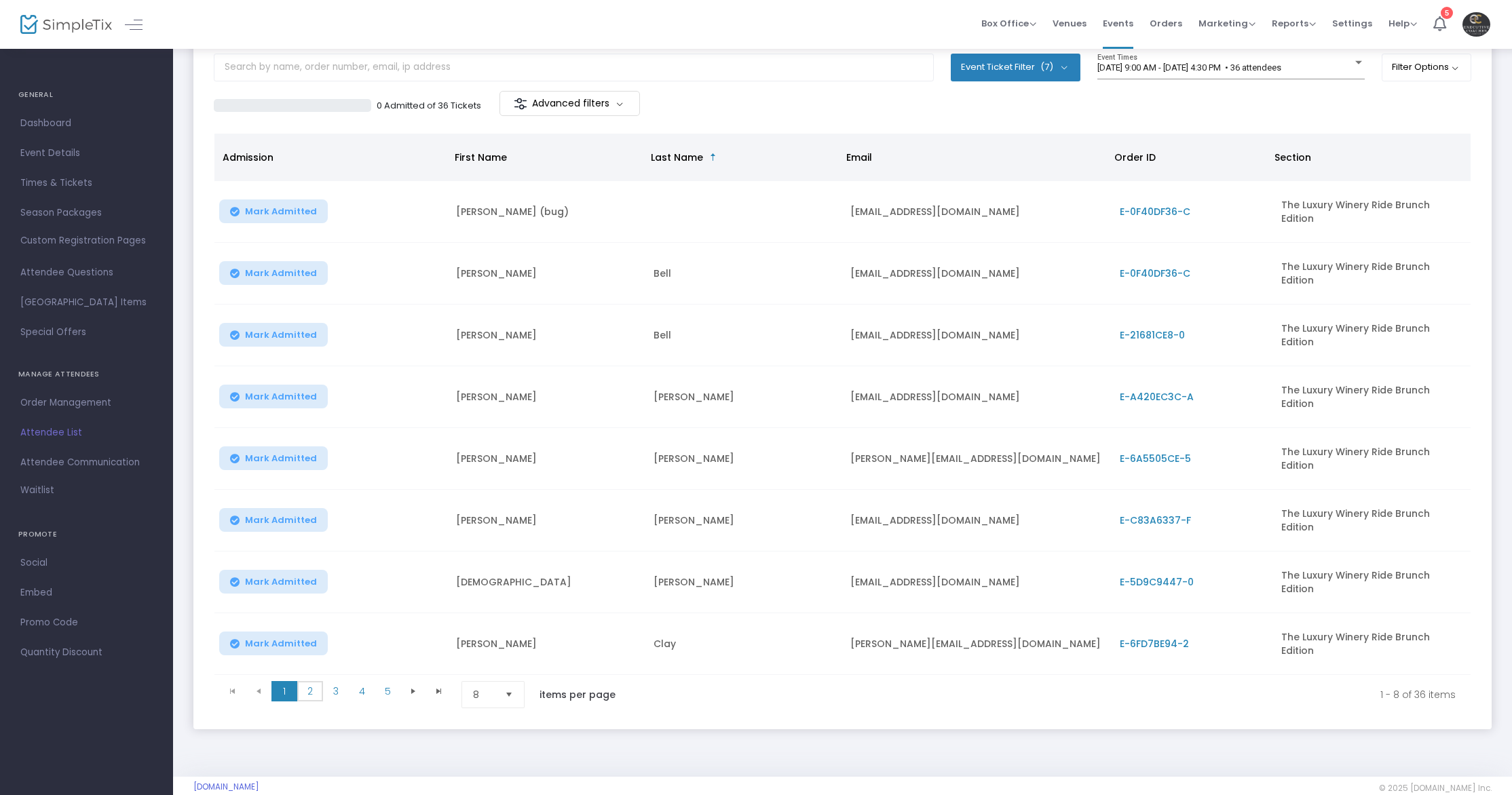
click at [317, 681] on span "2" at bounding box center [310, 690] width 26 height 20
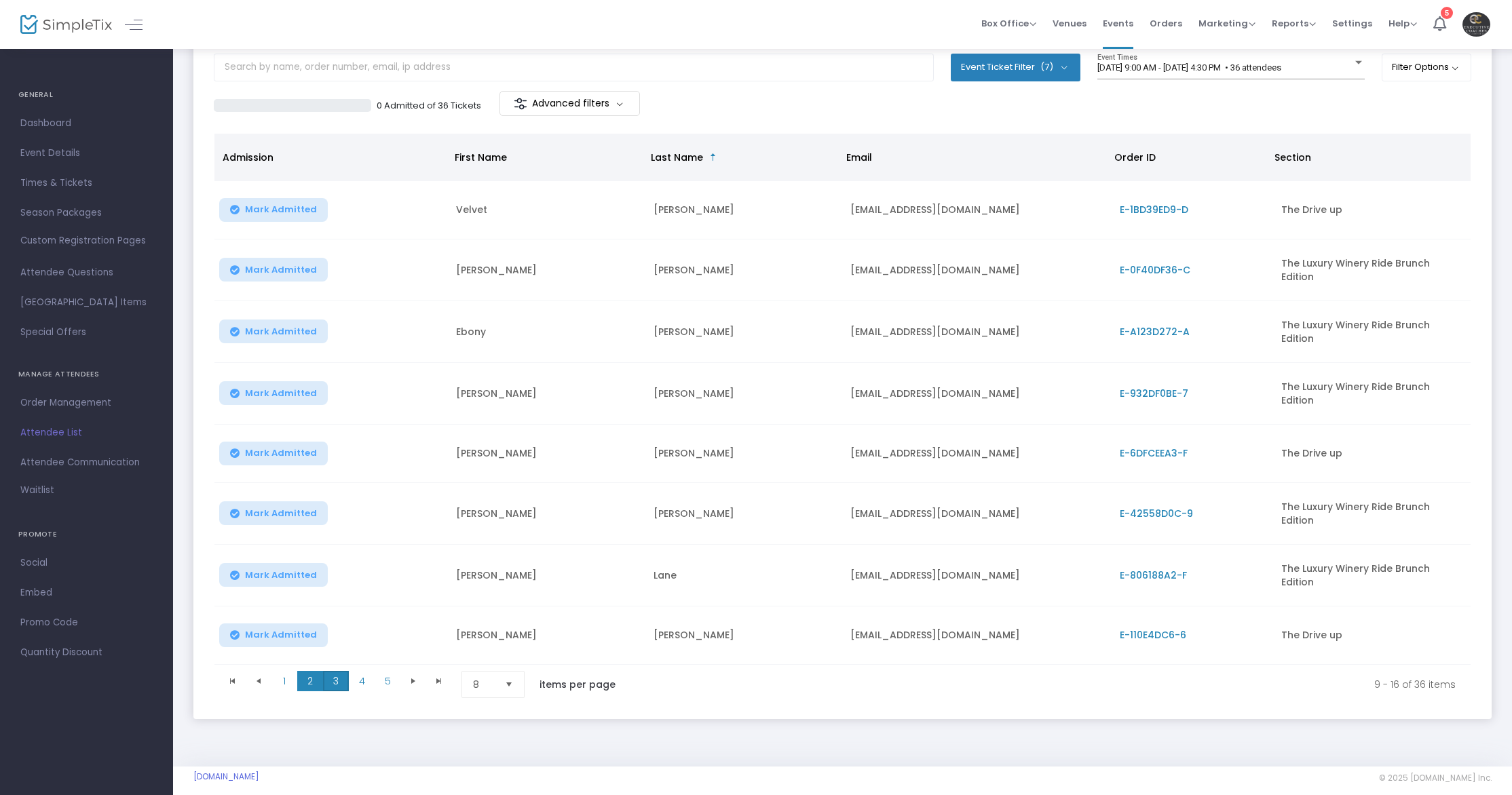
click at [340, 671] on span "3" at bounding box center [336, 681] width 26 height 20
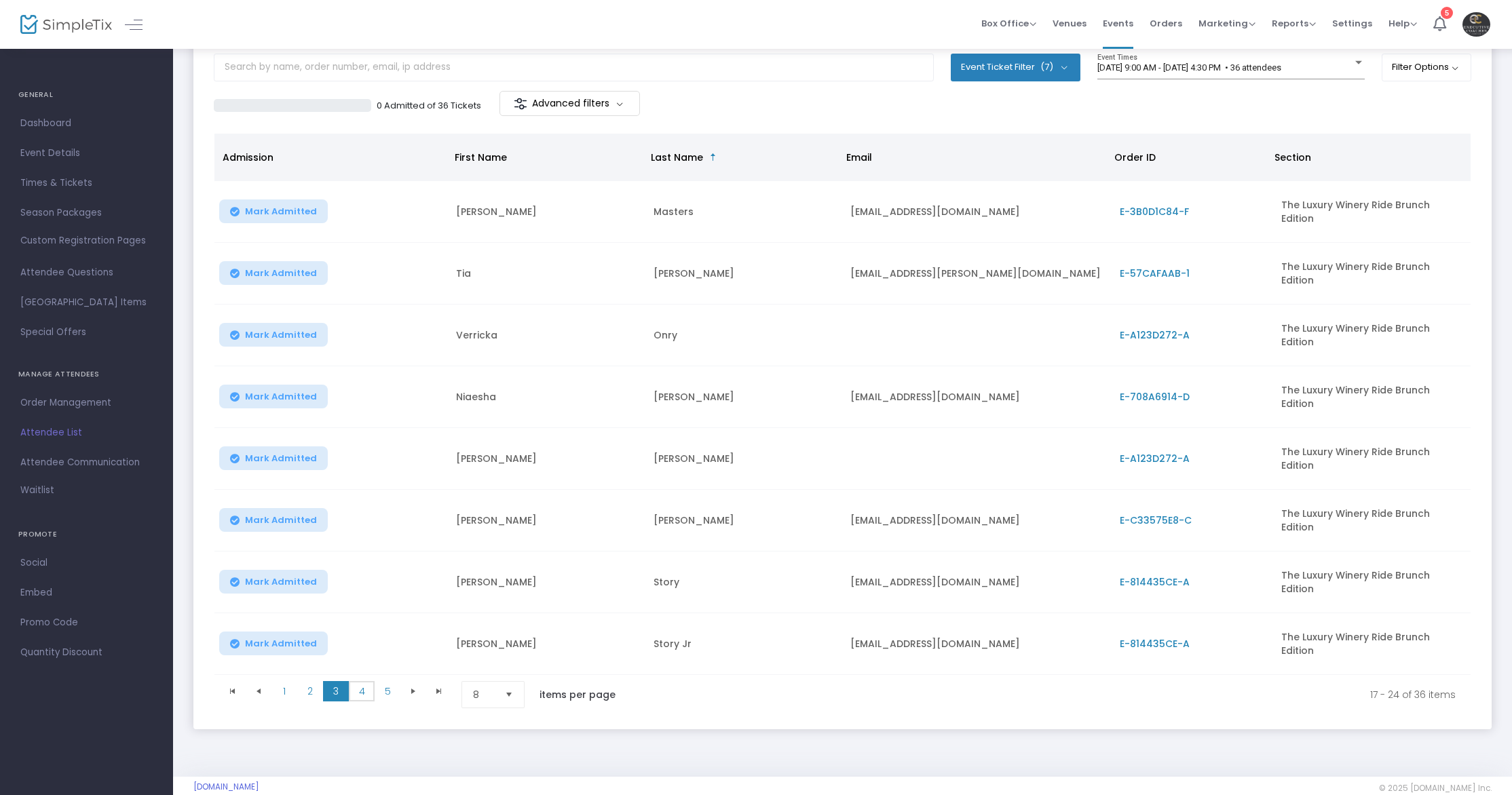
click at [364, 681] on span "4" at bounding box center [362, 690] width 26 height 20
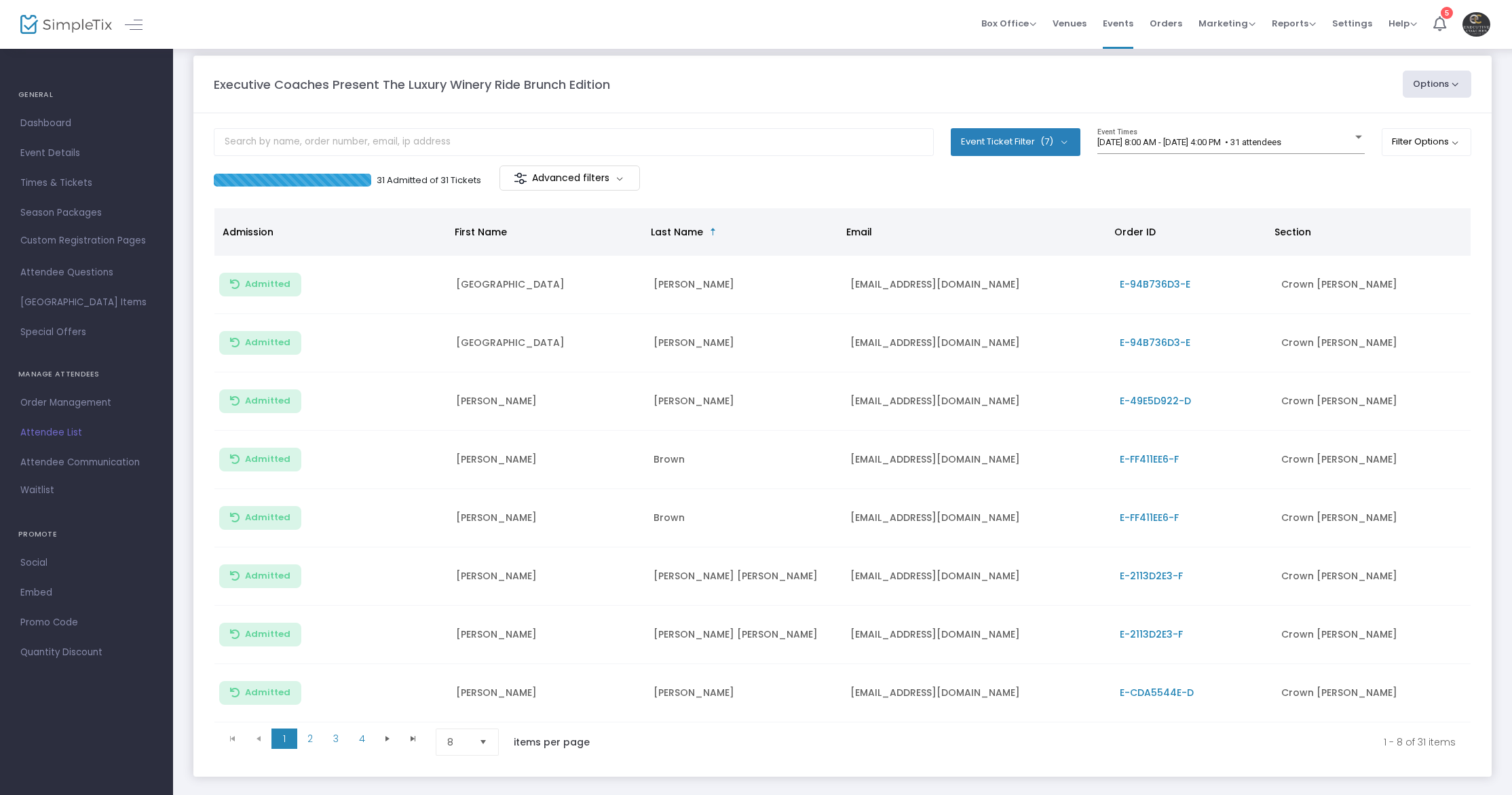
click at [1220, 160] on div "[DATE] 8:00 AM - [DATE] 4:00 PM • 31 attendees Event Times" at bounding box center [1230, 147] width 267 height 37
click at [1216, 145] on span "[DATE] 8:00 AM - [DATE] 4:00 PM • 31 attendees" at bounding box center [1189, 144] width 184 height 11
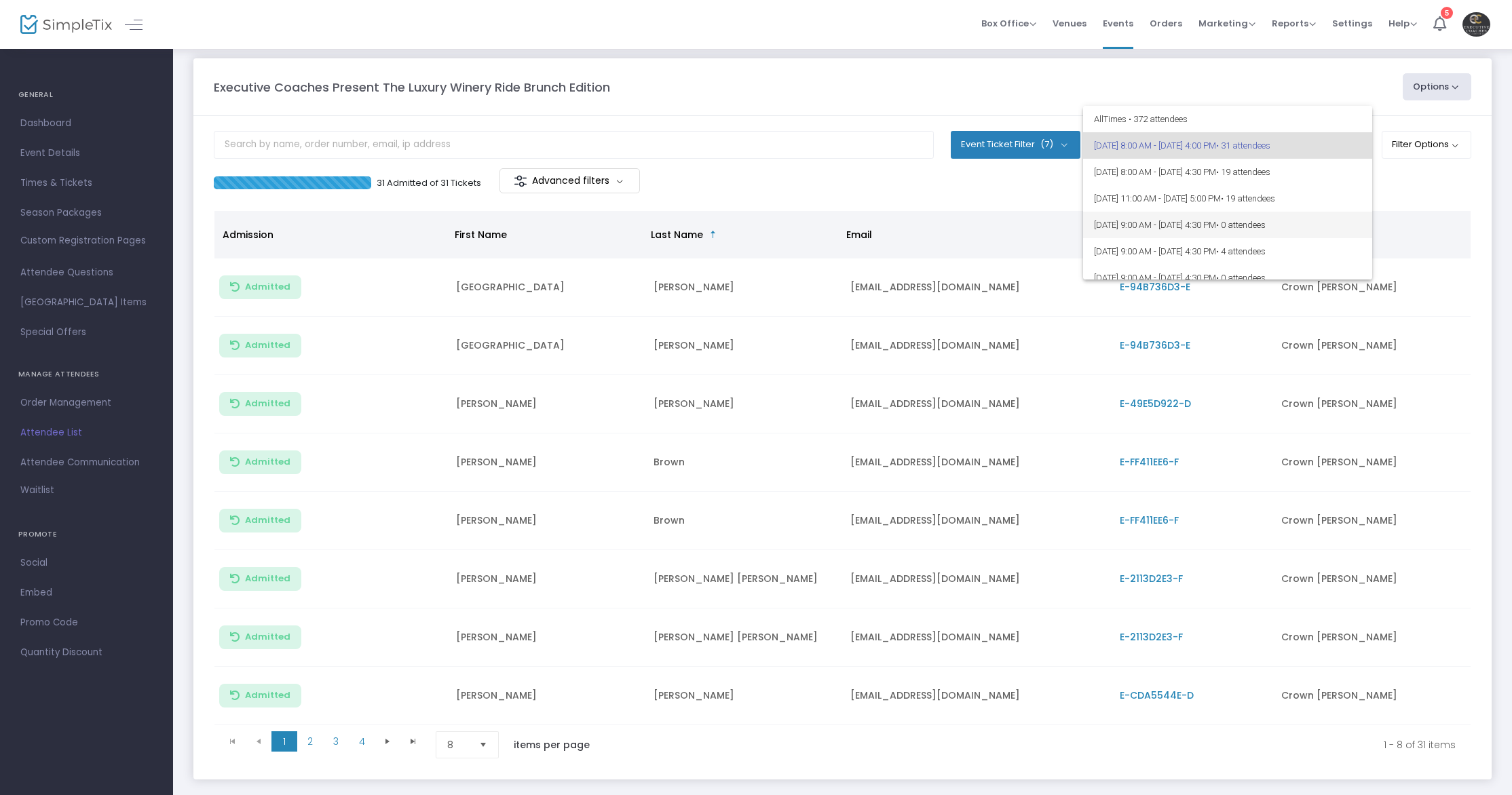
scroll to position [382, 0]
click at [1160, 186] on span "[DATE] 9:00 AM - [DATE] 4:30 PM • 36 attendees" at bounding box center [1227, 187] width 267 height 27
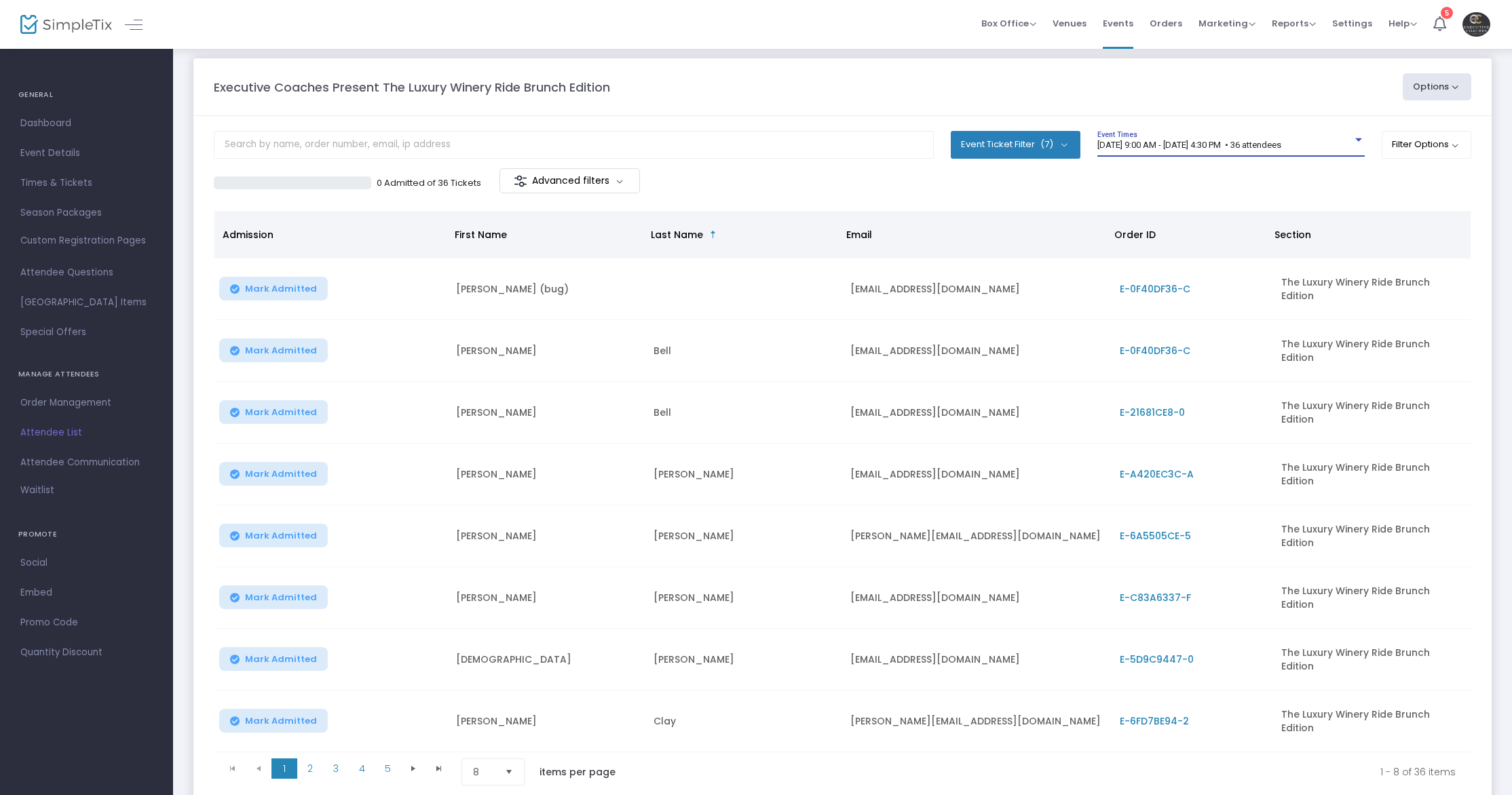
scroll to position [9, 0]
click at [303, 758] on span "2" at bounding box center [310, 768] width 26 height 20
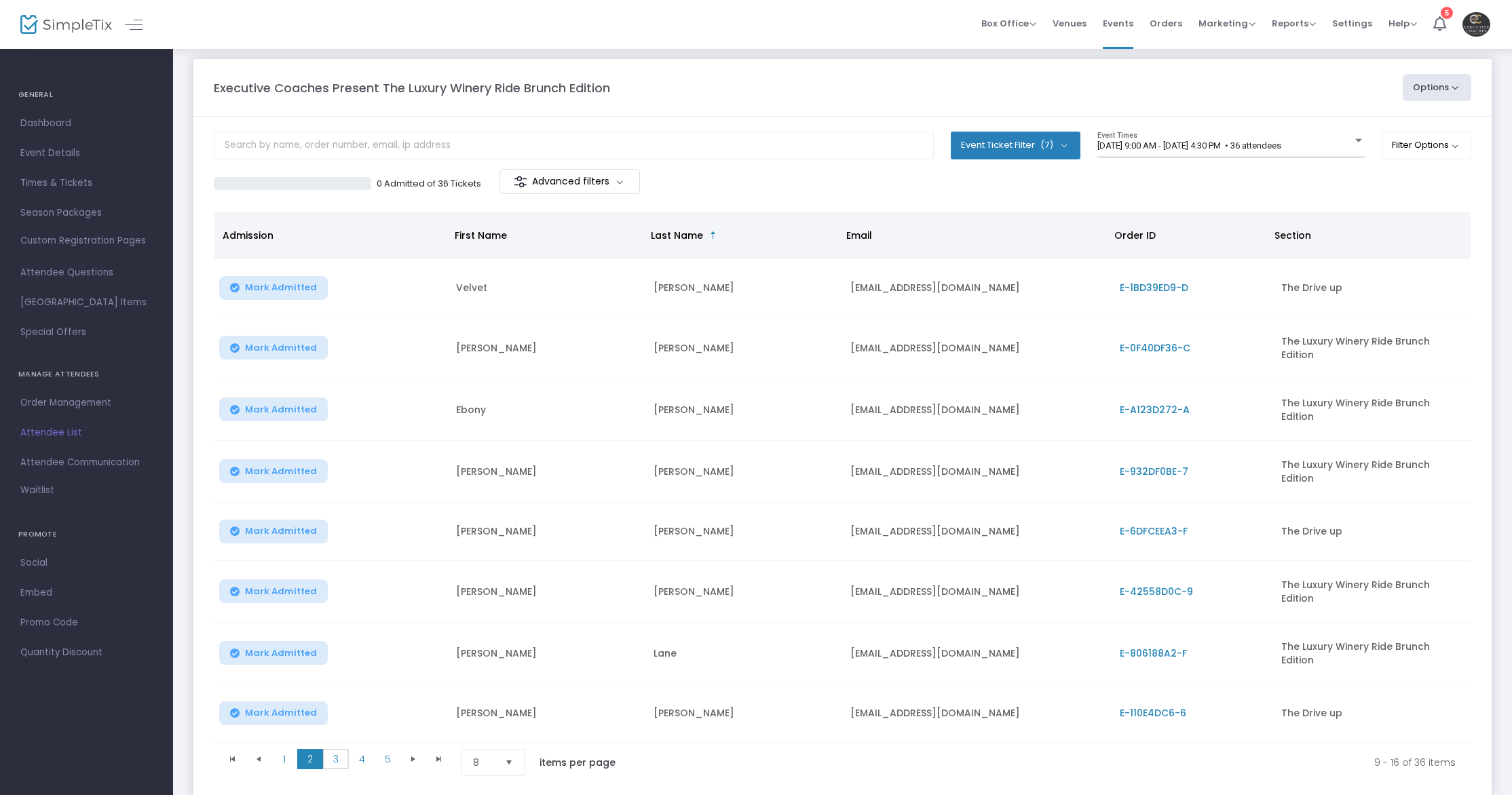
click at [337, 749] on span "3" at bounding box center [336, 758] width 26 height 20
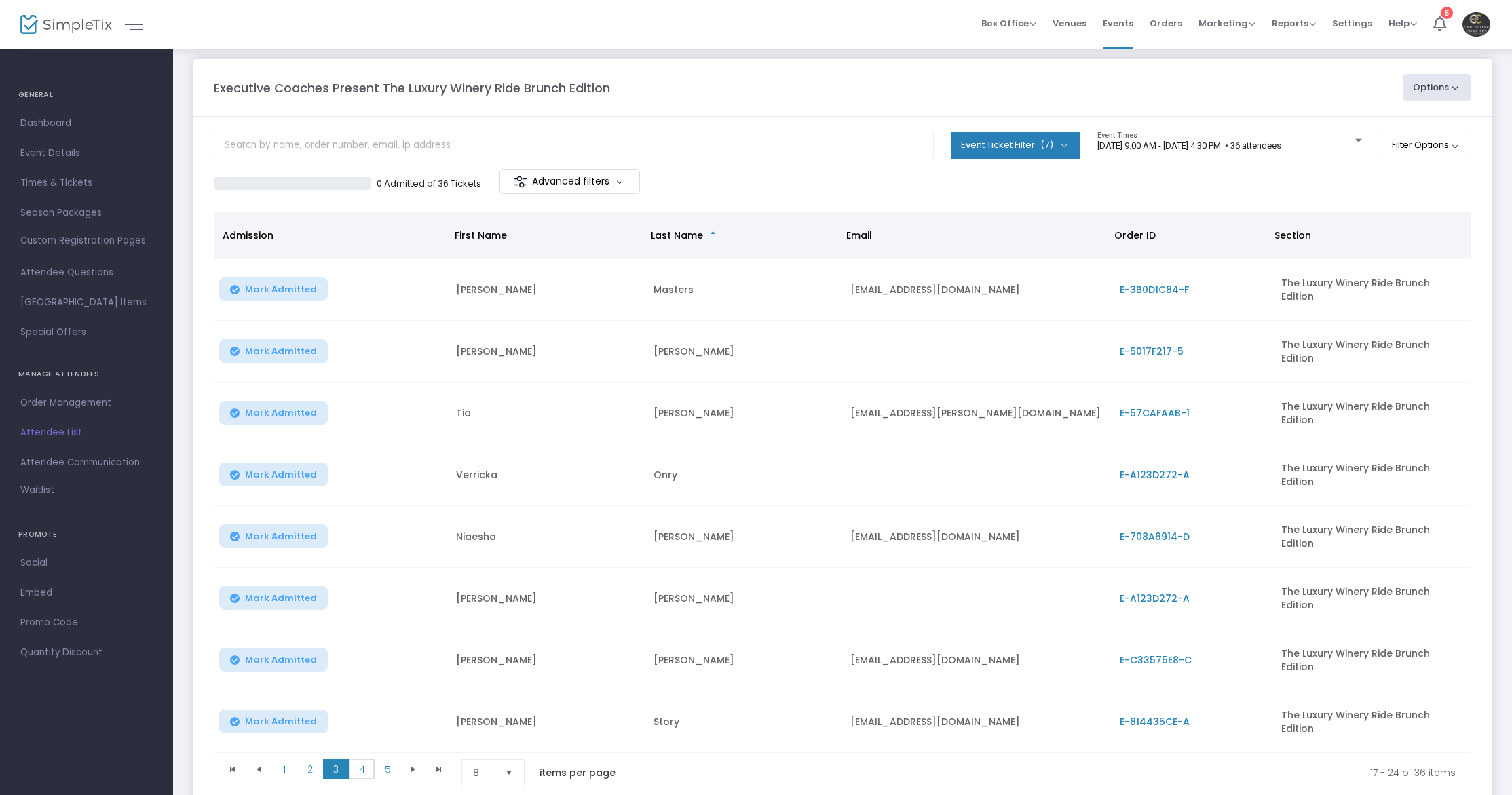
click at [368, 758] on span "4" at bounding box center [362, 768] width 26 height 20
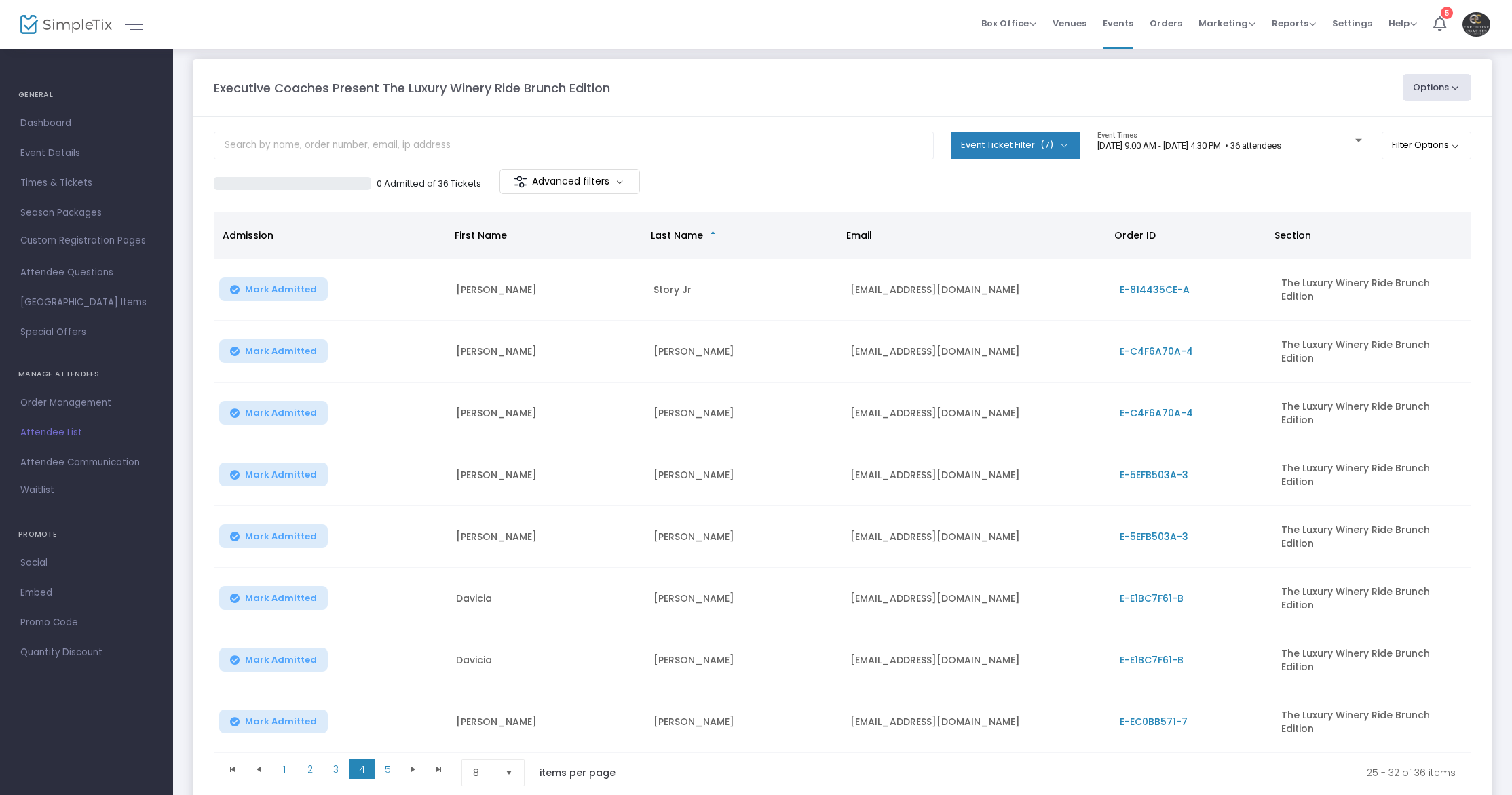
click at [1150, 653] on span "E-E1BC7F61-B" at bounding box center [1151, 659] width 64 height 14
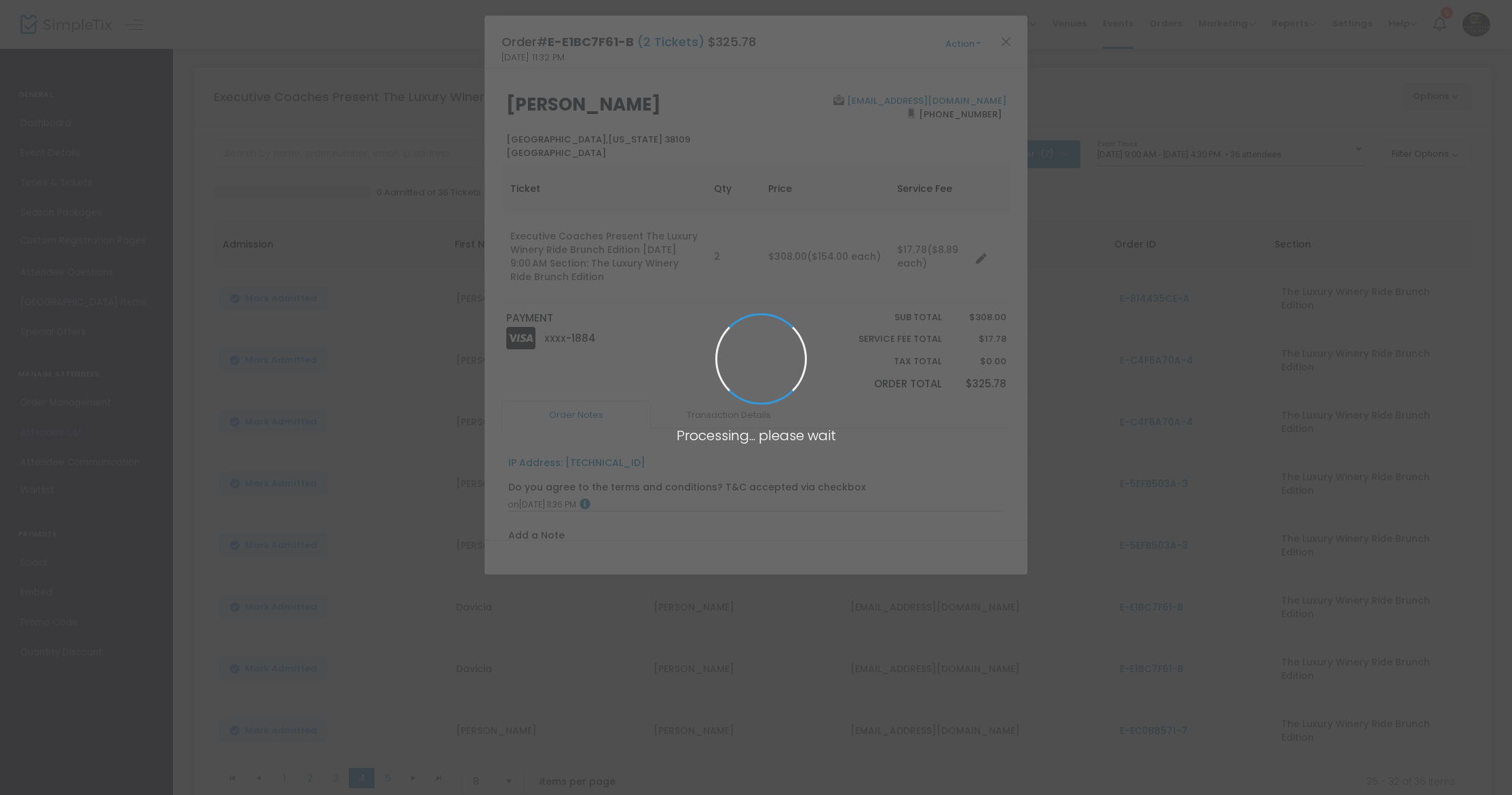
scroll to position [0, 0]
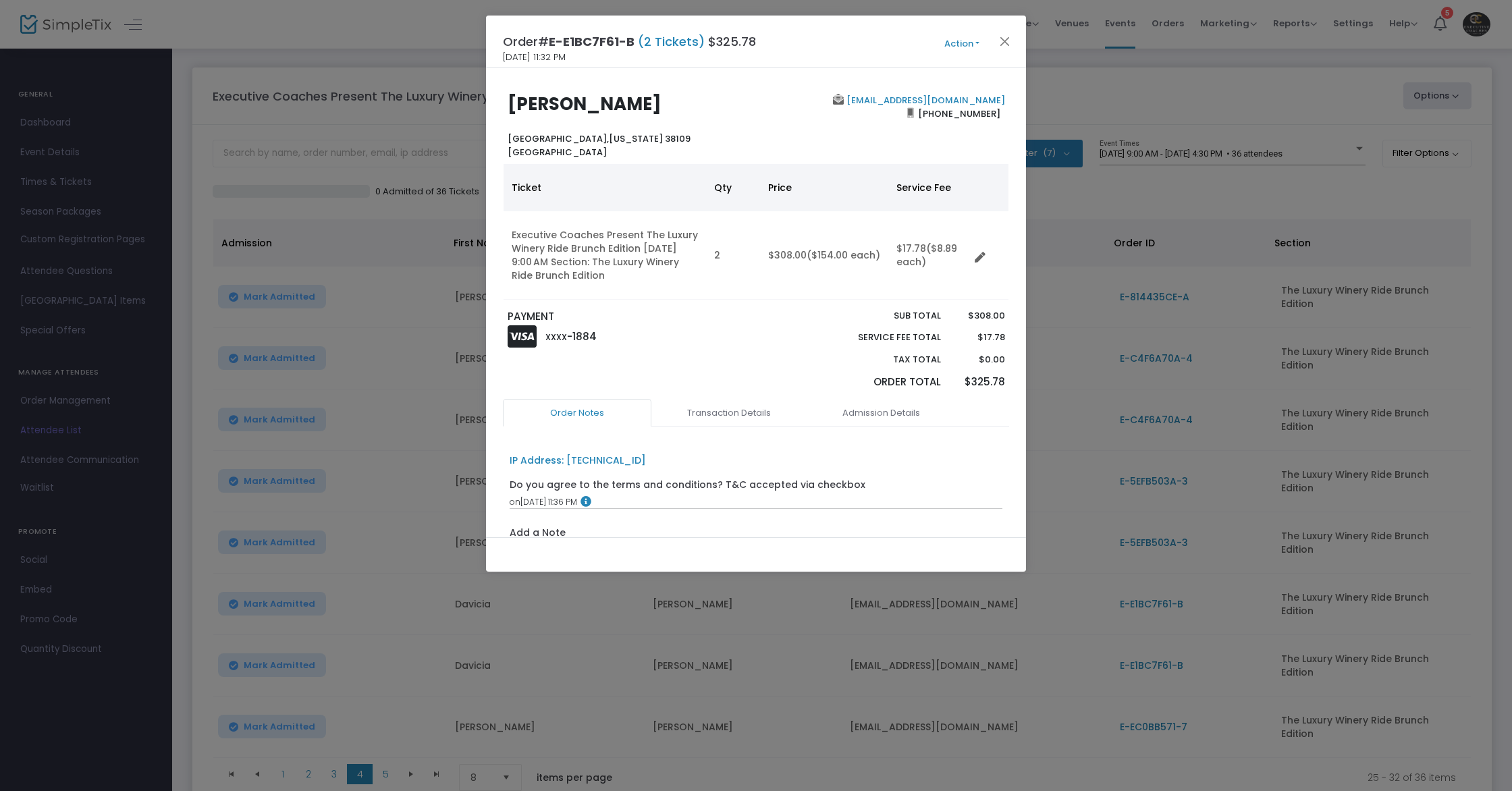
click at [967, 48] on button "Action" at bounding box center [962, 44] width 81 height 15
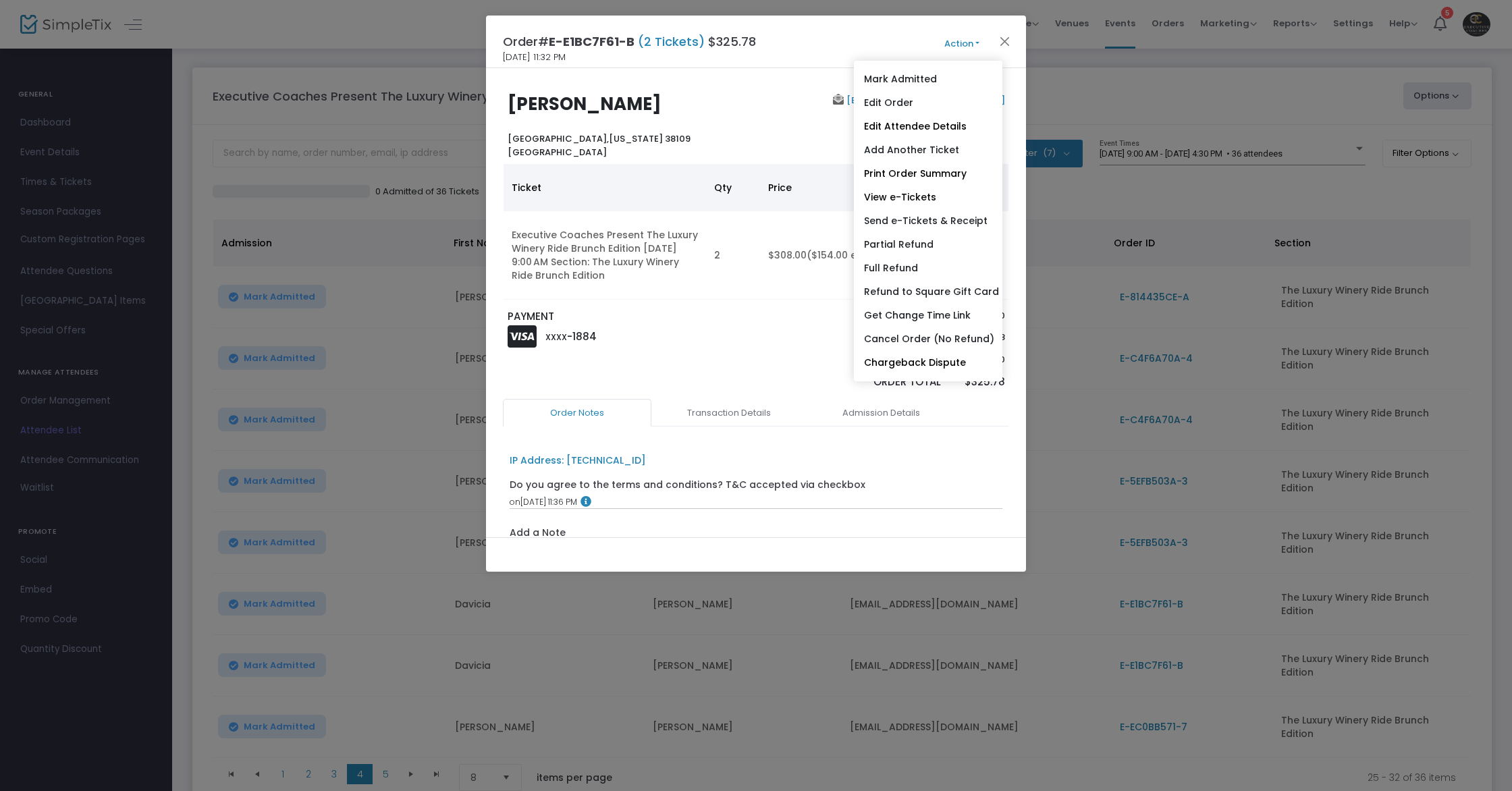
click at [938, 131] on link "Edit Attendee Details" at bounding box center [928, 126] width 149 height 23
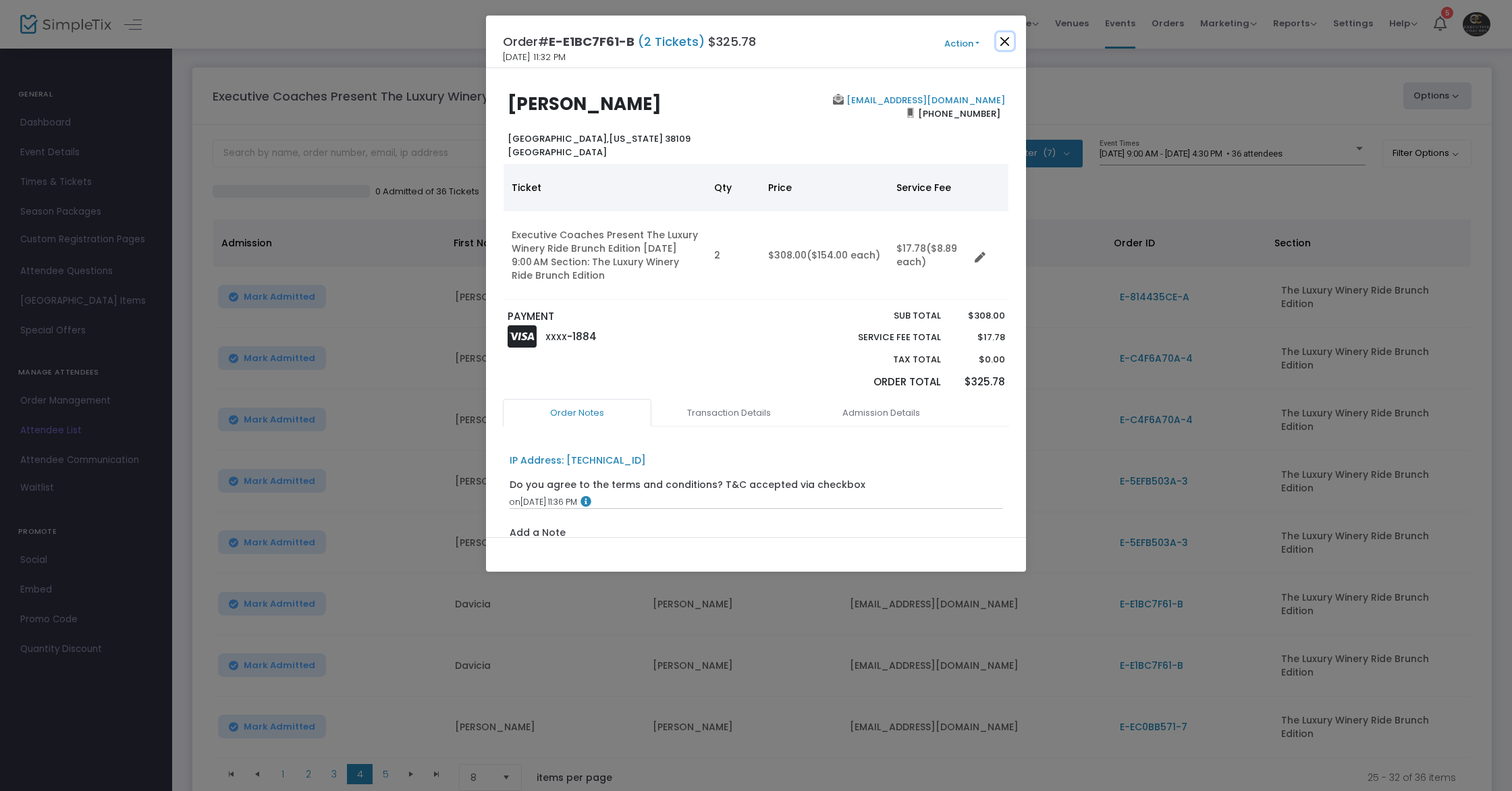
click at [1006, 41] on button "Close" at bounding box center [1005, 41] width 18 height 18
